Goal: Check status: Check status

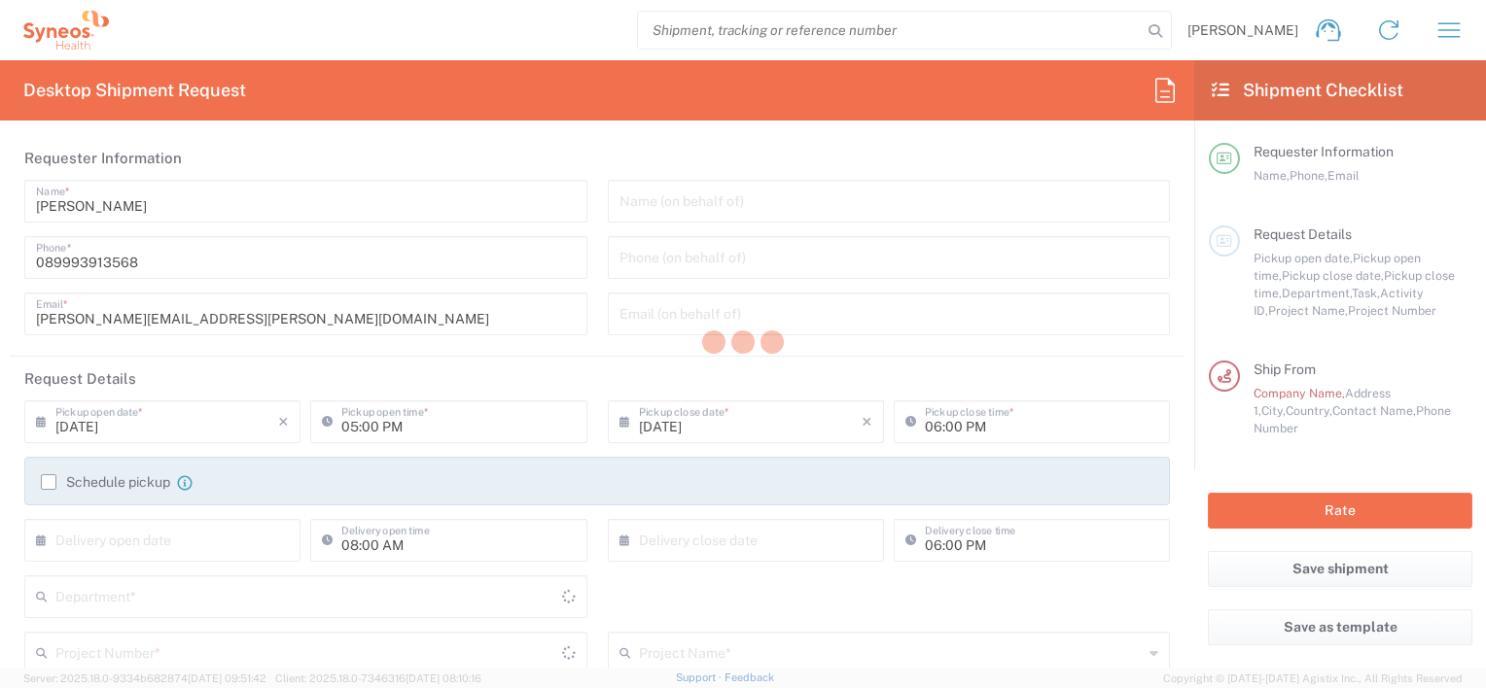
type input "Bavaria"
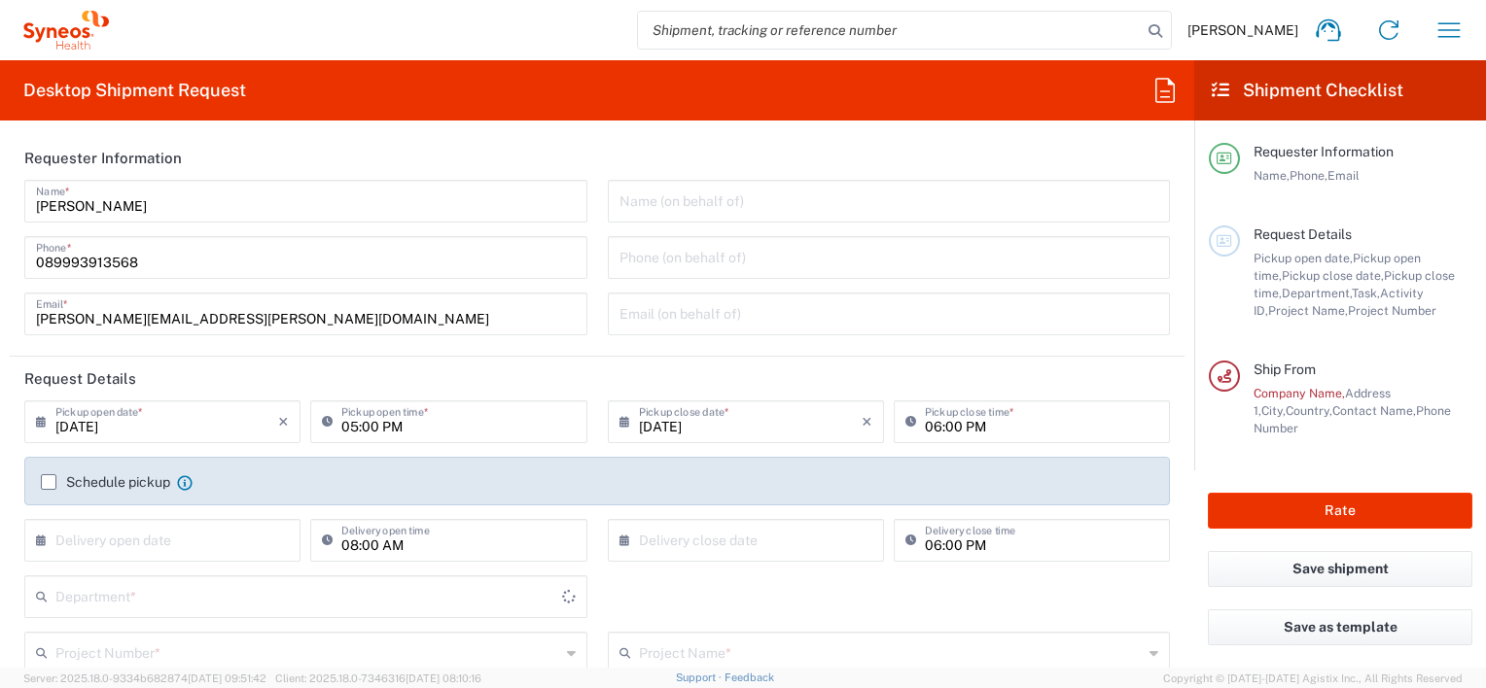
type input "Germany"
type input "Syneos Health Germany GMBH"
type input "3243"
drag, startPoint x: 1446, startPoint y: 35, endPoint x: 1316, endPoint y: 66, distance: 134.0
click at [1446, 35] on icon "button" at bounding box center [1448, 30] width 31 height 31
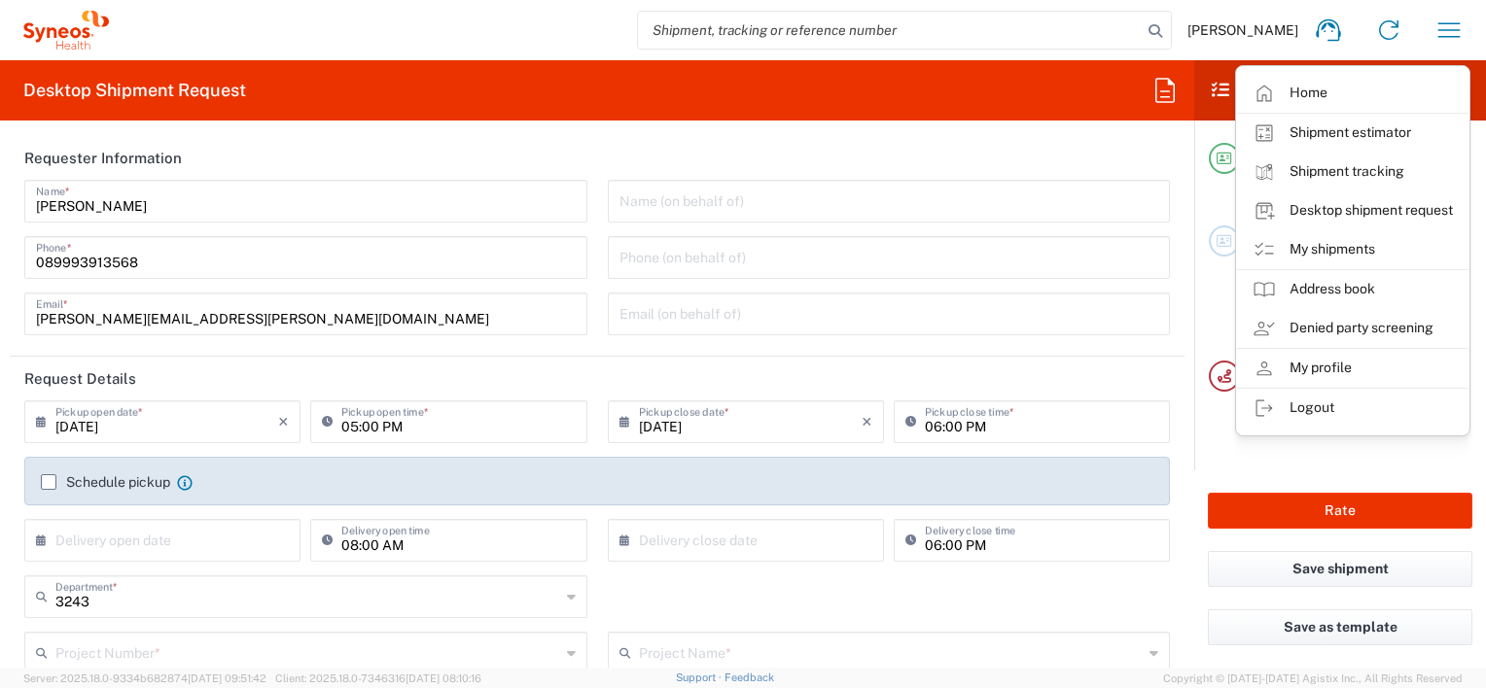
drag, startPoint x: 1284, startPoint y: 92, endPoint x: 1170, endPoint y: 194, distance: 152.2
click at [1284, 92] on link "Home" at bounding box center [1352, 93] width 231 height 39
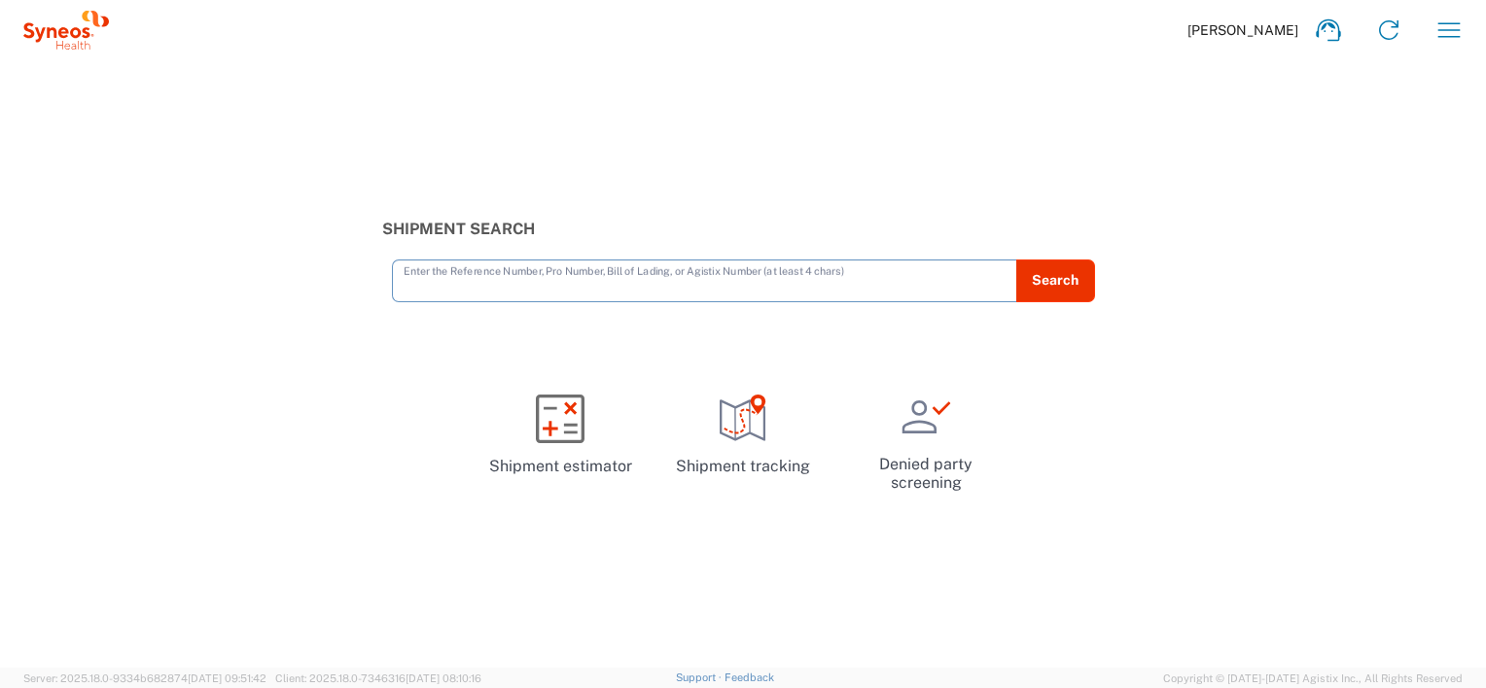
click at [686, 285] on input "text" at bounding box center [705, 280] width 602 height 34
paste input "392645974670"
type input "392645974670"
click at [1059, 276] on button "Search" at bounding box center [1055, 281] width 80 height 43
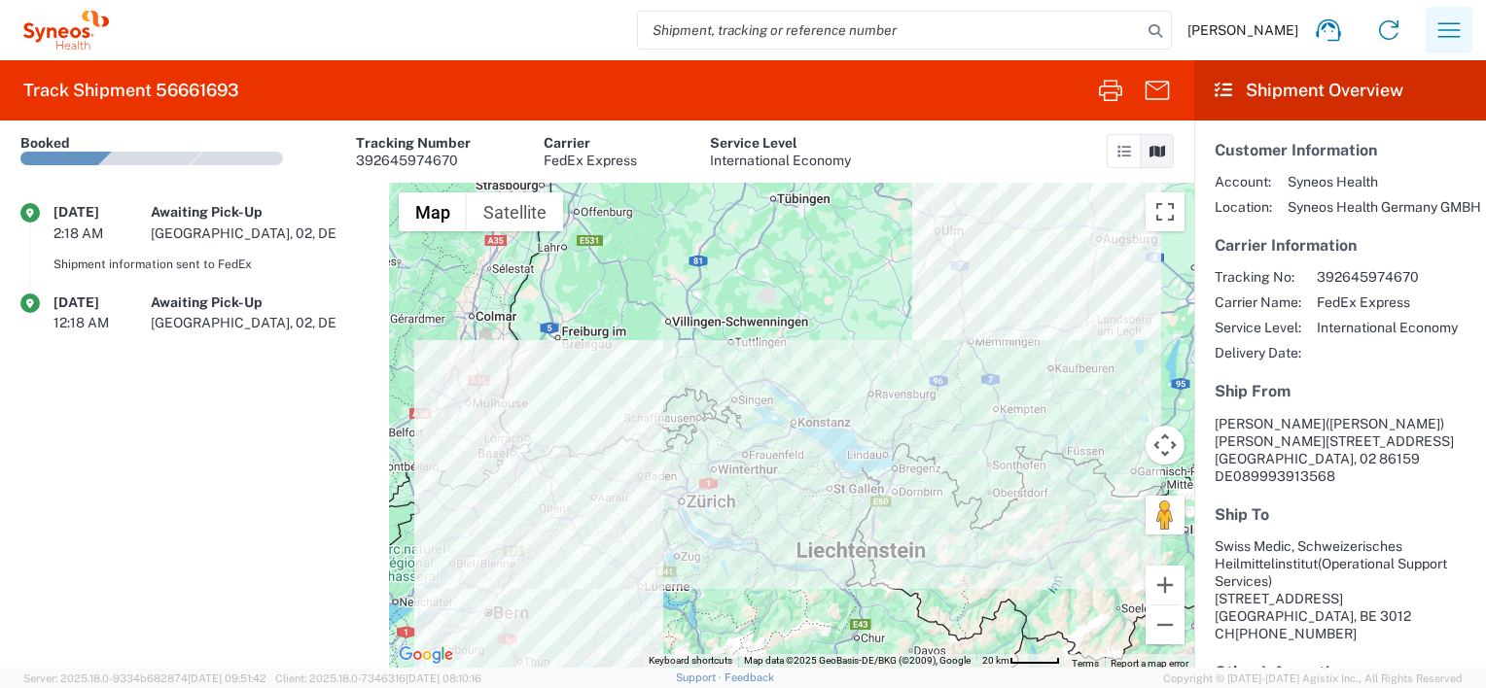
click at [1460, 32] on icon "button" at bounding box center [1448, 30] width 31 height 31
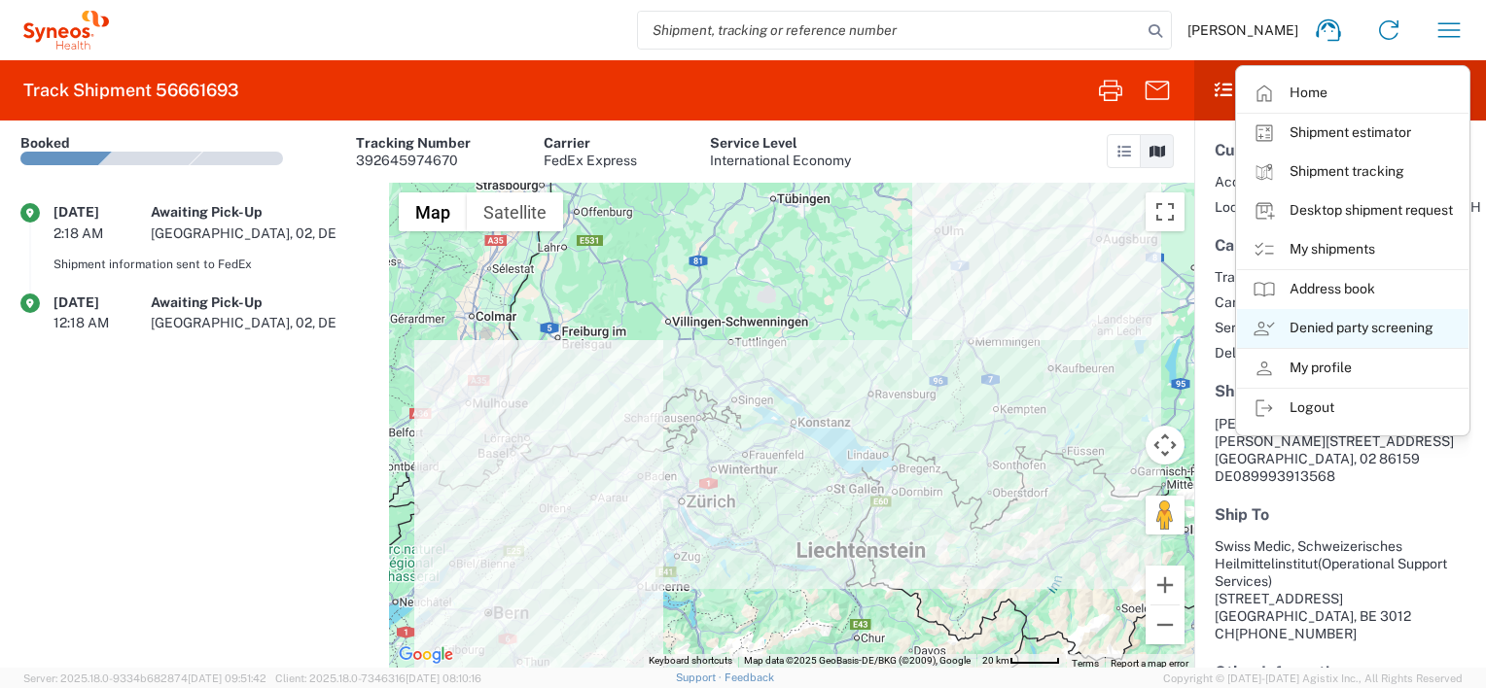
click at [1313, 321] on link "Denied party screening" at bounding box center [1352, 328] width 231 height 39
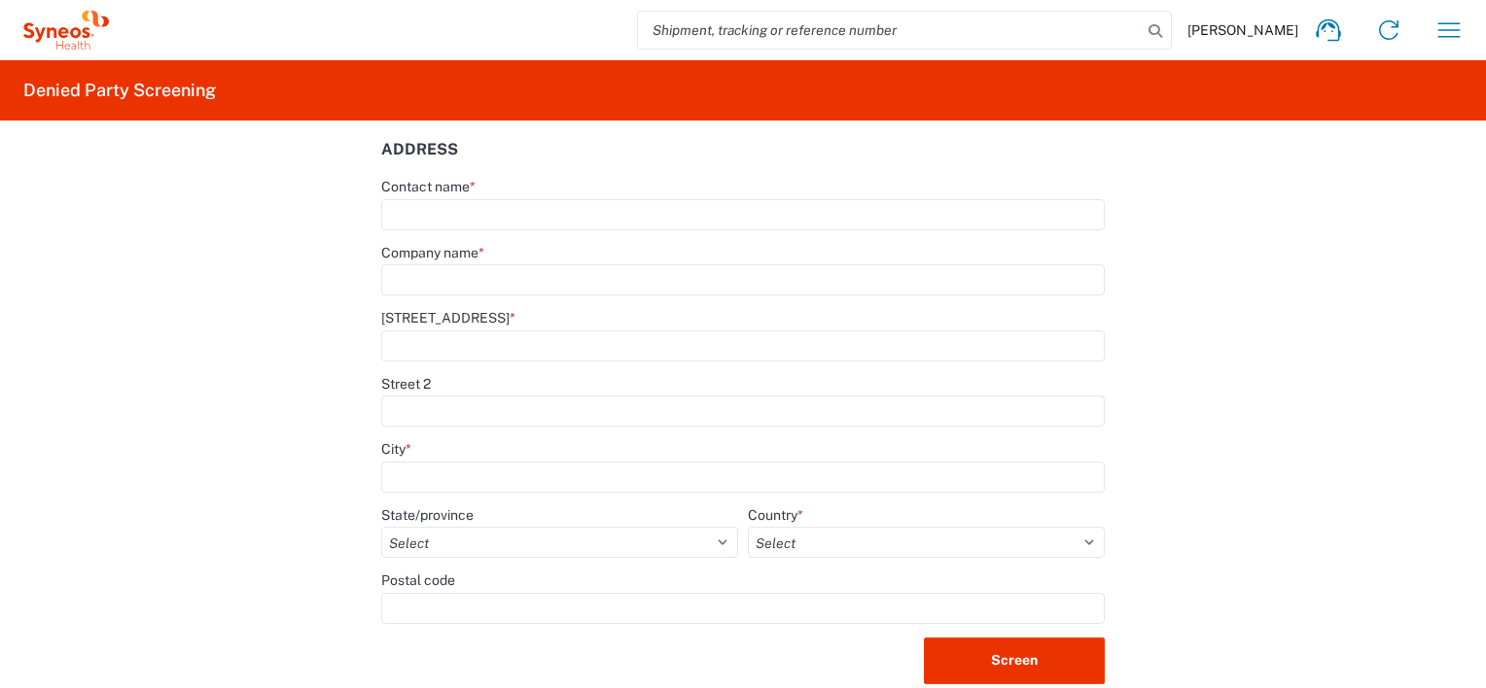
click at [1447, 35] on icon "button" at bounding box center [1448, 30] width 31 height 31
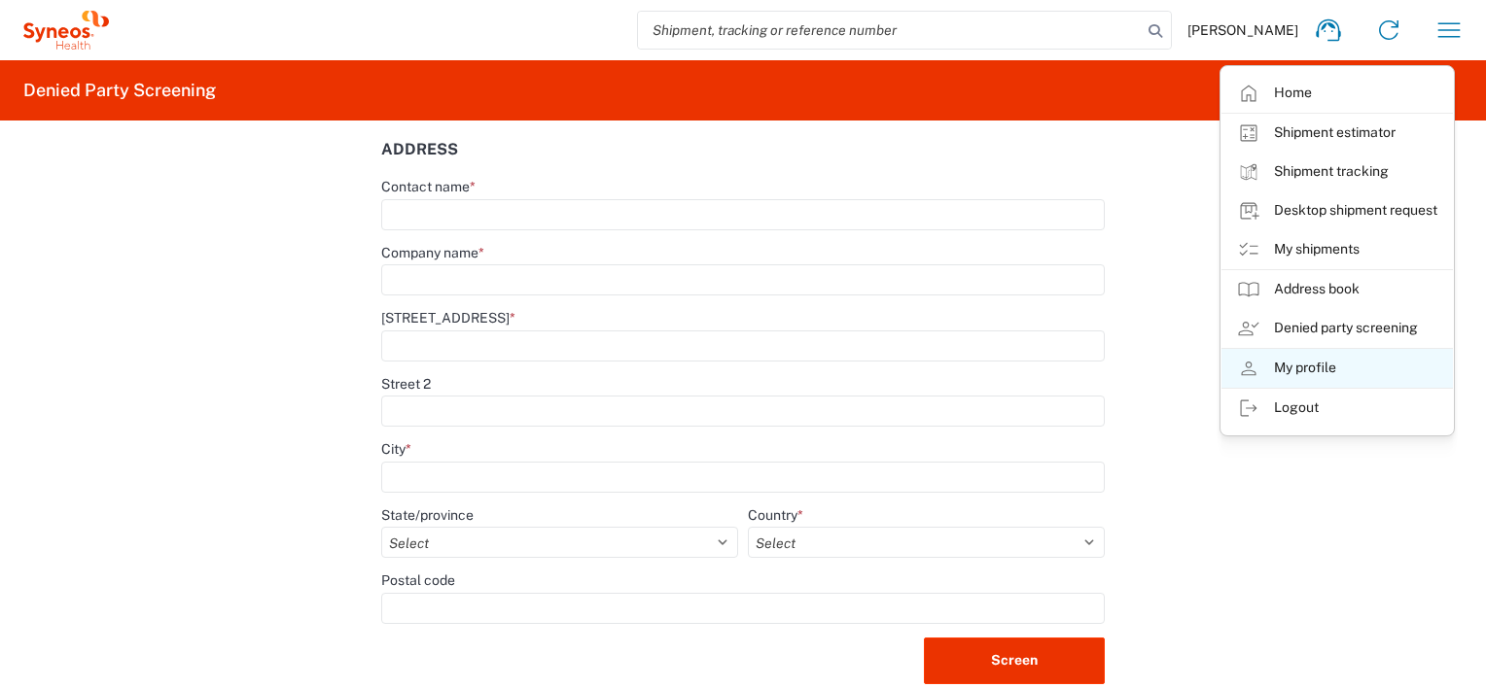
click at [1369, 351] on link "My profile" at bounding box center [1336, 368] width 231 height 39
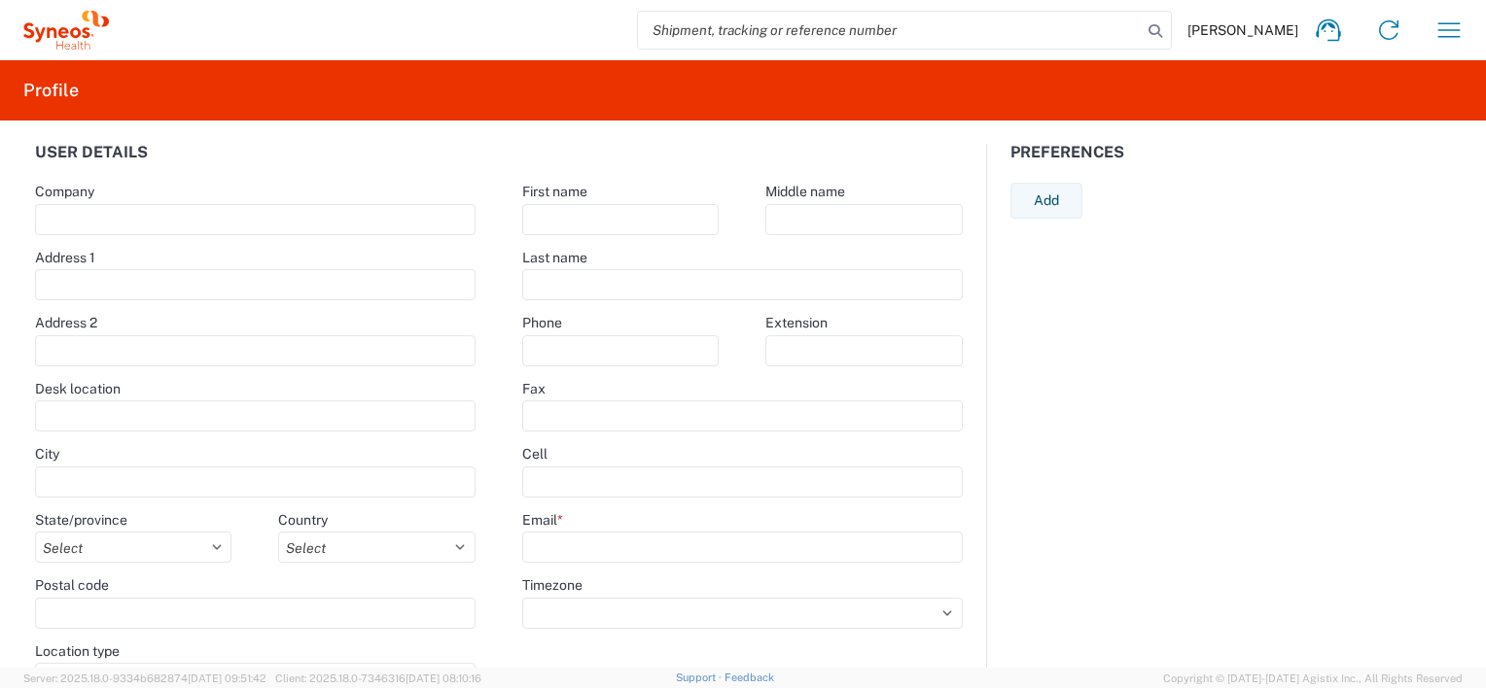
type input "[PERSON_NAME][STREET_ADDRESS]"
type input "Erdgeschoss"
type input "[GEOGRAPHIC_DATA]"
select select
select select "DE"
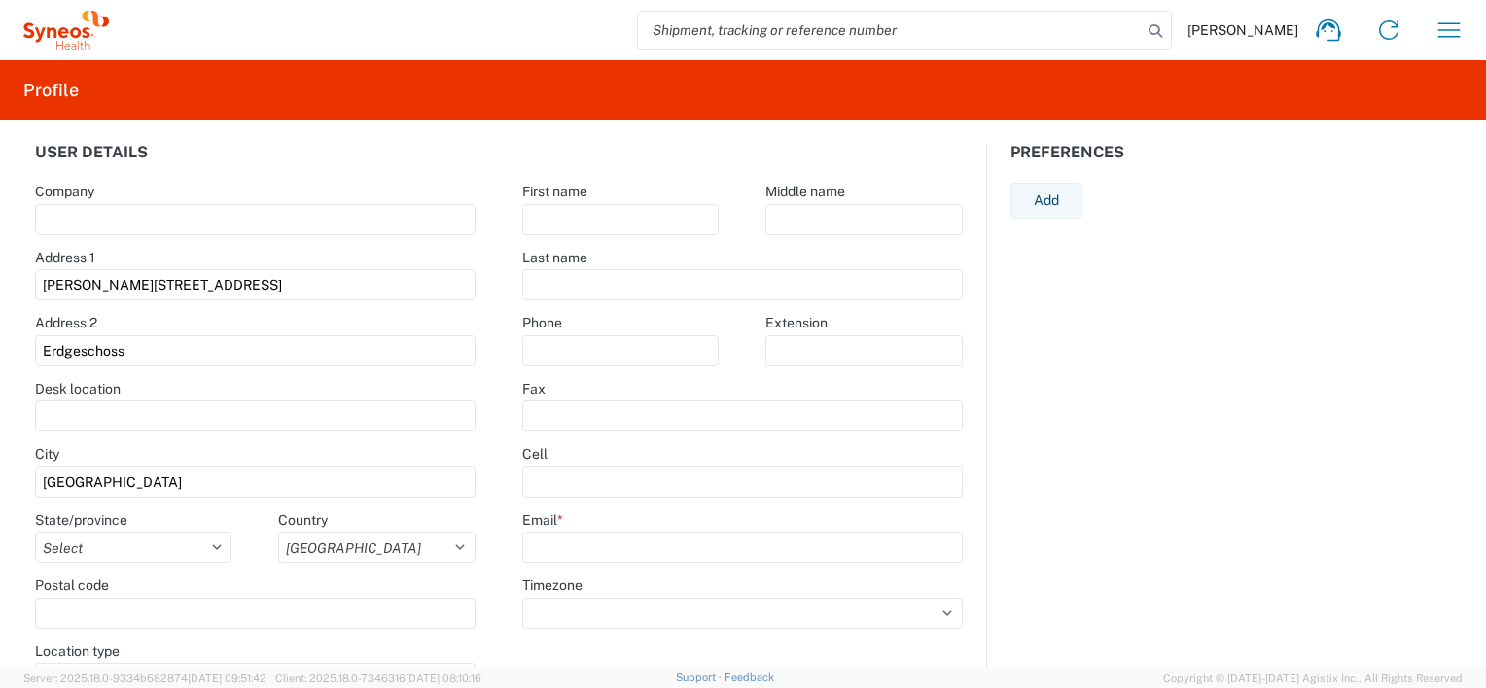
type input "86159"
select select
type input "Ingrid"
type input "Rappold"
type input "089993913568"
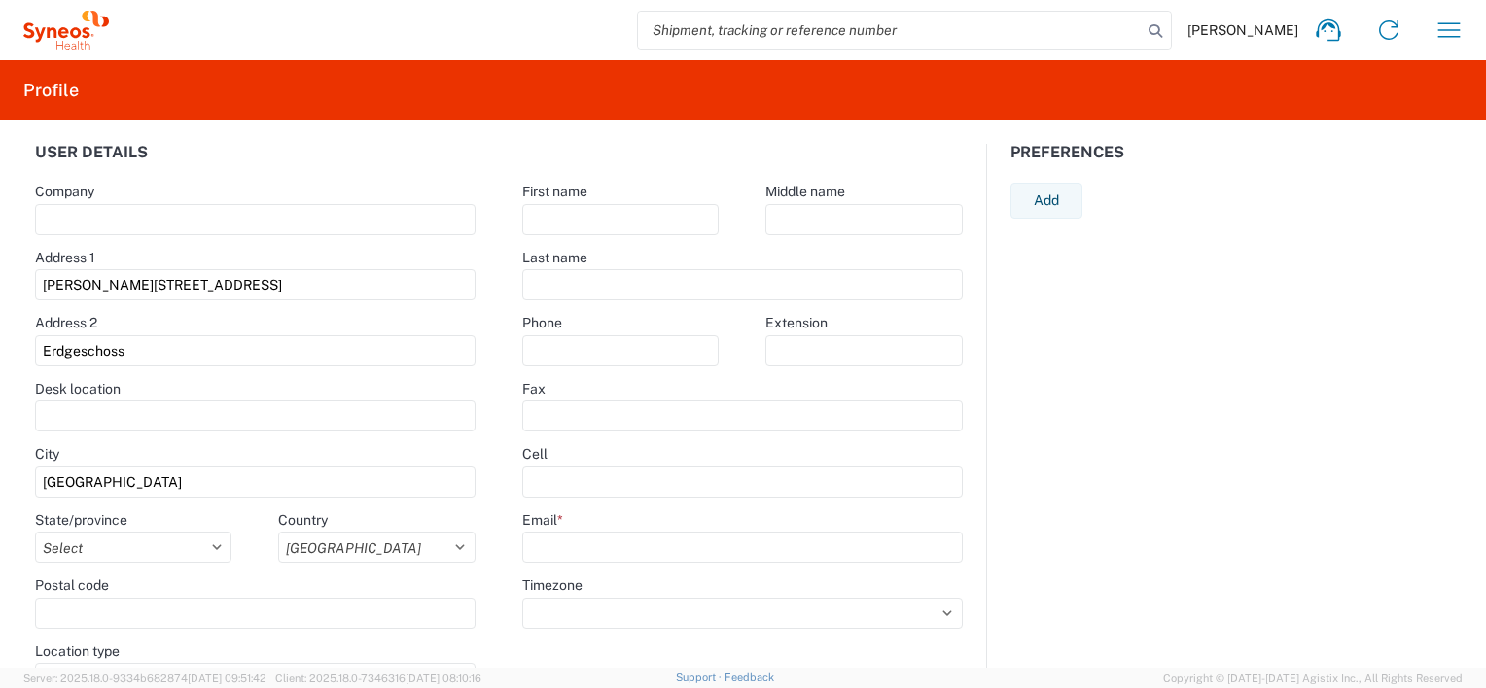
type input "[PERSON_NAME][EMAIL_ADDRESS][PERSON_NAME][DOMAIN_NAME]"
select select
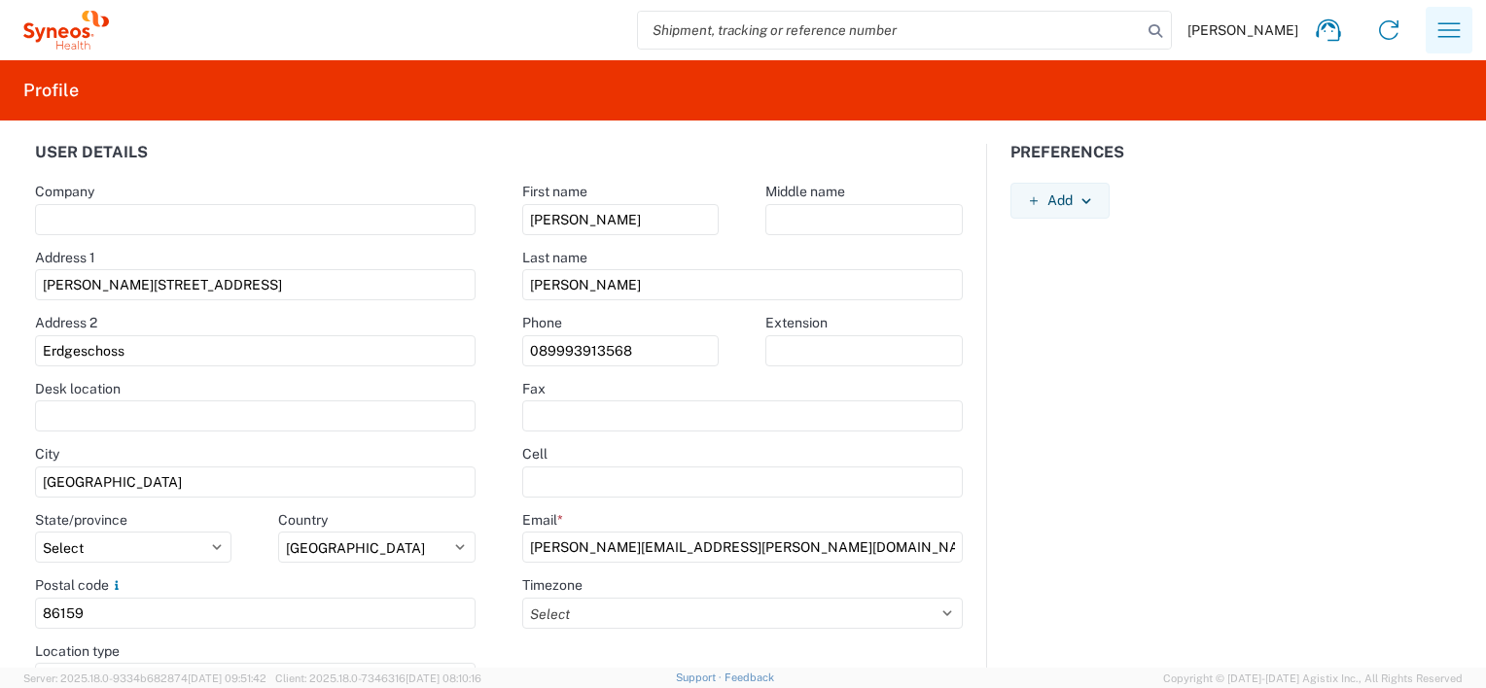
click at [1450, 35] on icon "button" at bounding box center [1448, 30] width 31 height 31
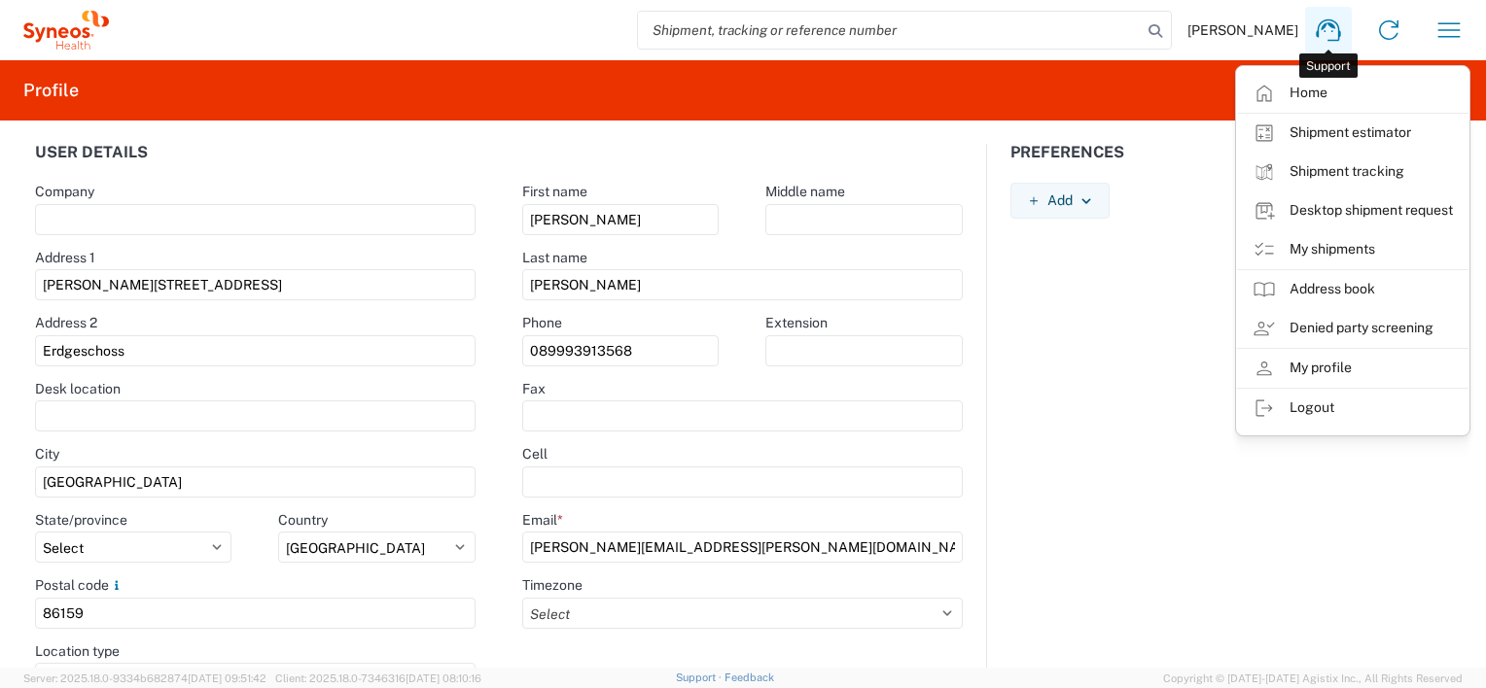
click at [1323, 28] on icon at bounding box center [1328, 30] width 24 height 22
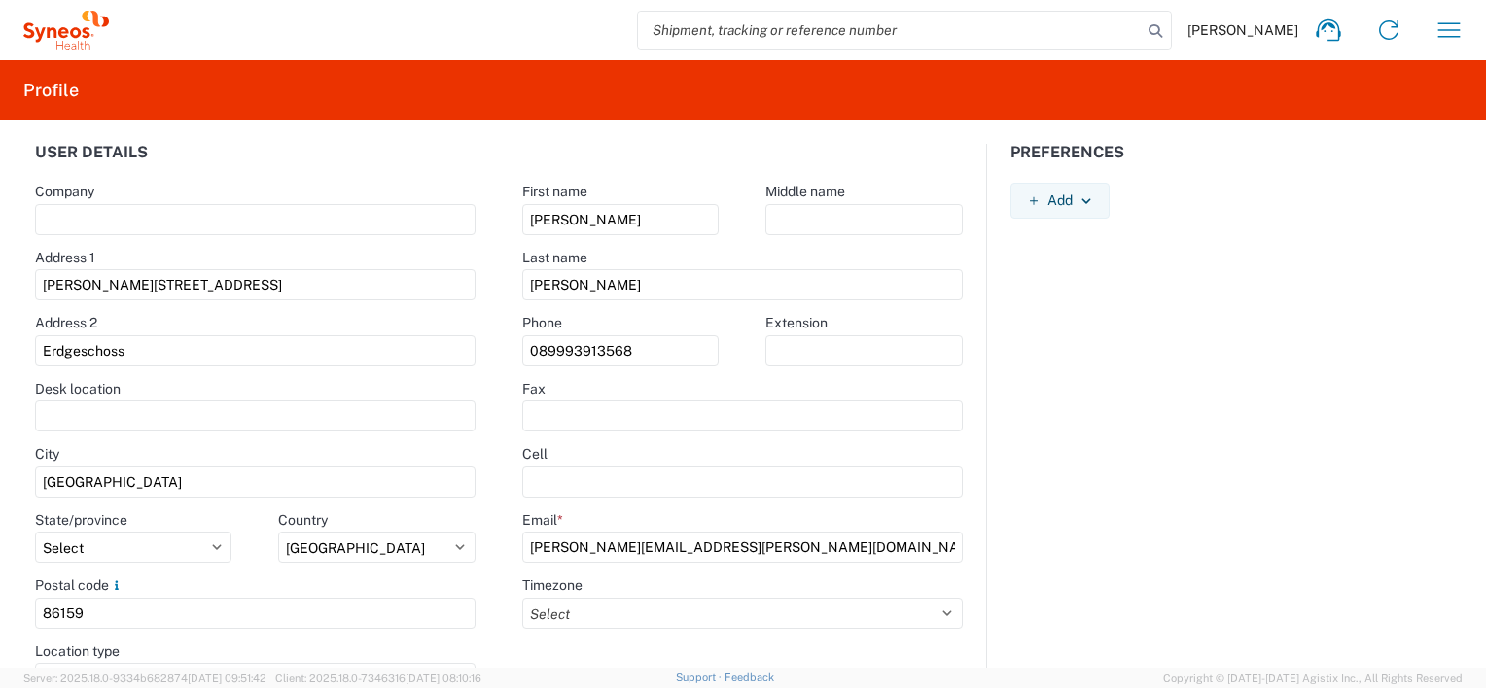
click at [582, 129] on div "User details Company Address 1 Josef-Priller-Straße 25a Address 2 Erdgeschoss D…" at bounding box center [743, 394] width 1486 height 547
click at [1317, 20] on icon at bounding box center [1328, 30] width 31 height 31
click at [1443, 26] on icon "button" at bounding box center [1448, 30] width 31 height 31
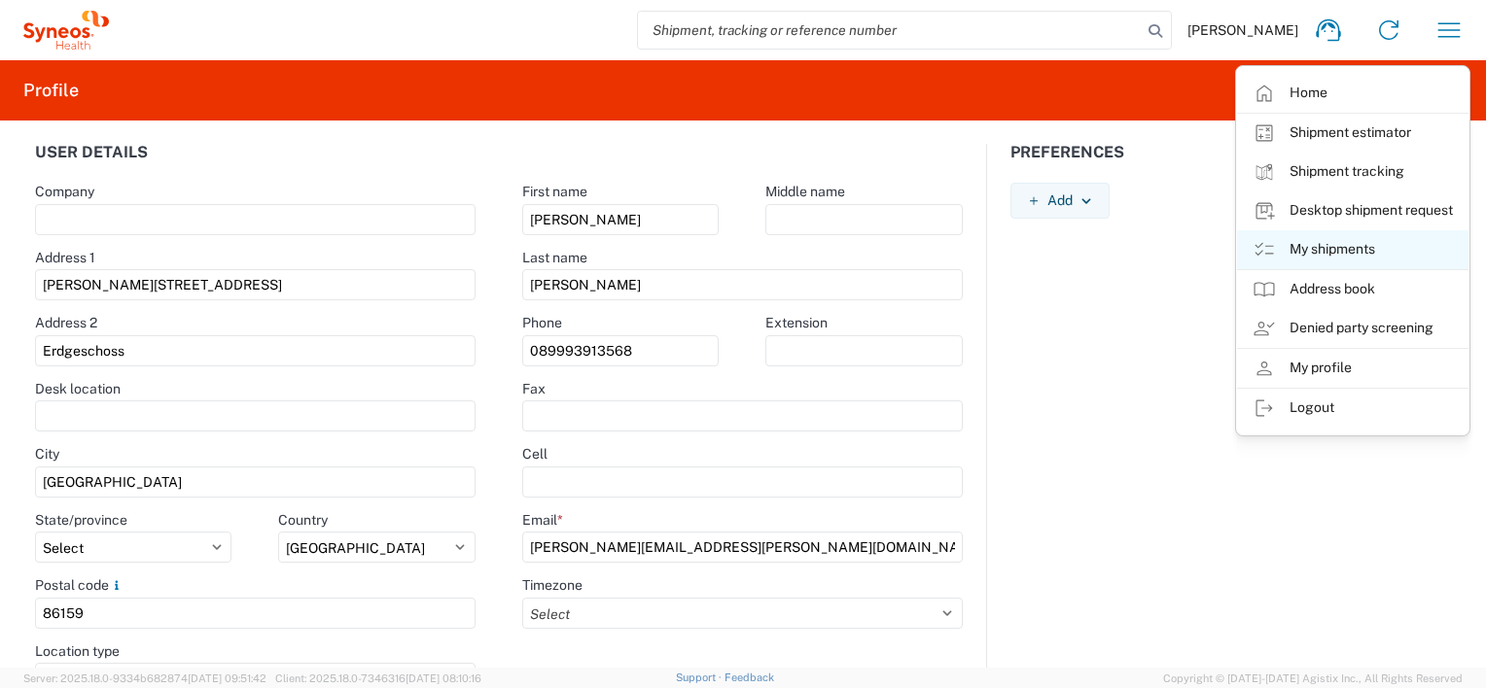
click at [1358, 259] on link "My shipments" at bounding box center [1352, 249] width 231 height 39
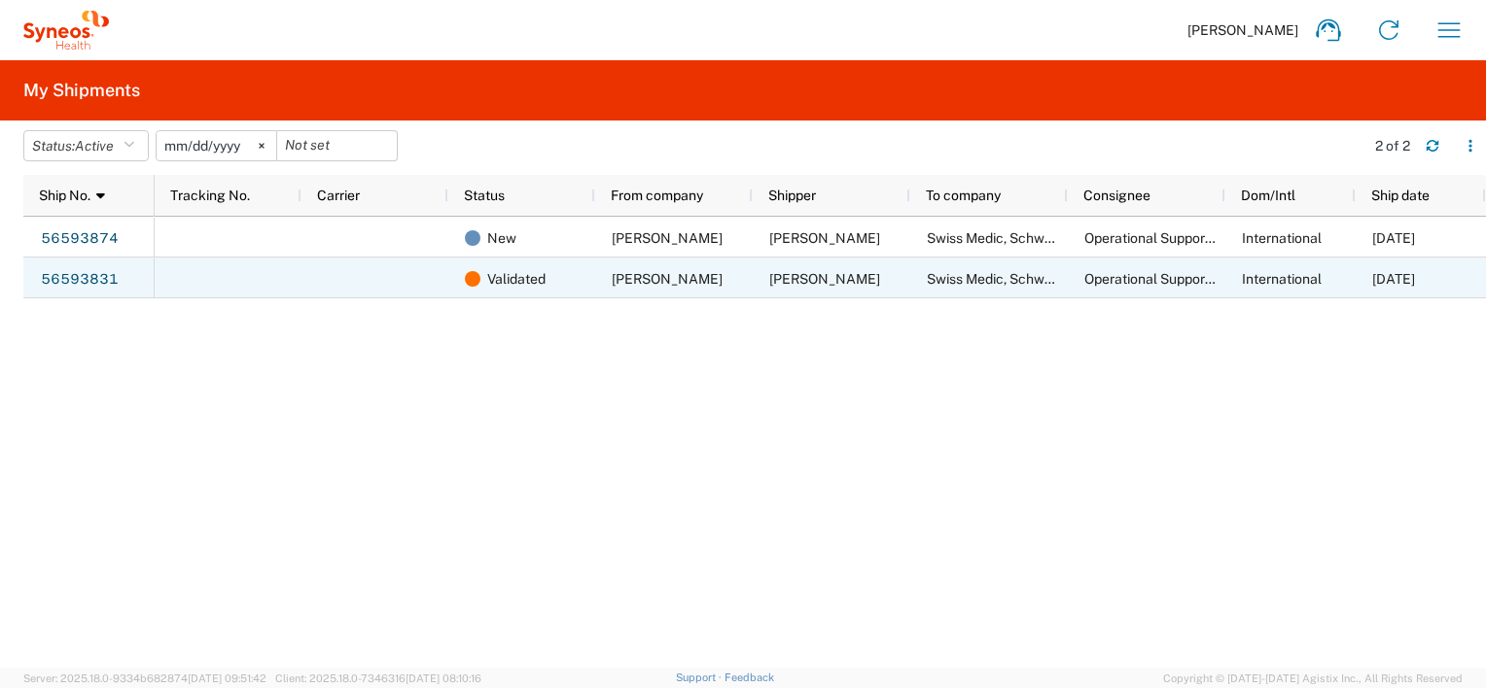
click at [597, 280] on div "[PERSON_NAME]" at bounding box center [674, 278] width 158 height 41
click at [524, 280] on span "Validated" at bounding box center [516, 279] width 58 height 41
click at [53, 277] on link "56593831" at bounding box center [80, 280] width 80 height 31
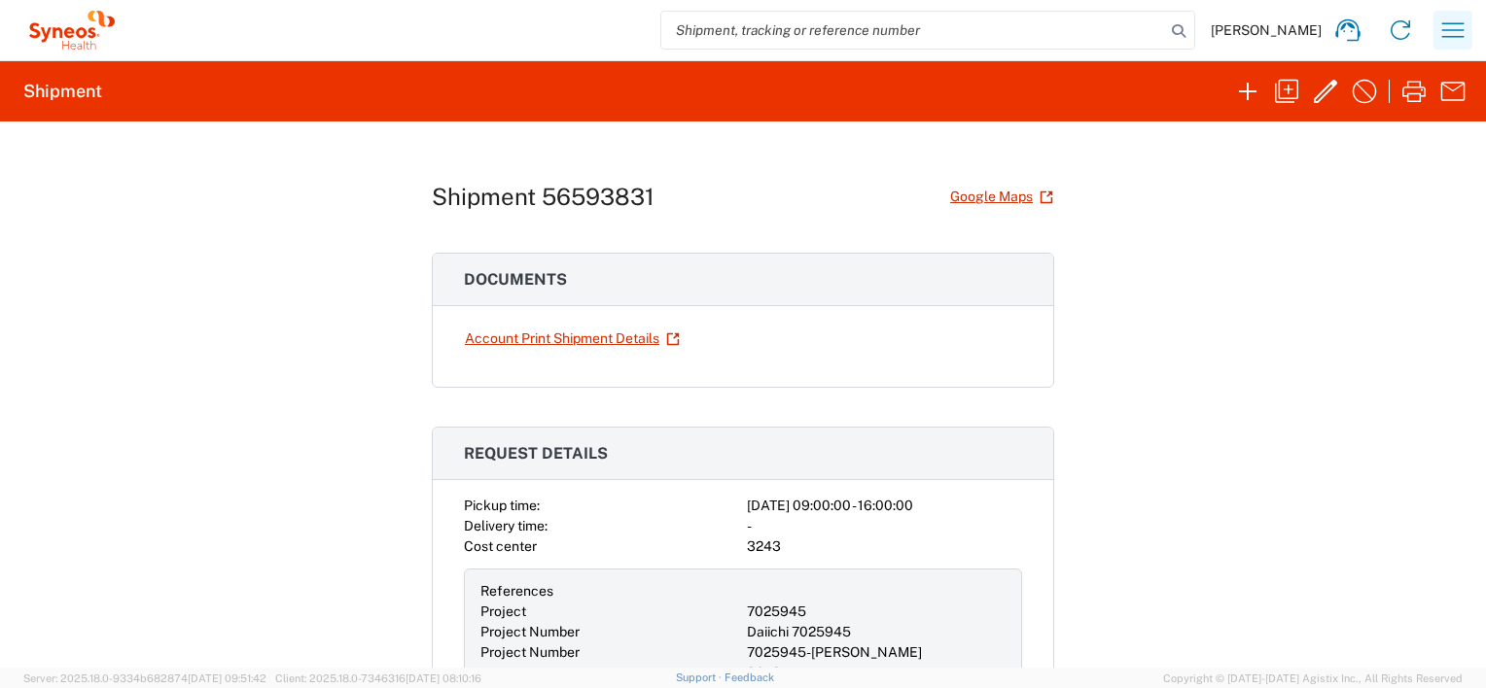
click at [1453, 32] on icon "button" at bounding box center [1452, 30] width 31 height 31
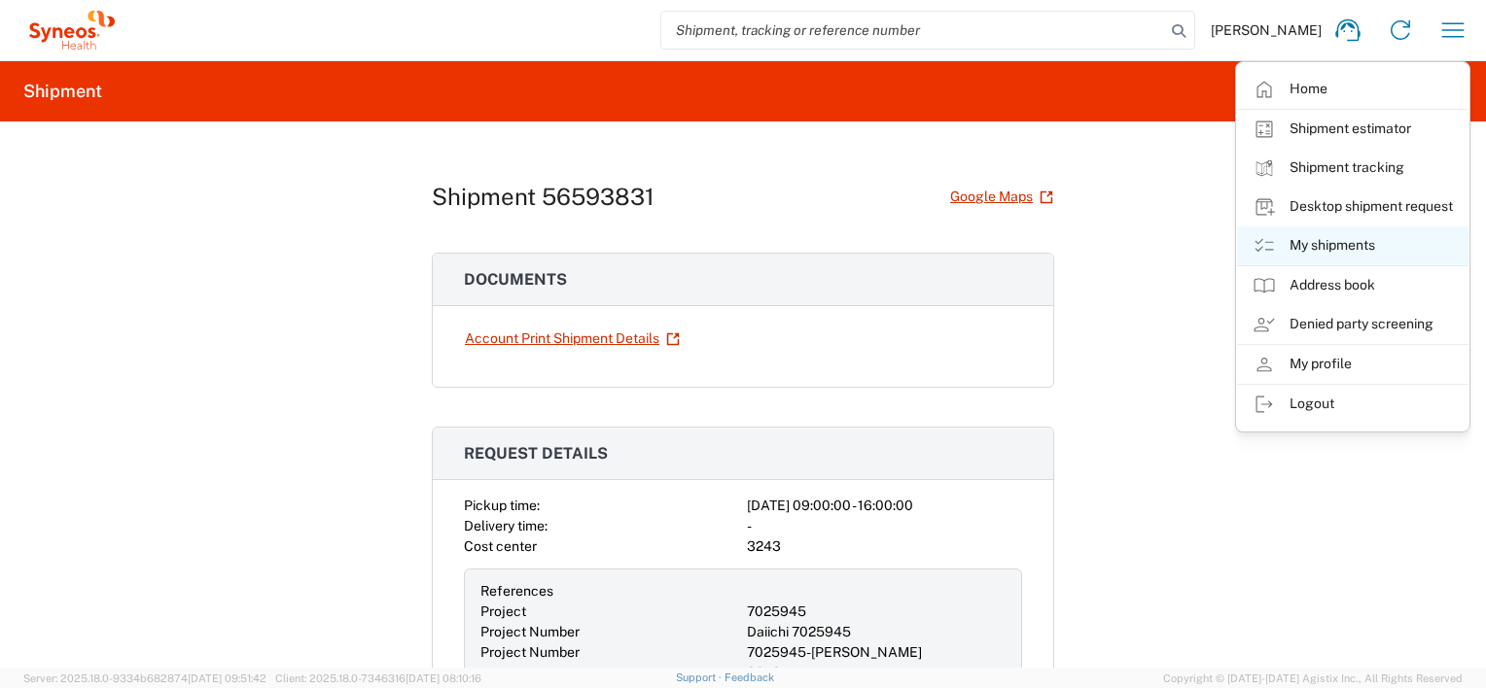
click at [1296, 249] on link "My shipments" at bounding box center [1352, 246] width 231 height 39
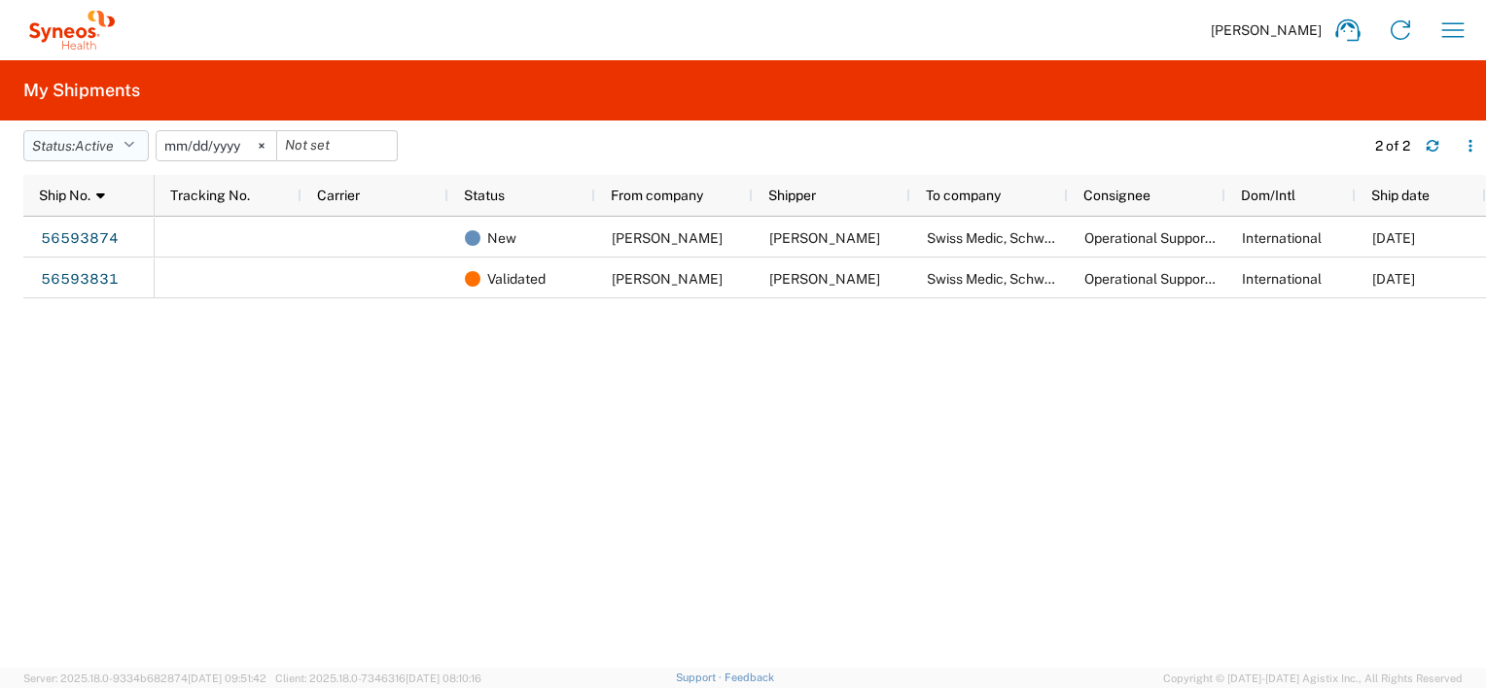
click at [130, 149] on icon "button" at bounding box center [129, 146] width 11 height 14
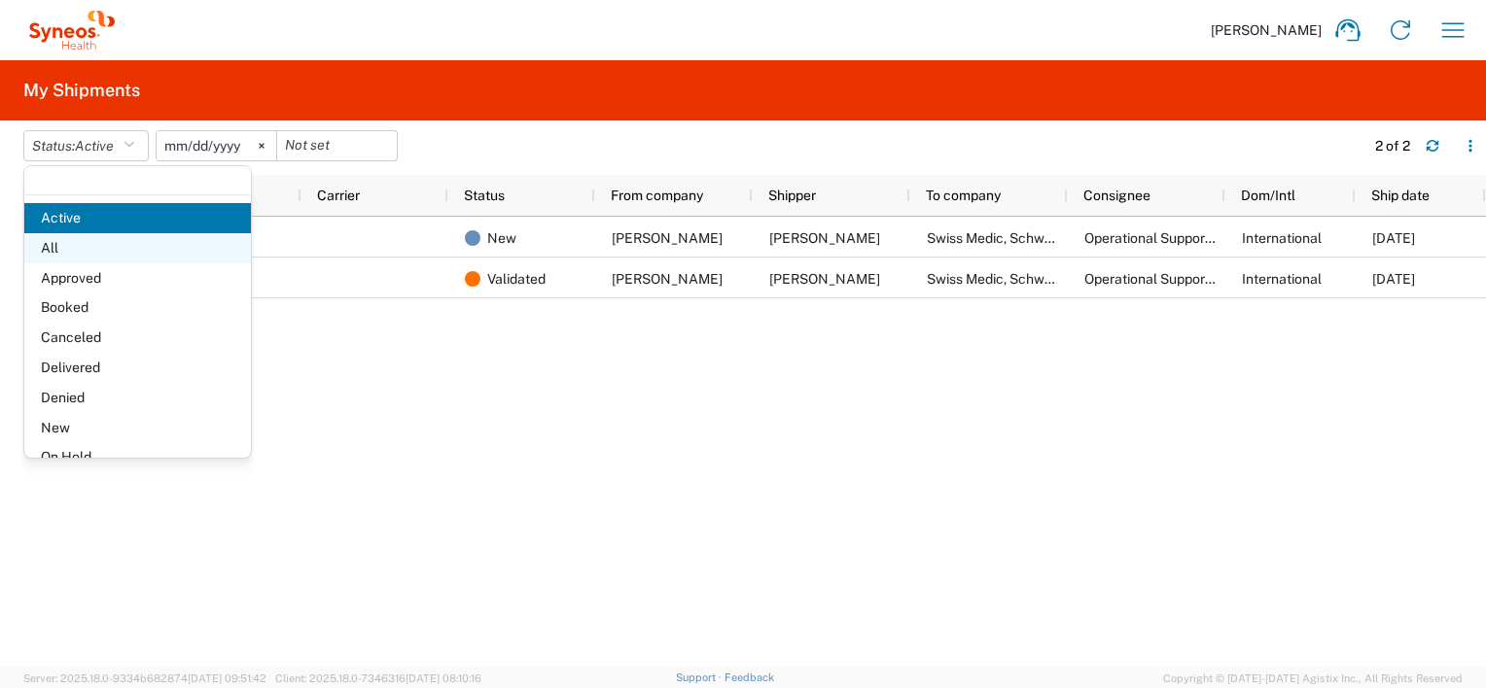
click at [77, 241] on span "All" at bounding box center [137, 248] width 227 height 30
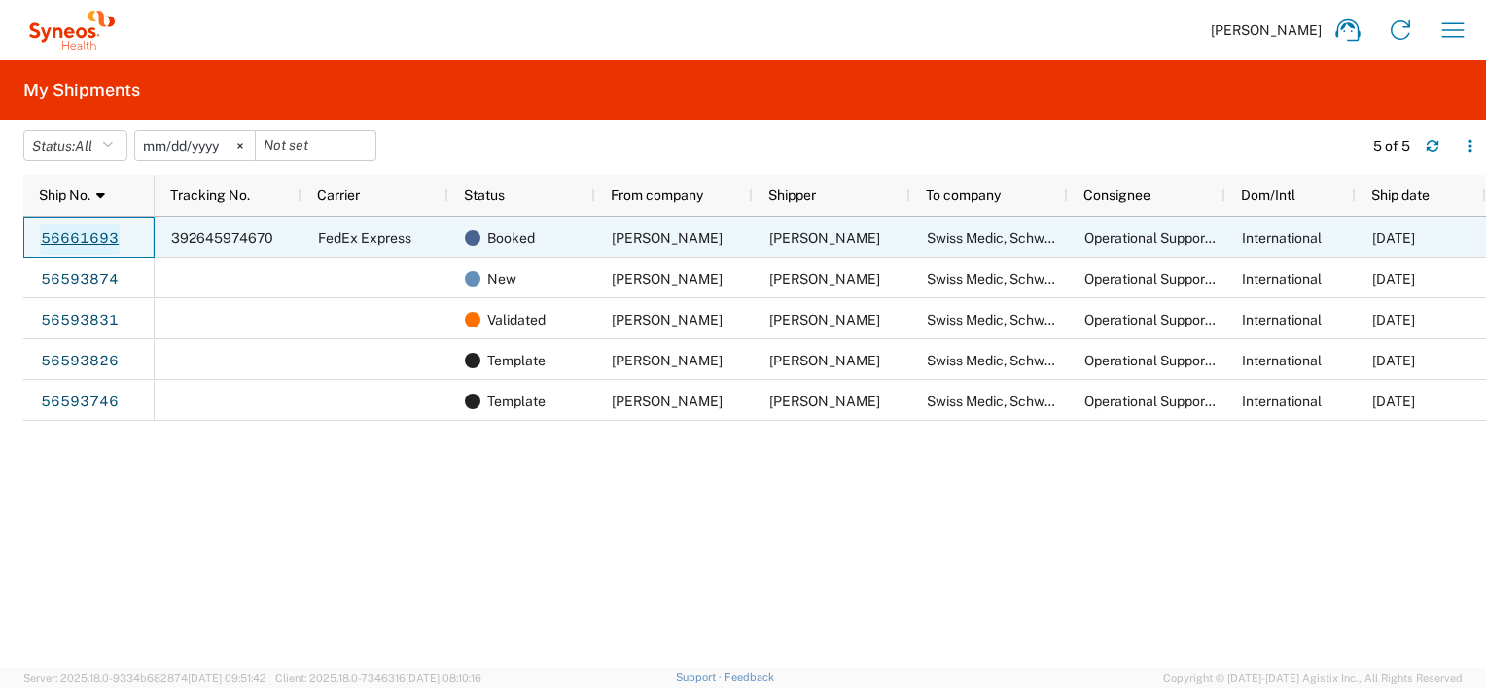
click at [90, 236] on link "56661693" at bounding box center [80, 239] width 80 height 31
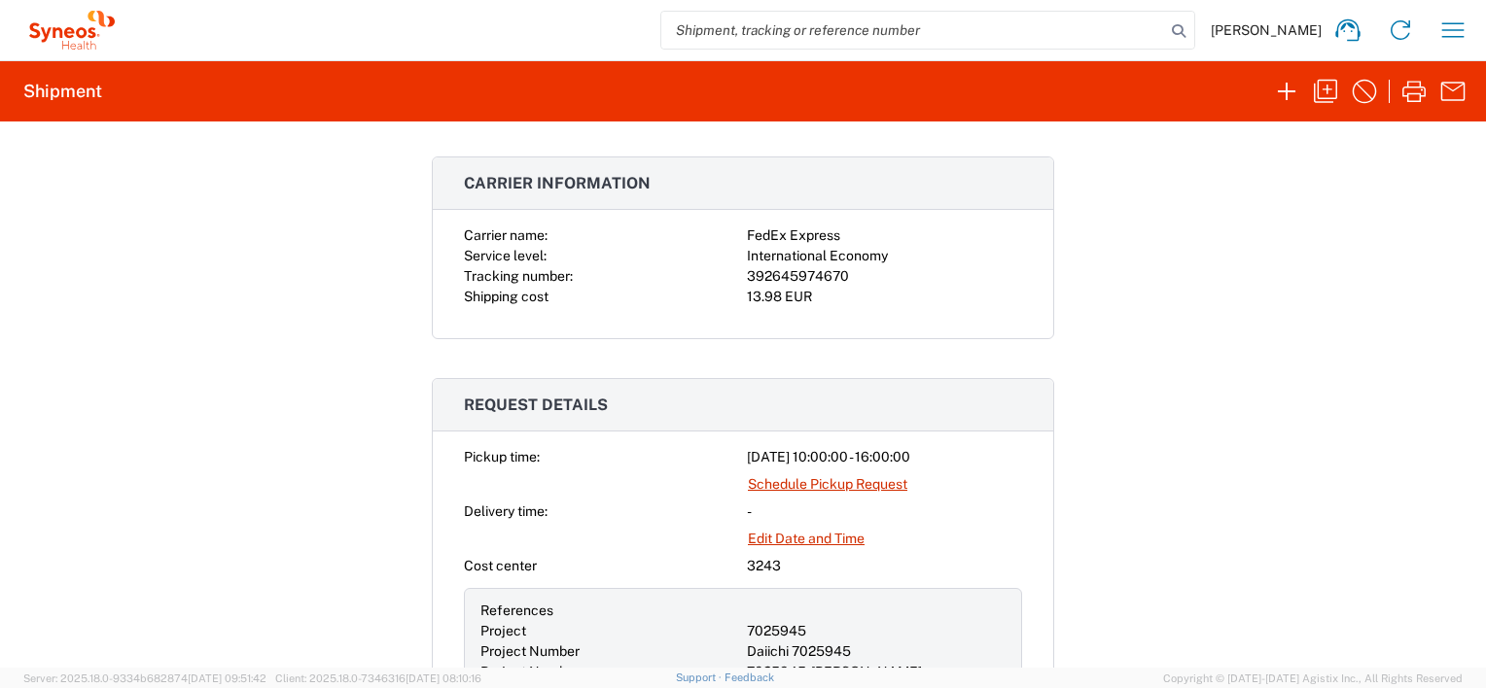
scroll to position [486, 0]
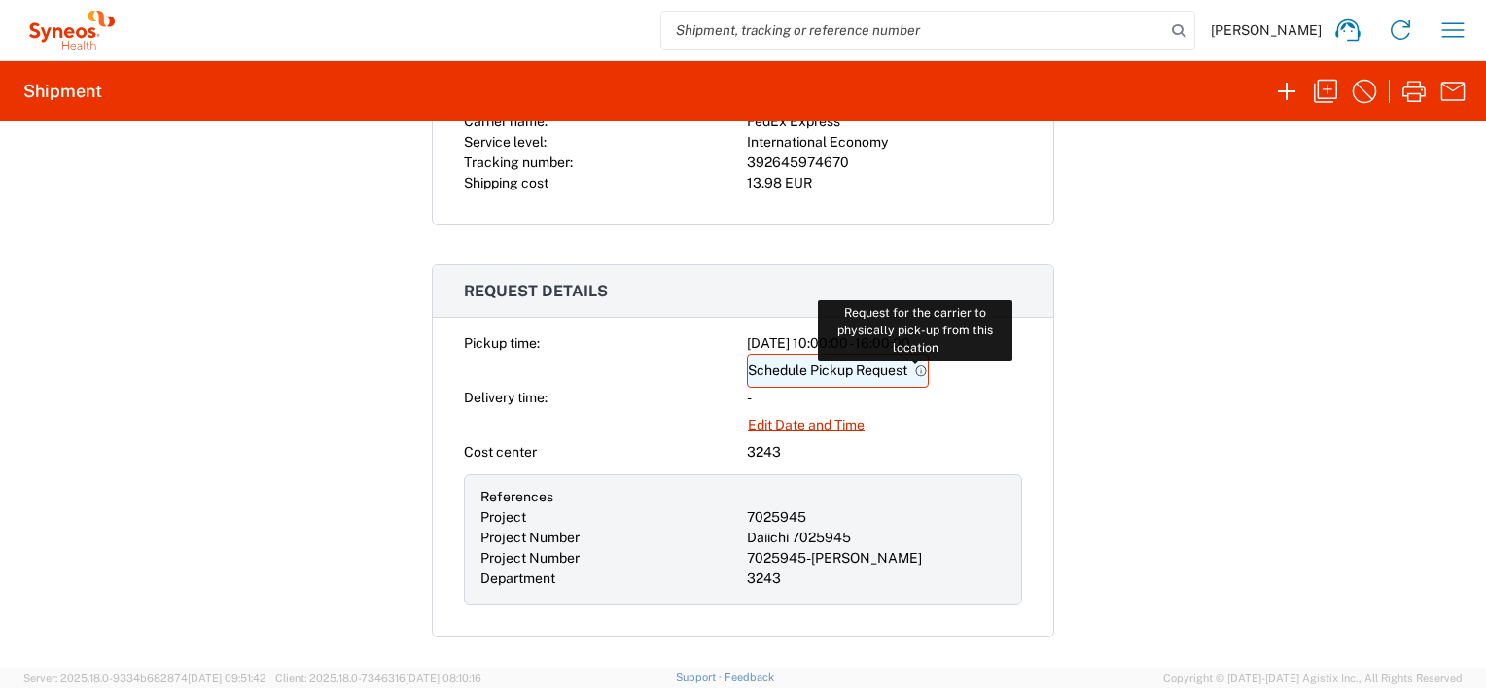
click at [914, 366] on icon at bounding box center [921, 372] width 14 height 14
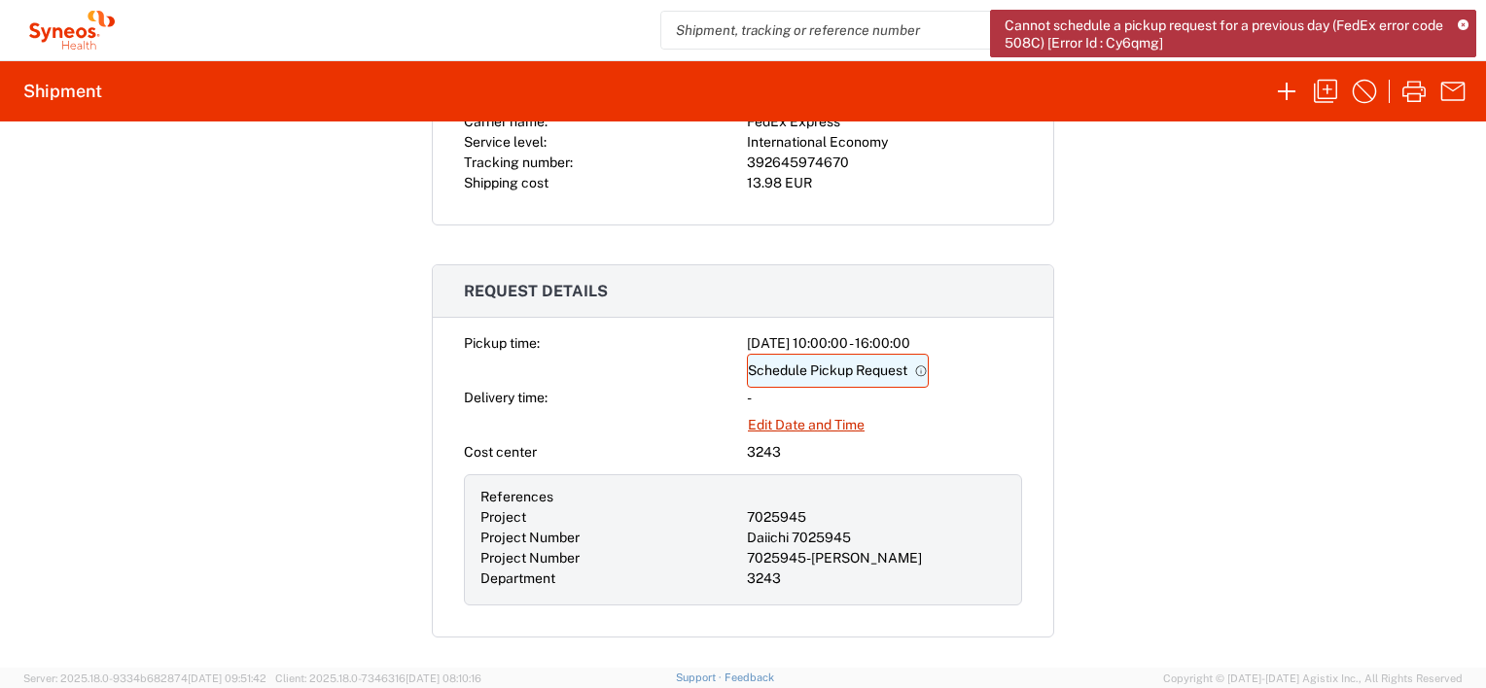
click at [809, 369] on link "Schedule Pickup Request" at bounding box center [838, 371] width 182 height 34
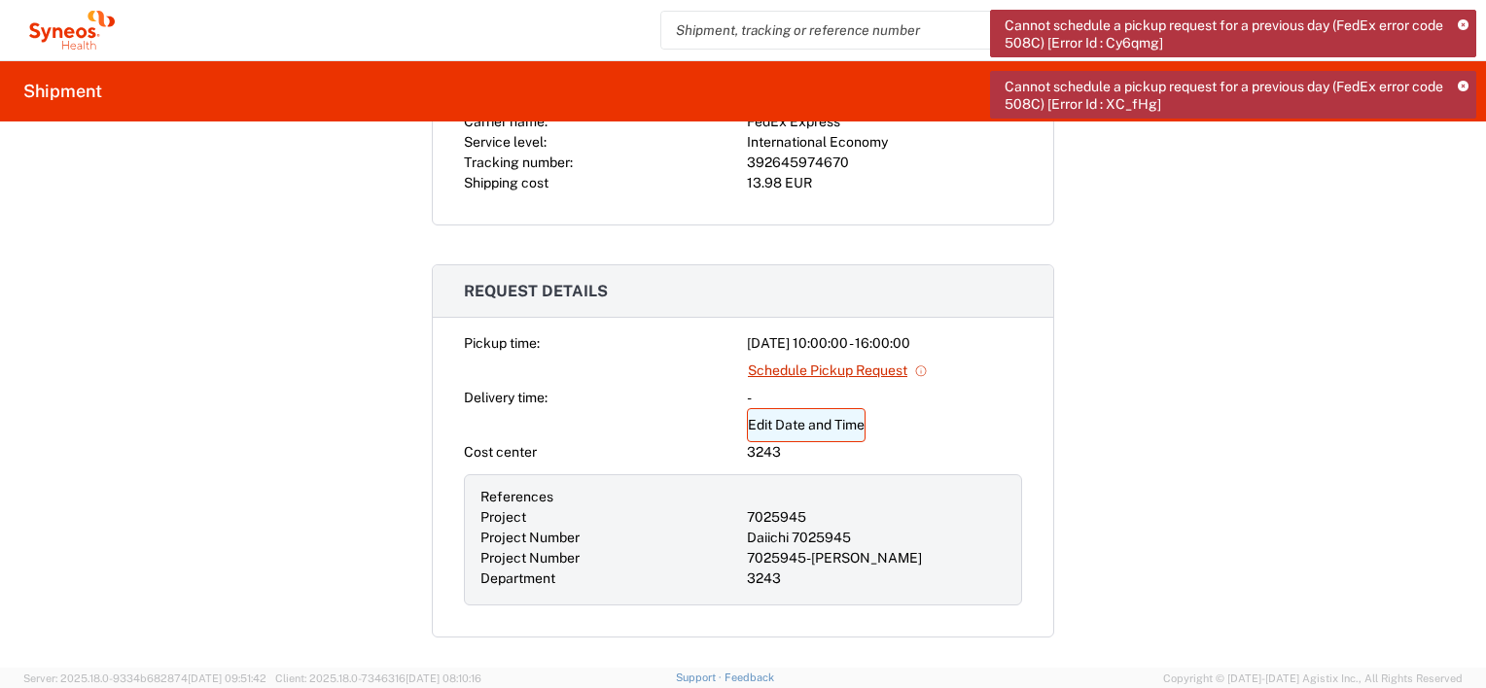
click at [809, 420] on link "Edit Date and Time" at bounding box center [806, 425] width 119 height 34
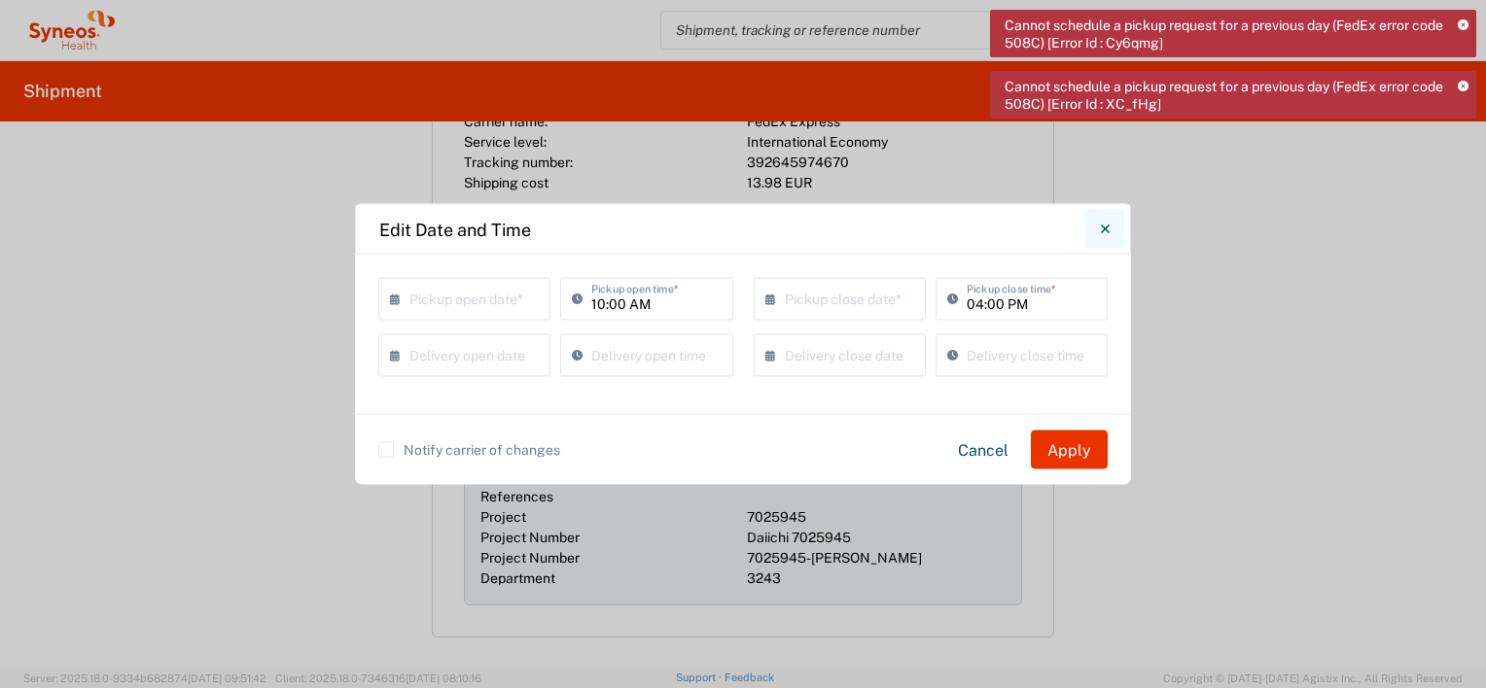
click at [1106, 223] on icon "Close" at bounding box center [1105, 230] width 9 height 18
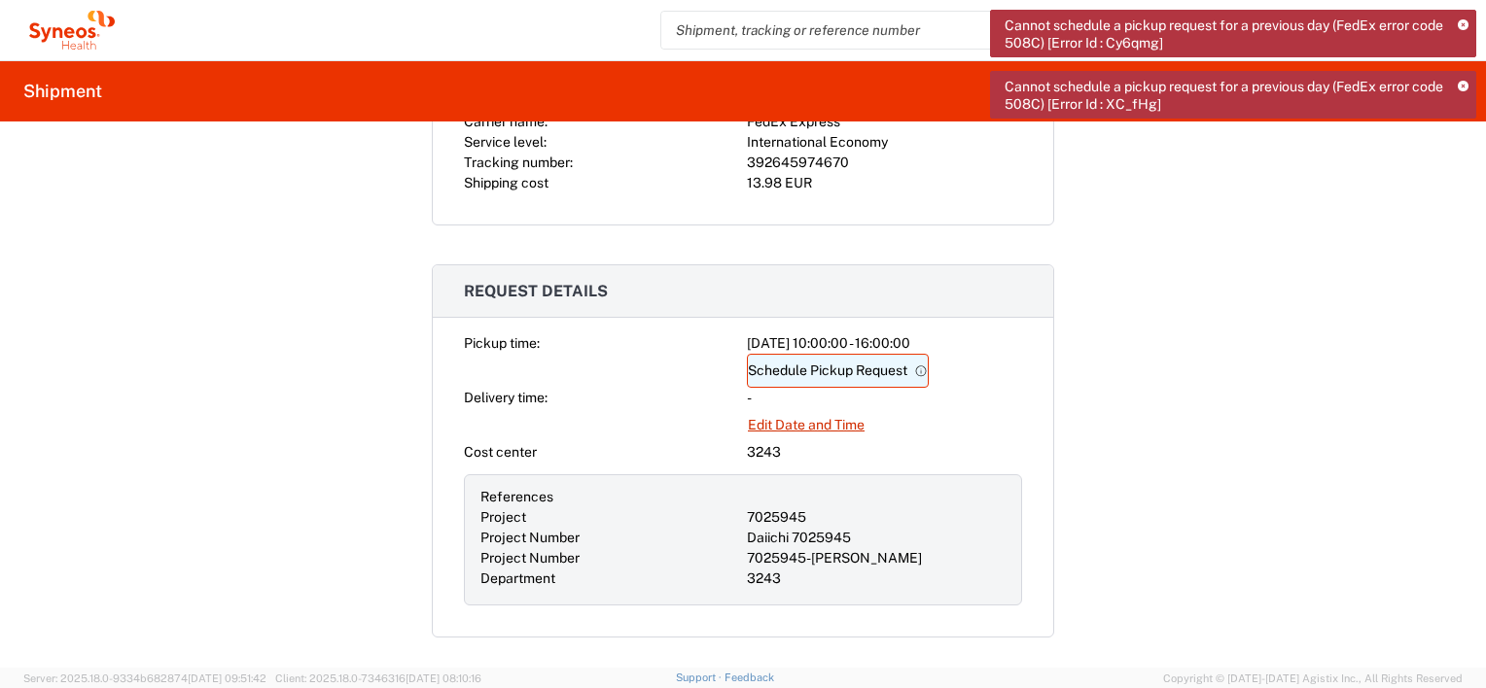
click at [825, 366] on link "Schedule Pickup Request" at bounding box center [838, 371] width 182 height 34
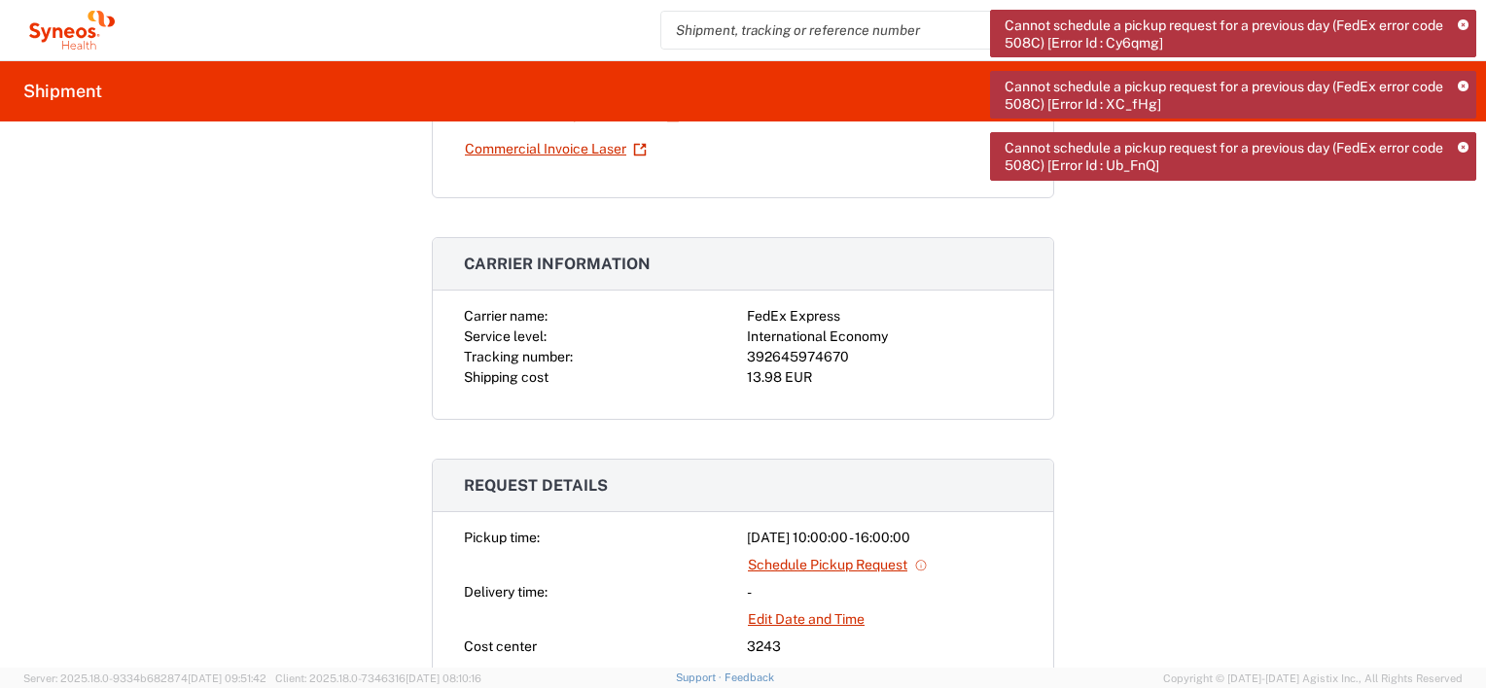
scroll to position [389, 0]
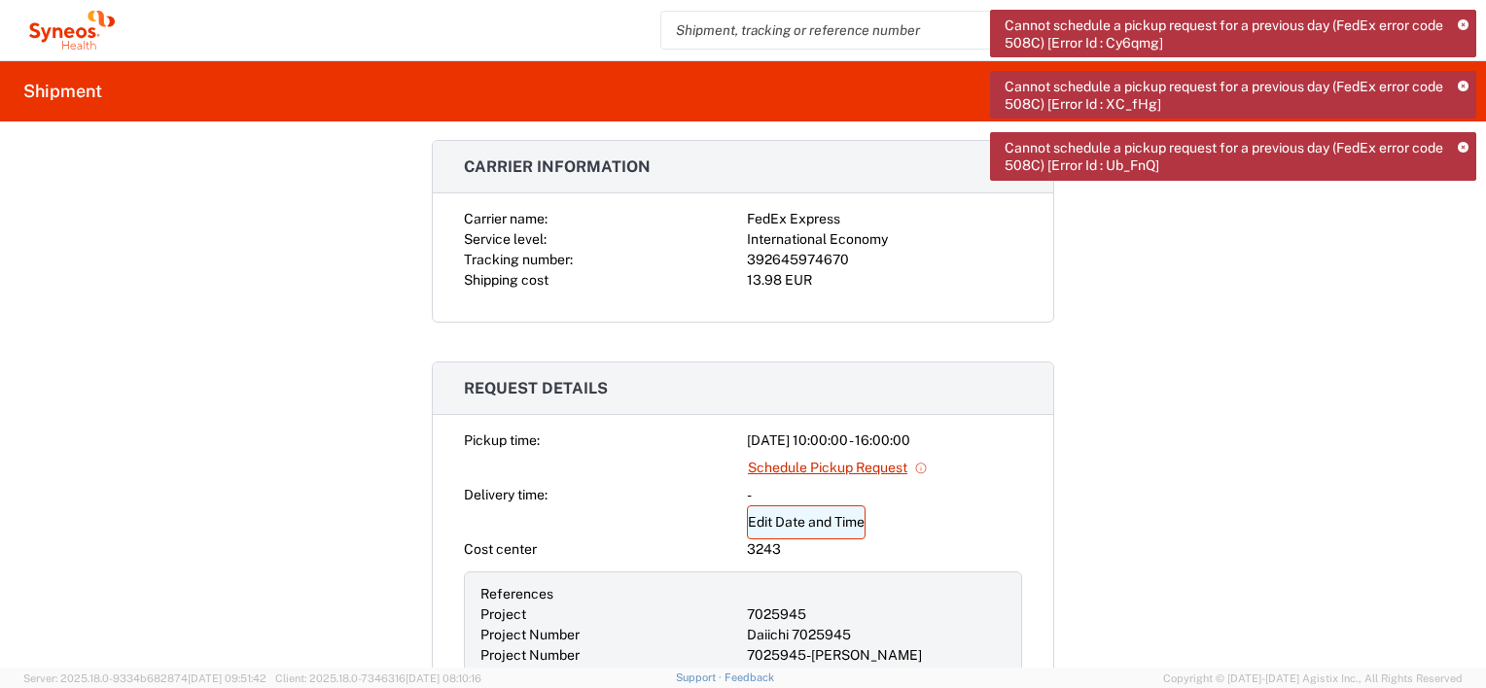
click at [790, 521] on link "Edit Date and Time" at bounding box center [806, 523] width 119 height 34
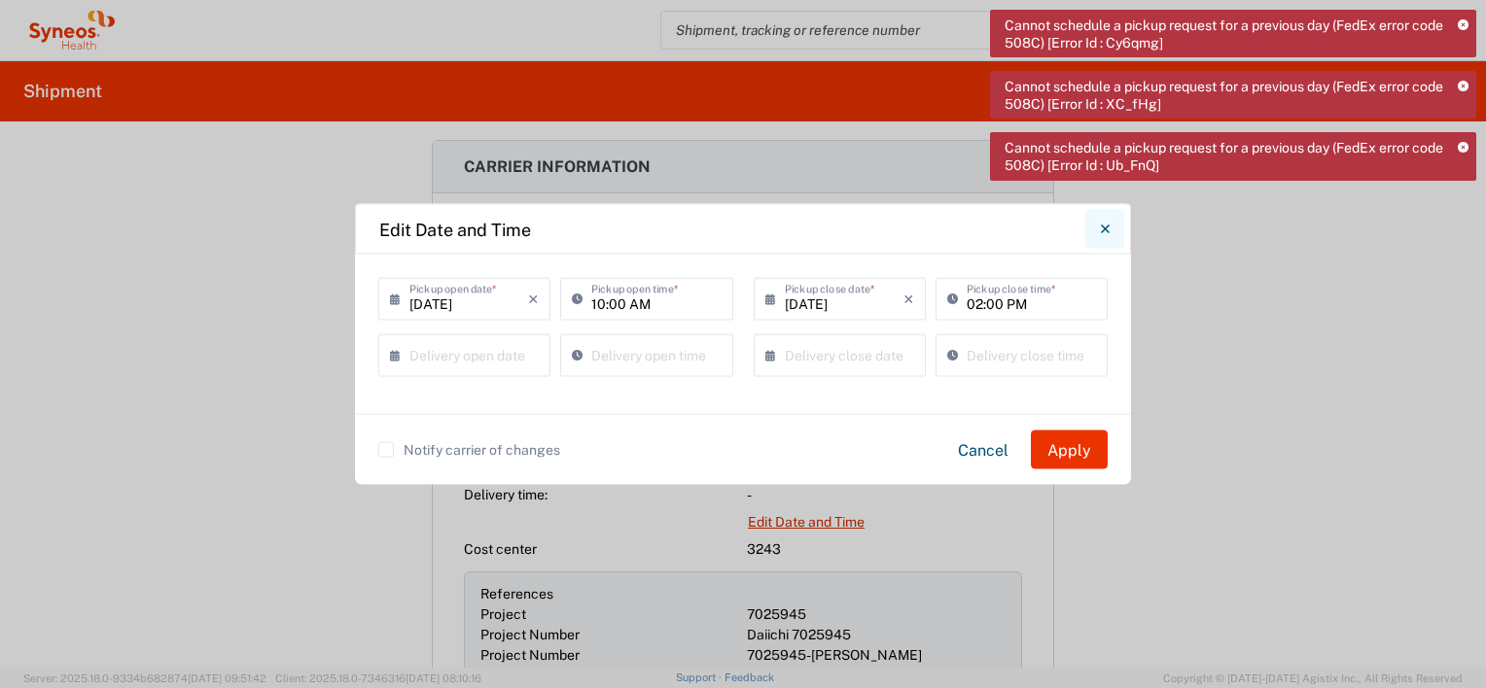
click at [1106, 229] on icon "Close" at bounding box center [1104, 229] width 9 height 9
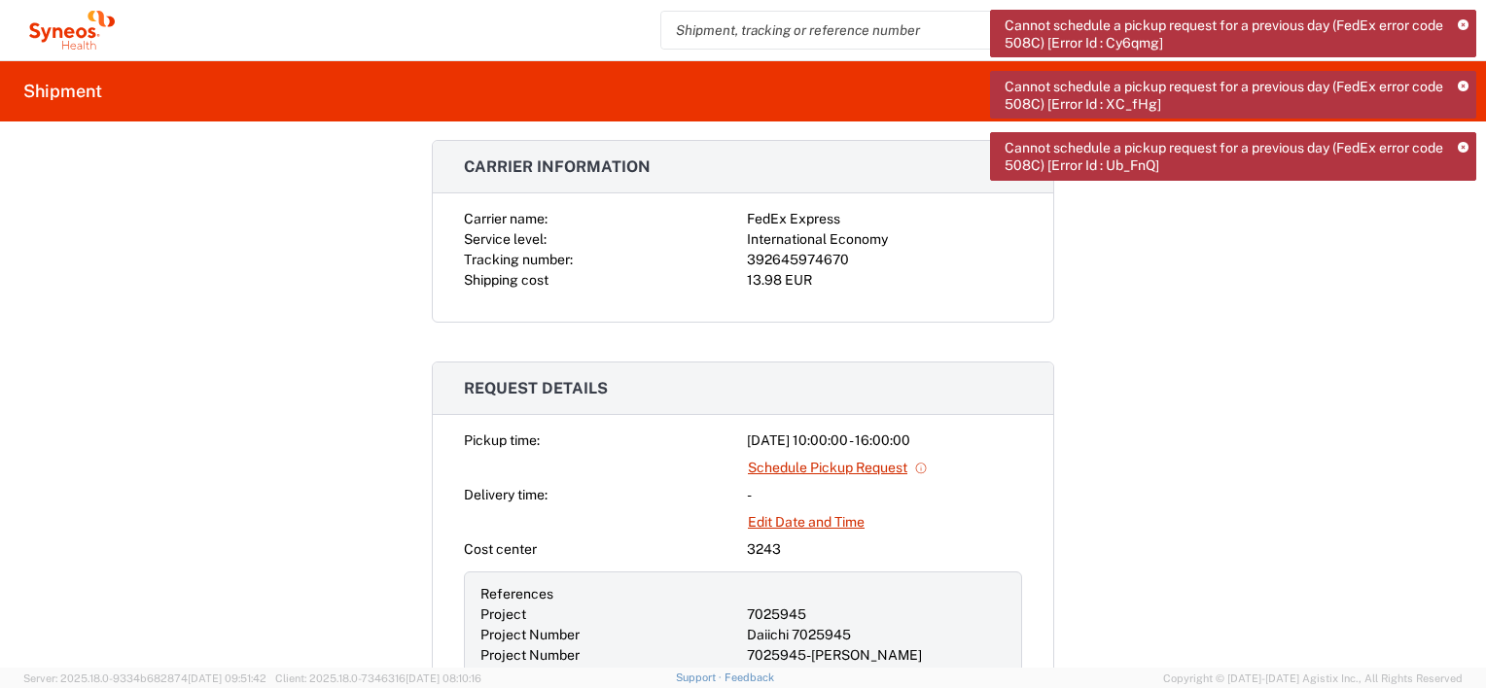
click at [1466, 23] on icon at bounding box center [1463, 25] width 11 height 11
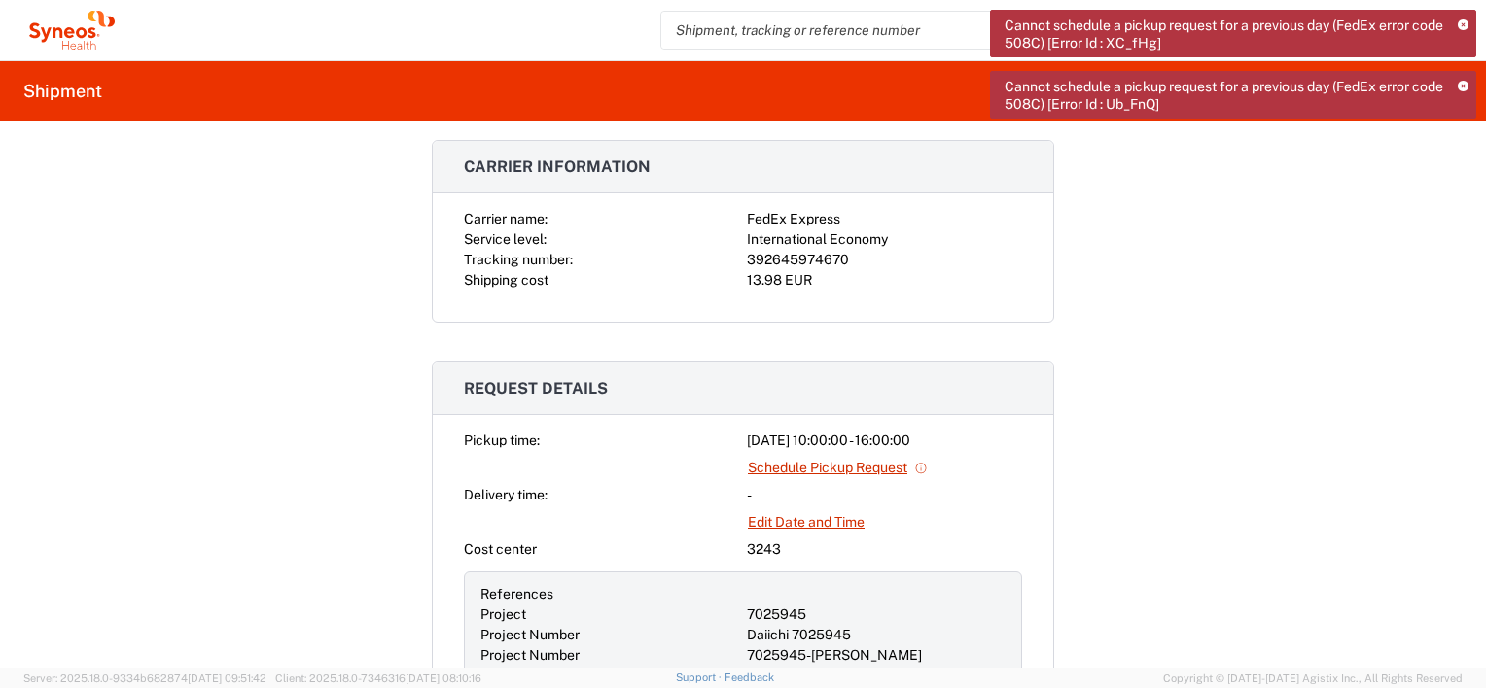
click at [1462, 84] on icon at bounding box center [1463, 87] width 11 height 11
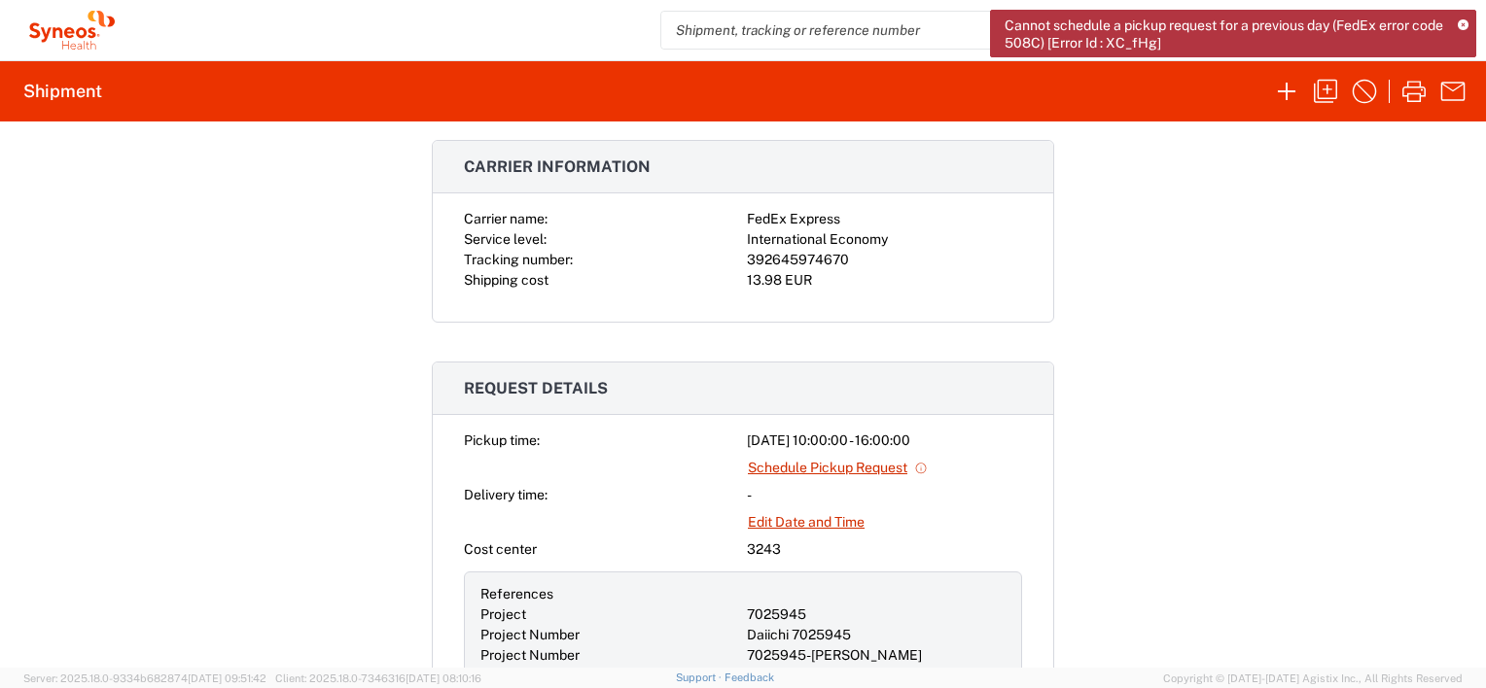
click at [1463, 25] on icon at bounding box center [1463, 25] width 11 height 11
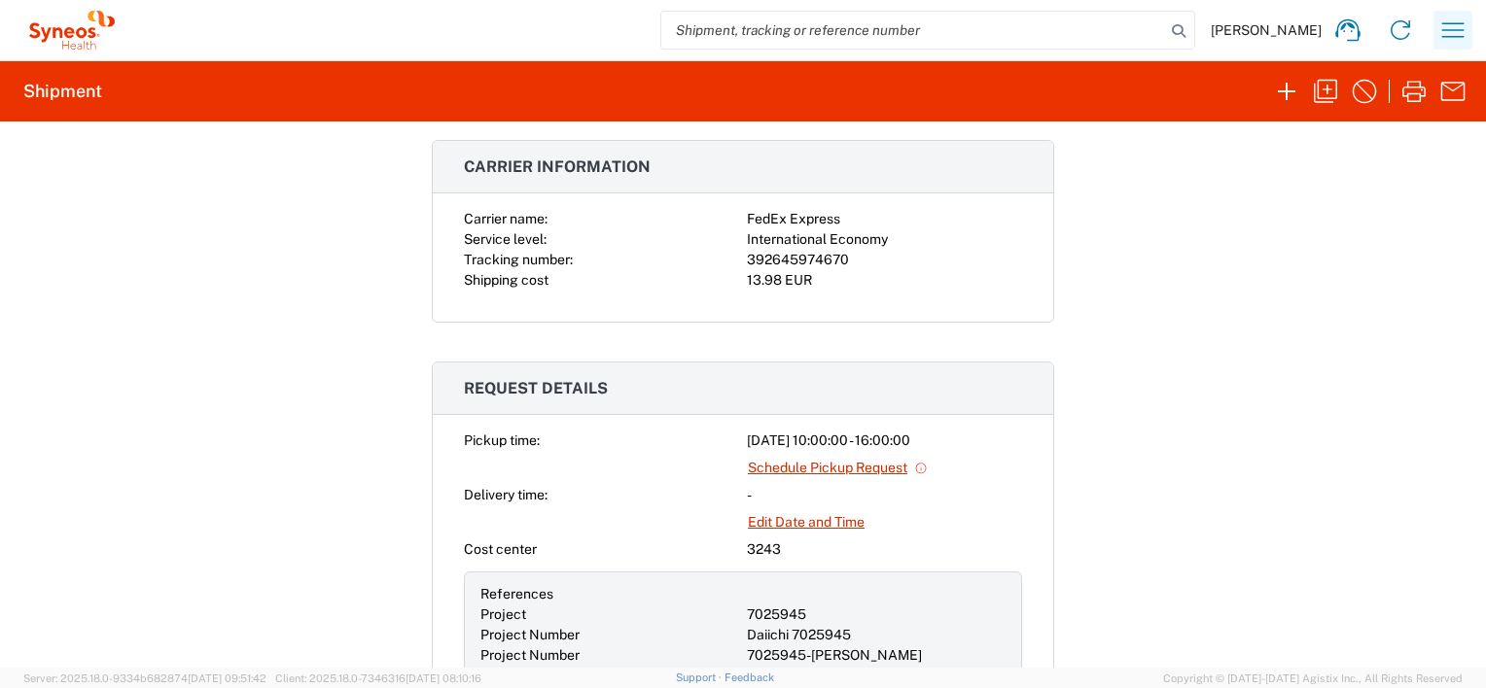
click at [1454, 35] on icon "button" at bounding box center [1452, 30] width 31 height 31
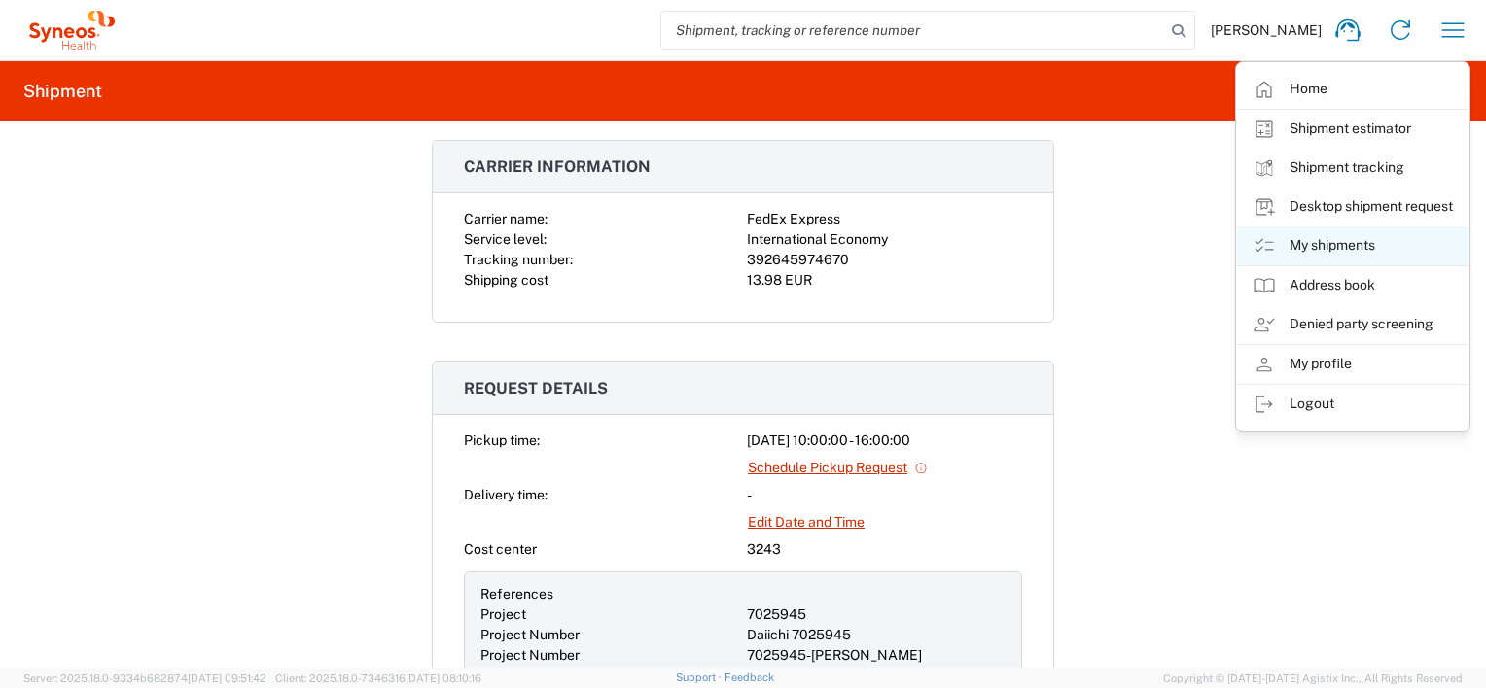
click at [1314, 243] on link "My shipments" at bounding box center [1352, 246] width 231 height 39
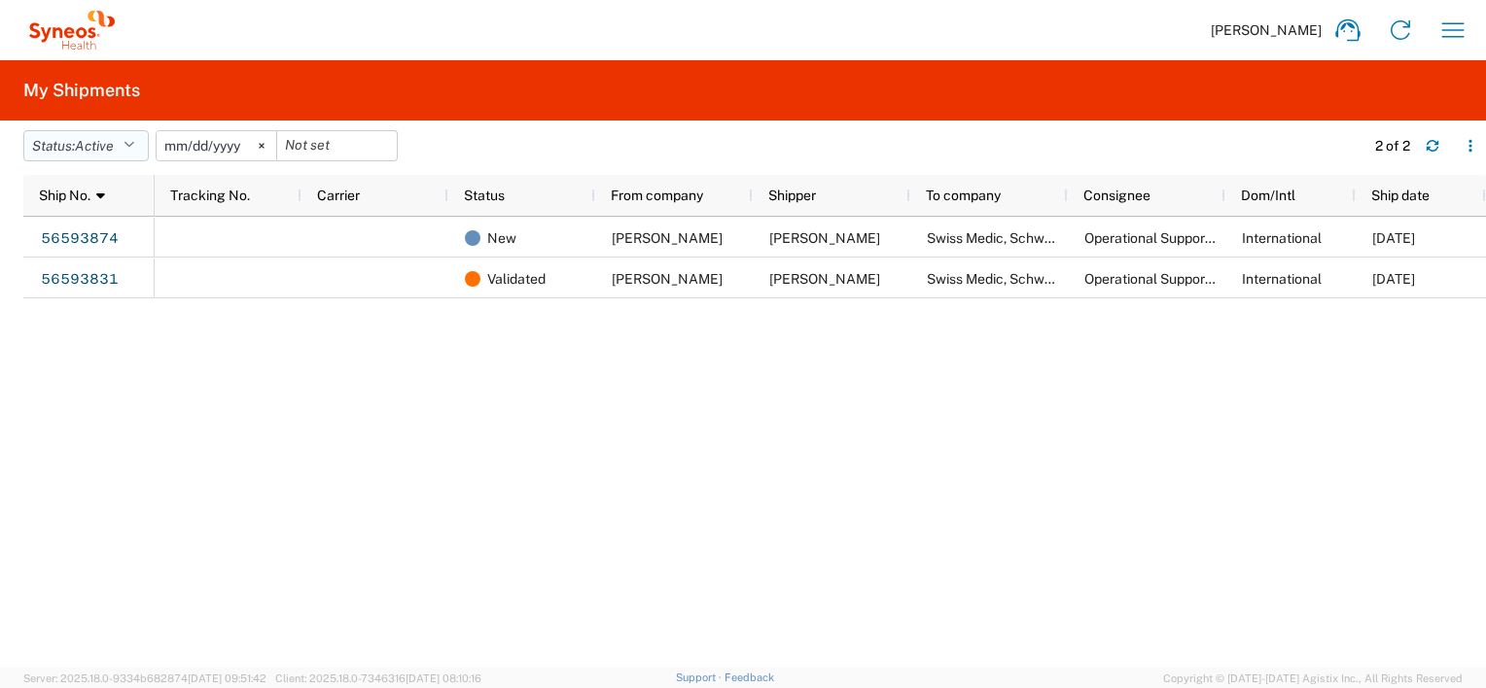
click at [128, 144] on button "Status: Active" at bounding box center [85, 145] width 125 height 31
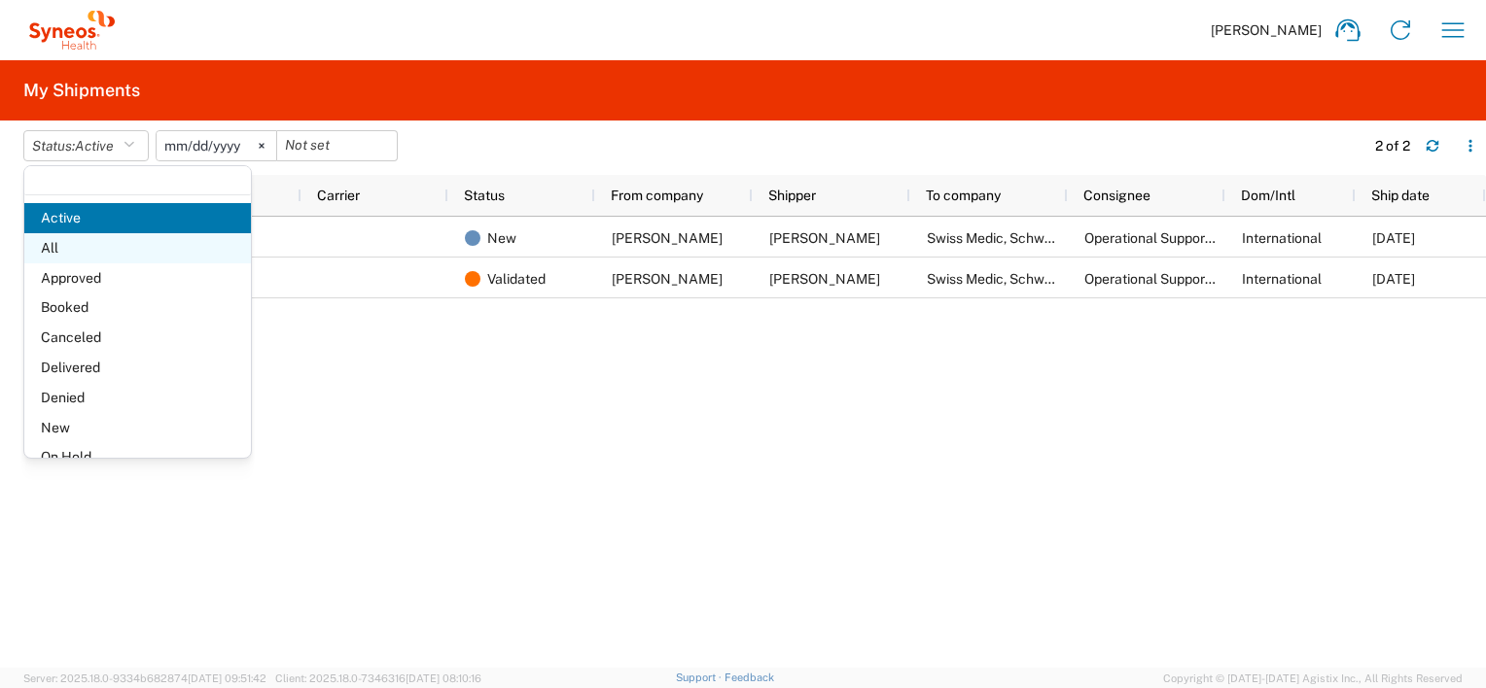
click at [90, 244] on span "All" at bounding box center [137, 248] width 227 height 30
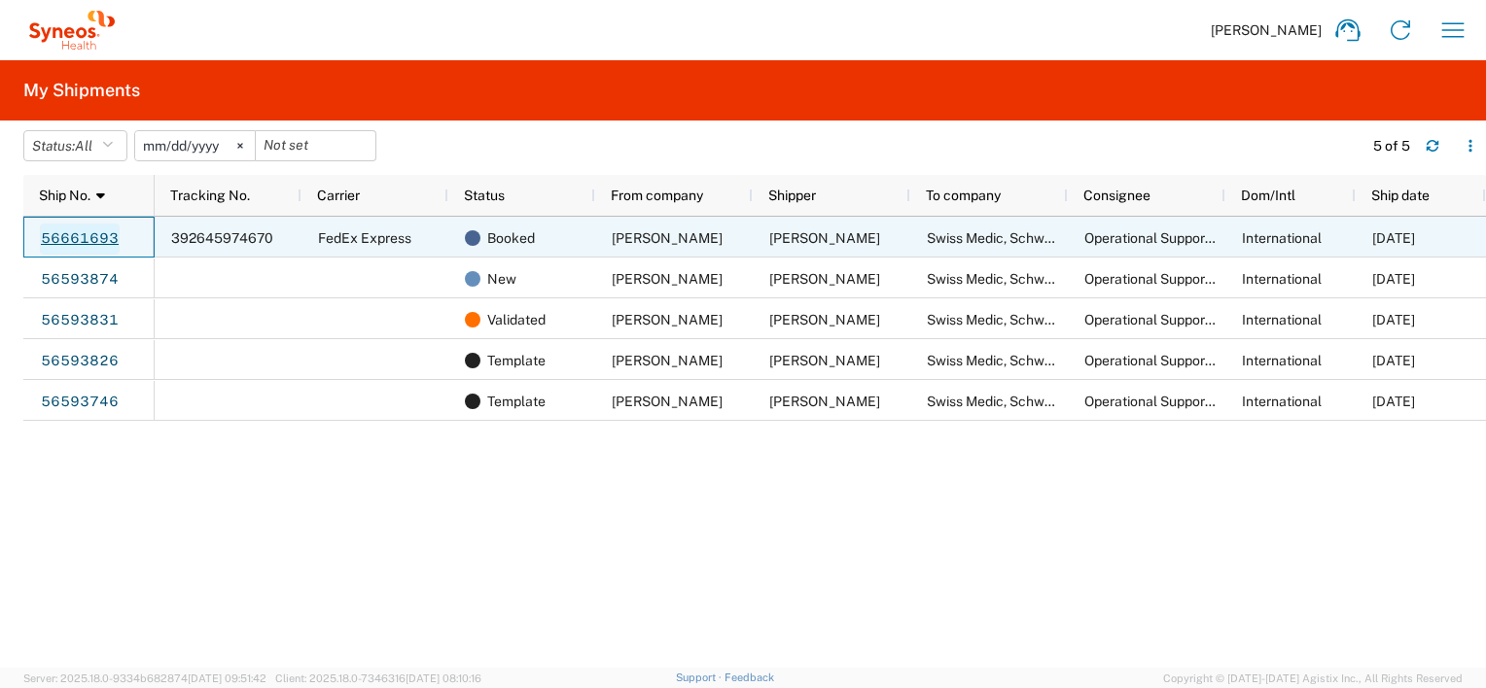
click at [84, 229] on link "56661693" at bounding box center [80, 239] width 80 height 31
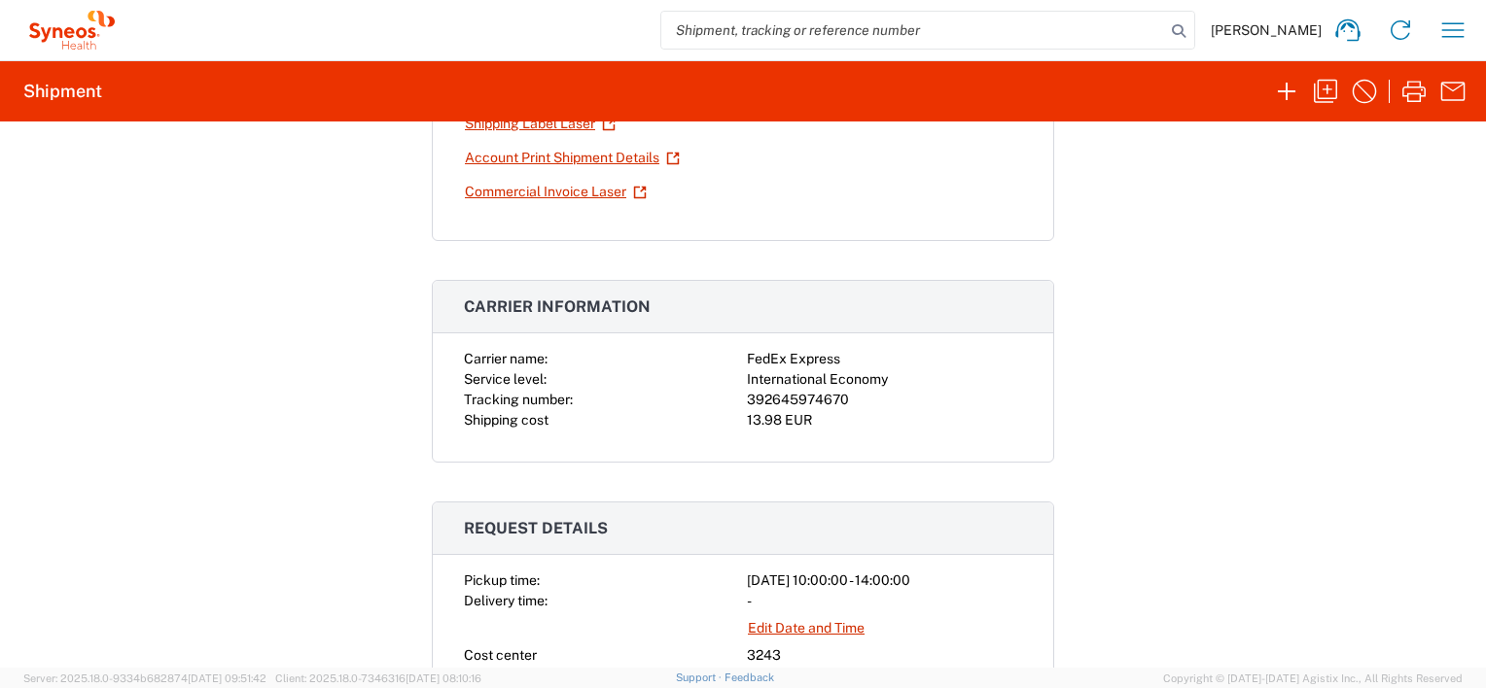
scroll to position [389, 0]
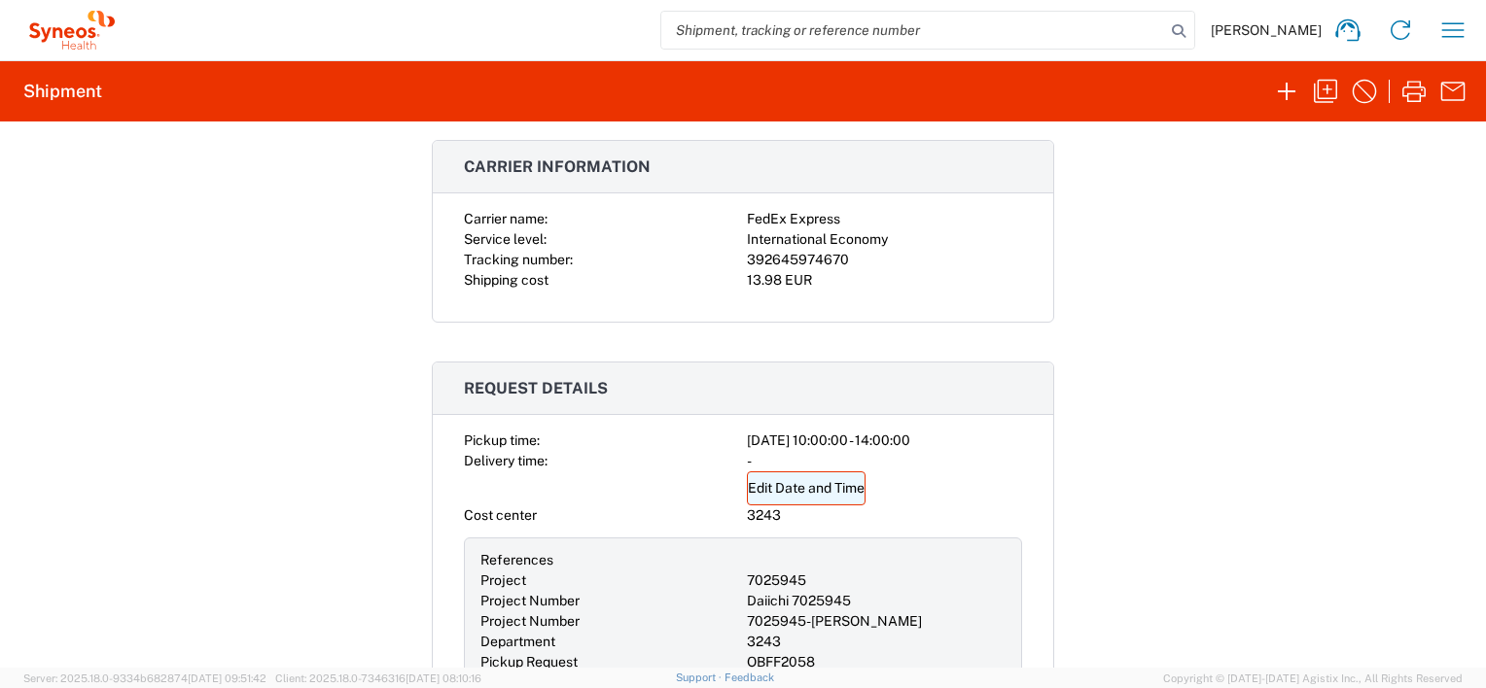
click at [759, 490] on link "Edit Date and Time" at bounding box center [806, 489] width 119 height 34
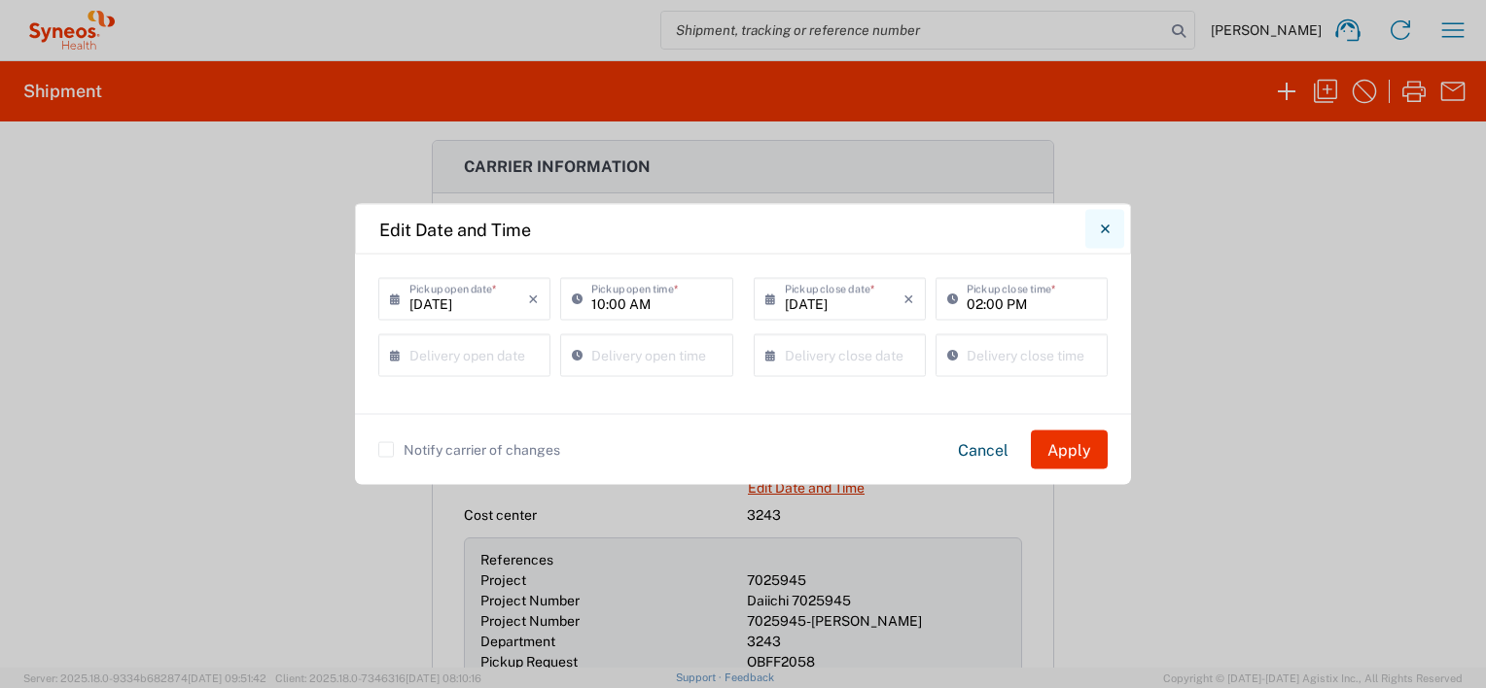
click at [1103, 235] on icon "Close" at bounding box center [1105, 230] width 9 height 18
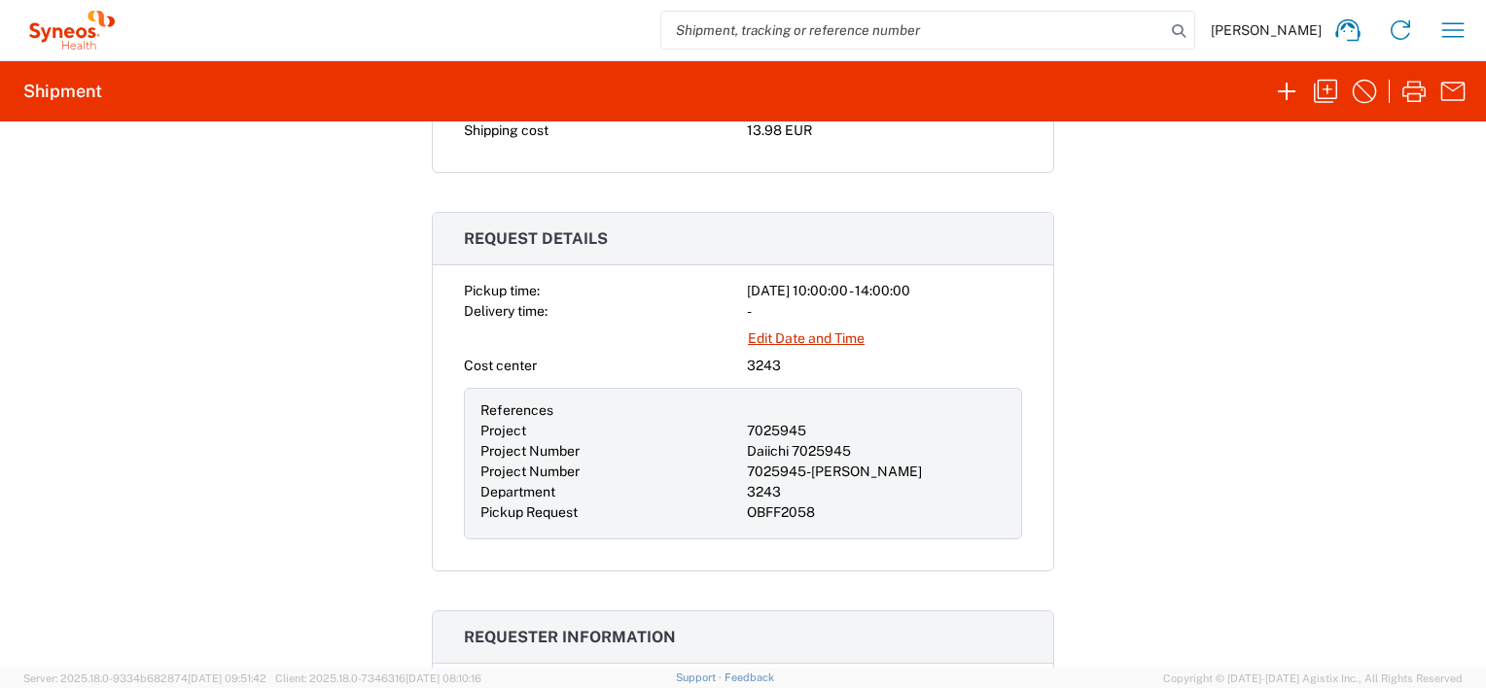
scroll to position [441, 0]
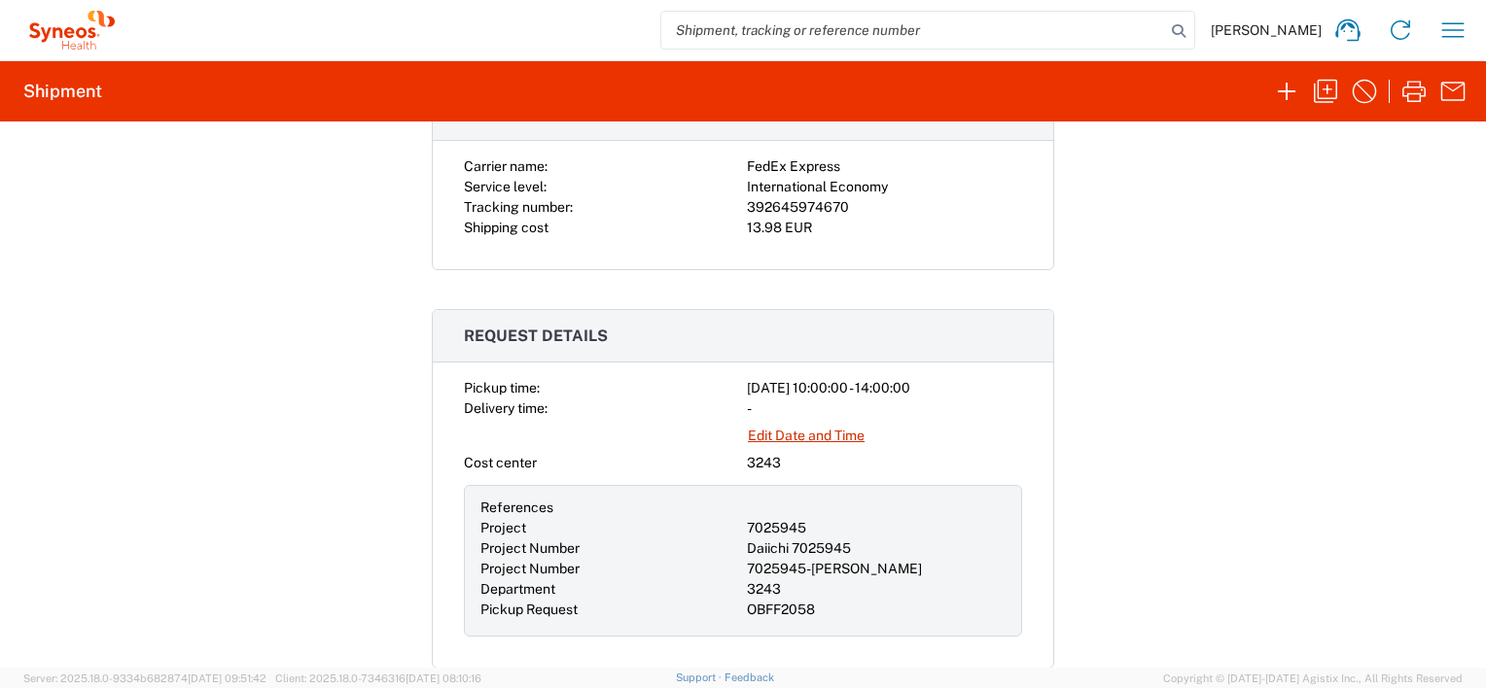
click at [747, 405] on div "-" at bounding box center [884, 409] width 275 height 20
click at [755, 428] on link "Edit Date and Time" at bounding box center [806, 436] width 119 height 34
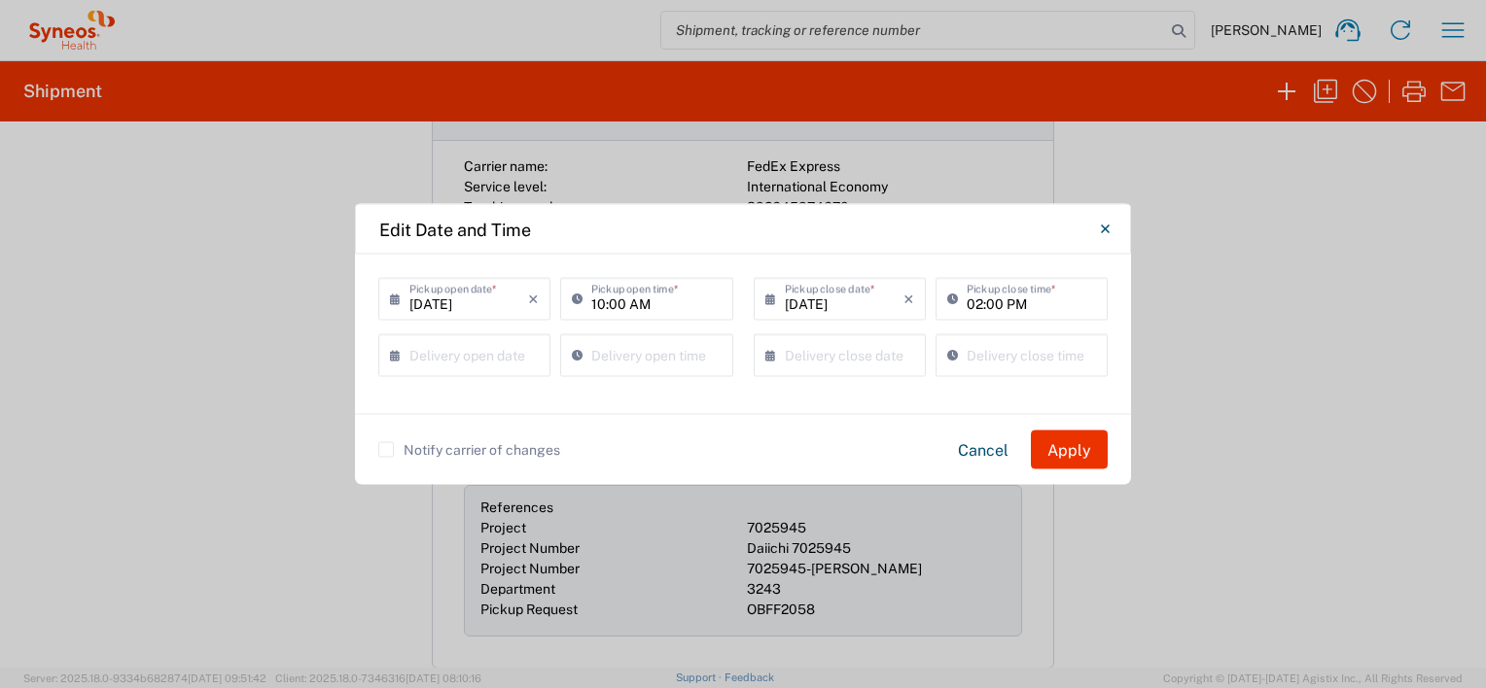
click at [1008, 296] on input "02:00 PM" at bounding box center [1031, 298] width 129 height 34
click at [1064, 448] on button "Apply" at bounding box center [1069, 450] width 77 height 39
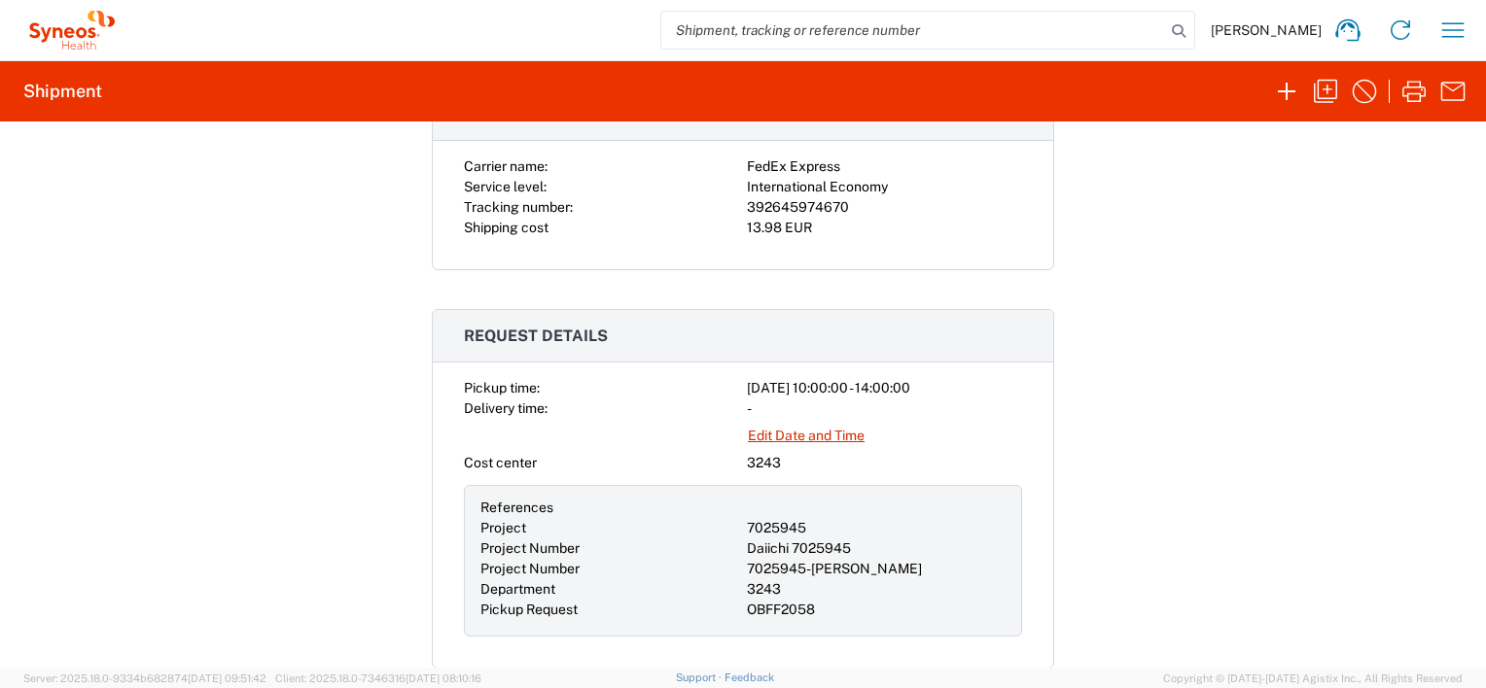
click at [747, 403] on div "-" at bounding box center [884, 409] width 275 height 20
click at [757, 439] on link "Edit Date and Time" at bounding box center [806, 436] width 119 height 34
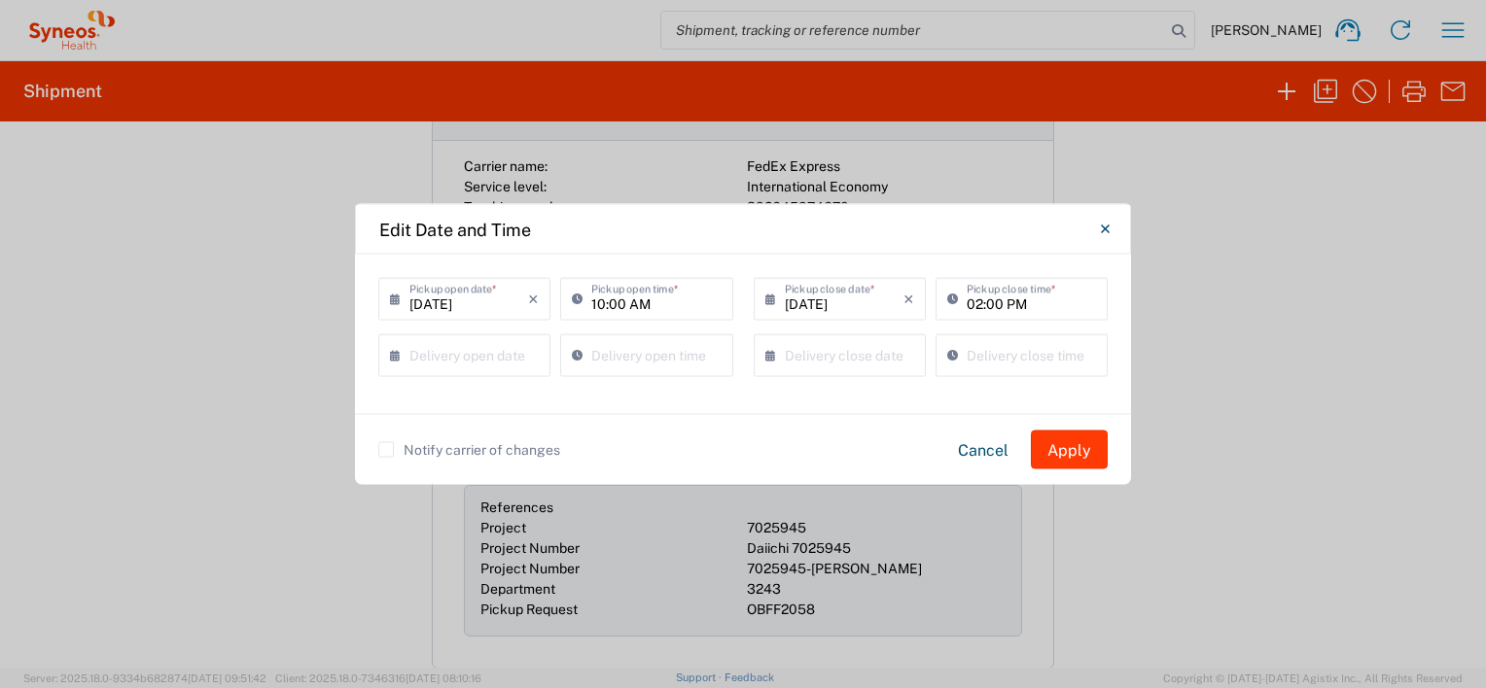
click at [1087, 448] on button "Apply" at bounding box center [1069, 450] width 77 height 39
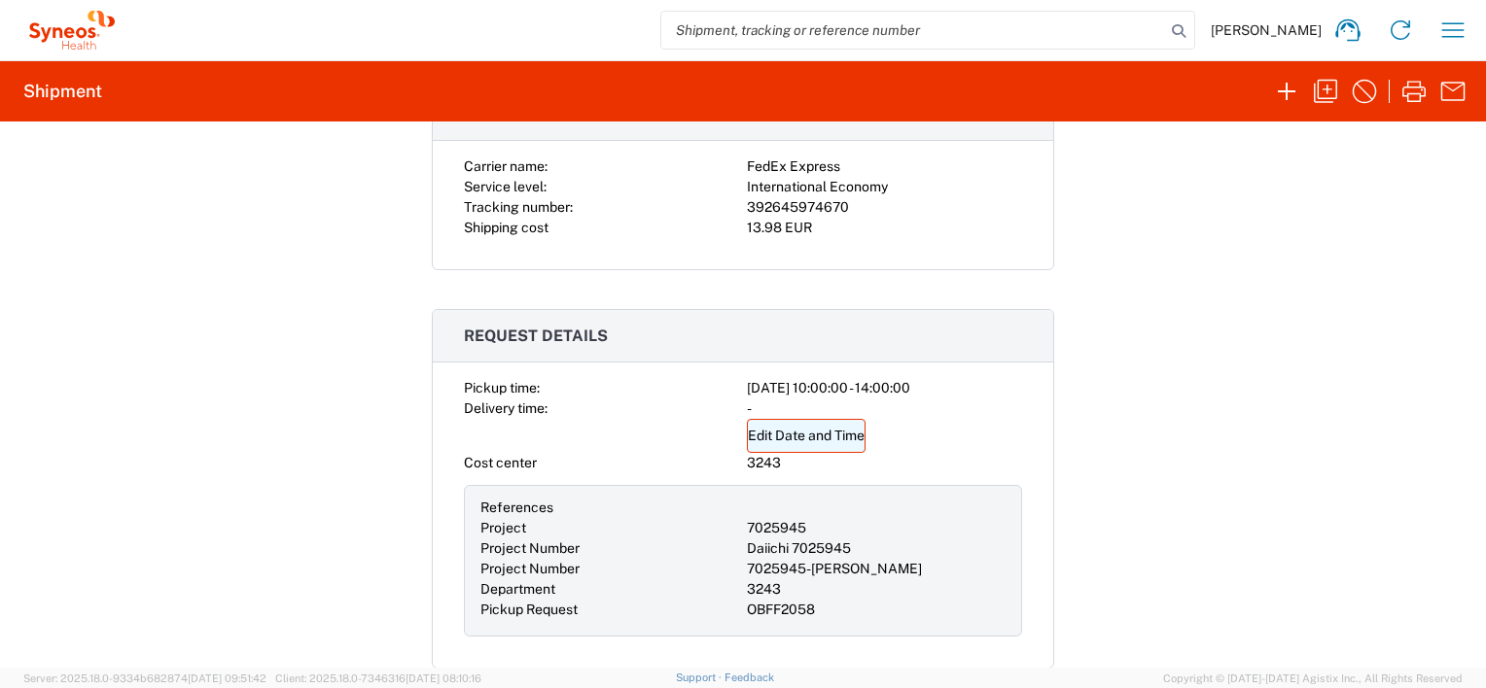
click at [787, 428] on link "Edit Date and Time" at bounding box center [806, 436] width 119 height 34
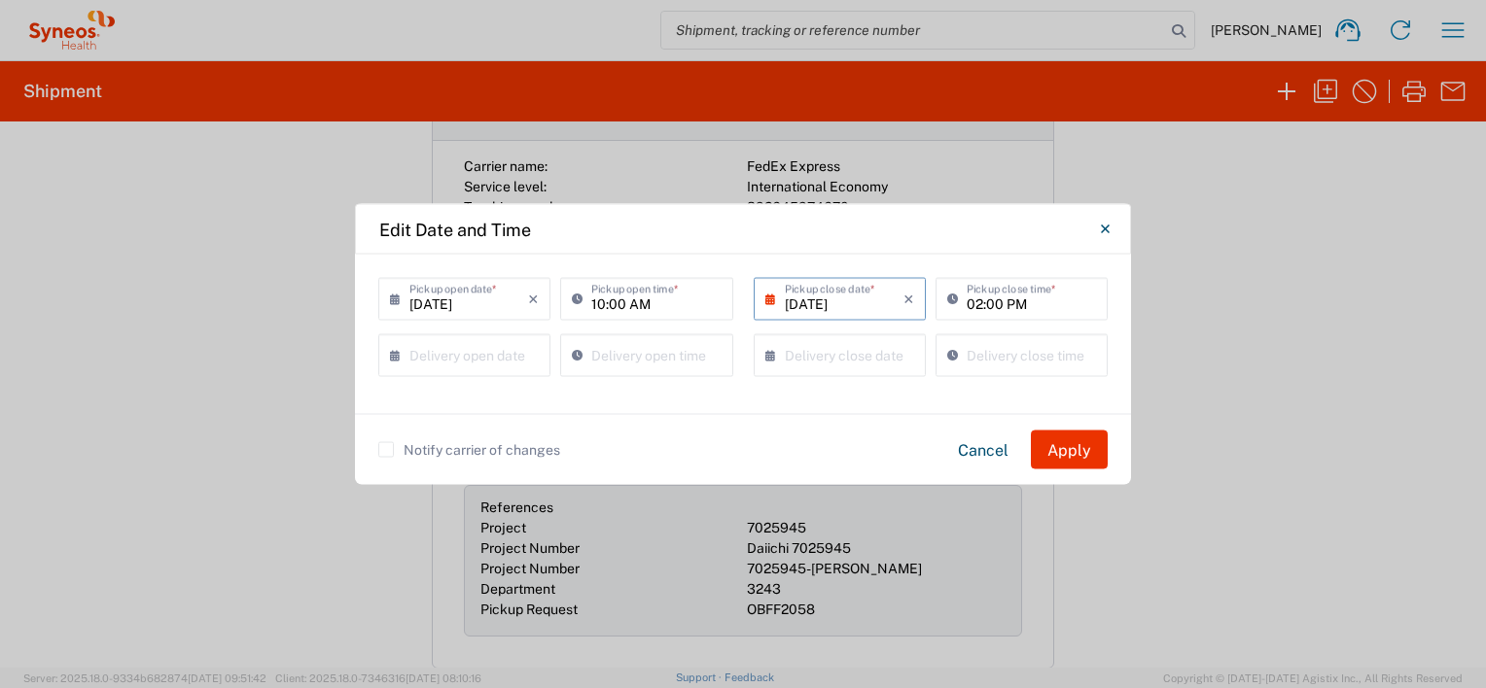
click at [823, 302] on input "09/02/2025" at bounding box center [844, 298] width 119 height 34
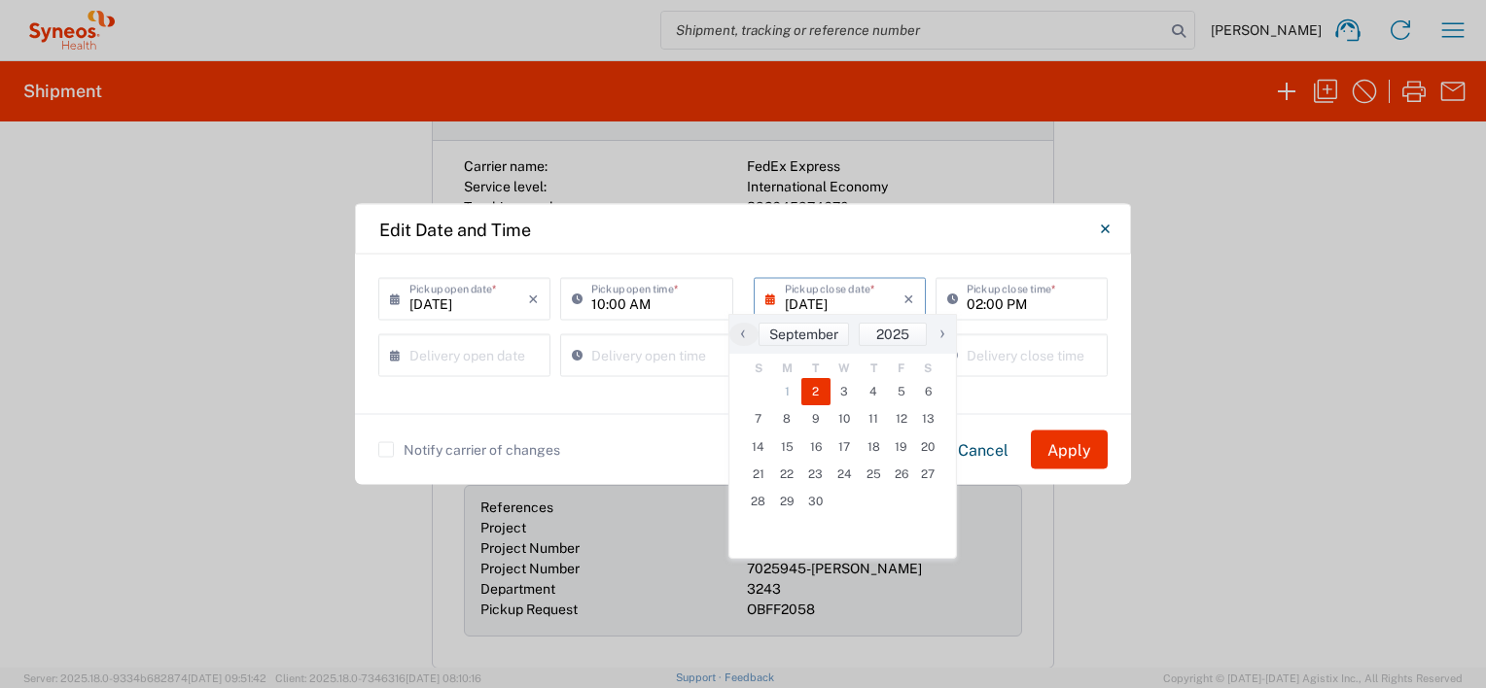
type input "05:02 PM"
click at [1010, 366] on input "05:02 PM" at bounding box center [1031, 354] width 129 height 34
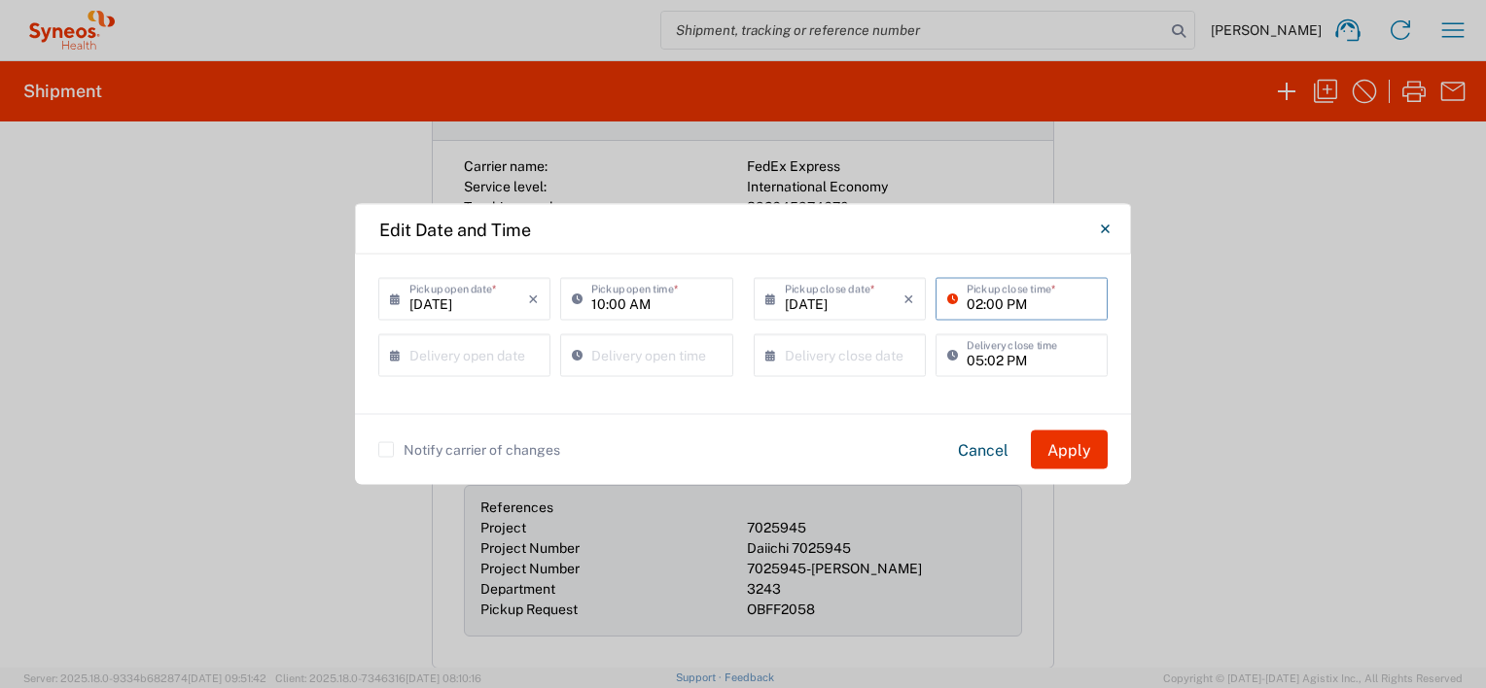
click at [1015, 289] on input "02:00 PM" at bounding box center [1031, 298] width 129 height 34
click at [1024, 366] on input "05:02 PM" at bounding box center [1031, 354] width 129 height 34
drag, startPoint x: 1047, startPoint y: 358, endPoint x: 933, endPoint y: 363, distance: 114.9
click at [933, 363] on div "05:02 PM Delivery close time" at bounding box center [1022, 363] width 182 height 56
click at [996, 300] on input "02:00 PM" at bounding box center [1031, 298] width 129 height 34
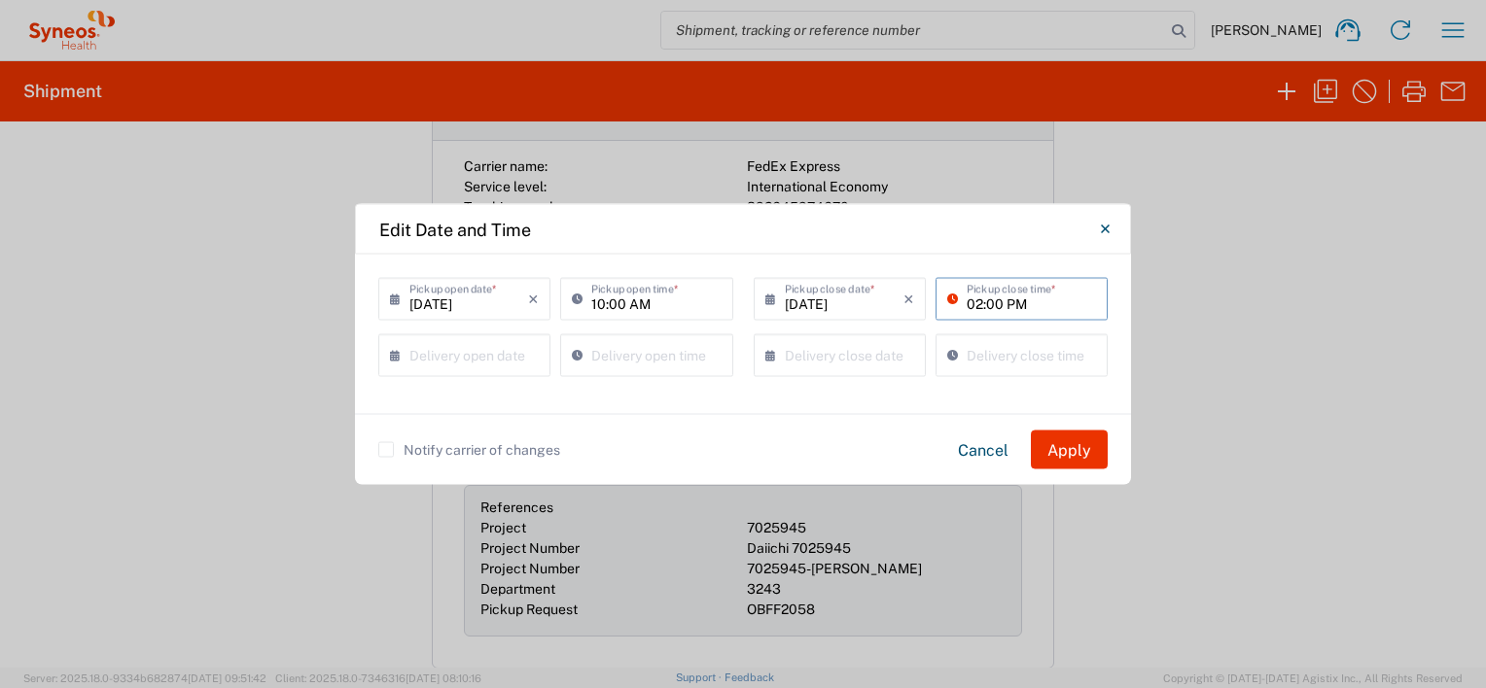
click at [467, 358] on input "text" at bounding box center [468, 354] width 119 height 34
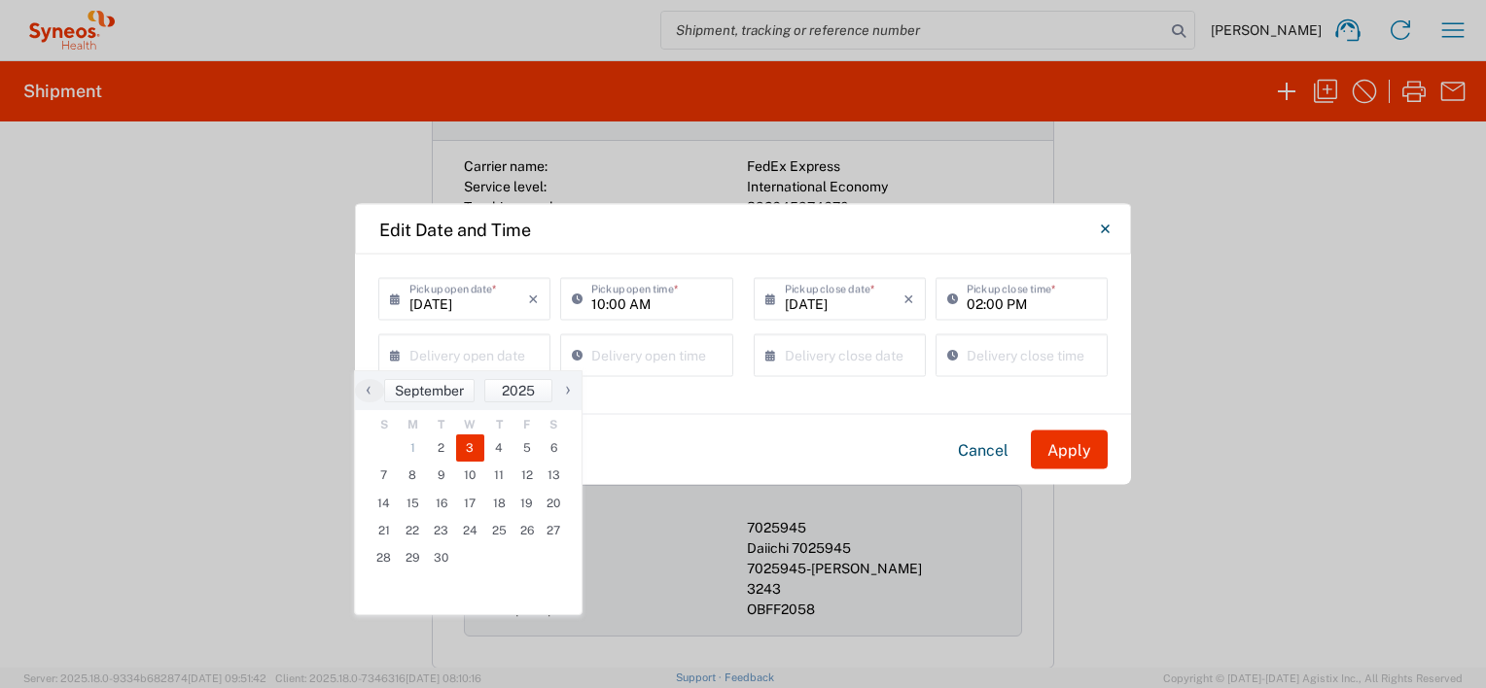
click at [468, 443] on span "3" at bounding box center [470, 448] width 29 height 27
type input "09/03/2025"
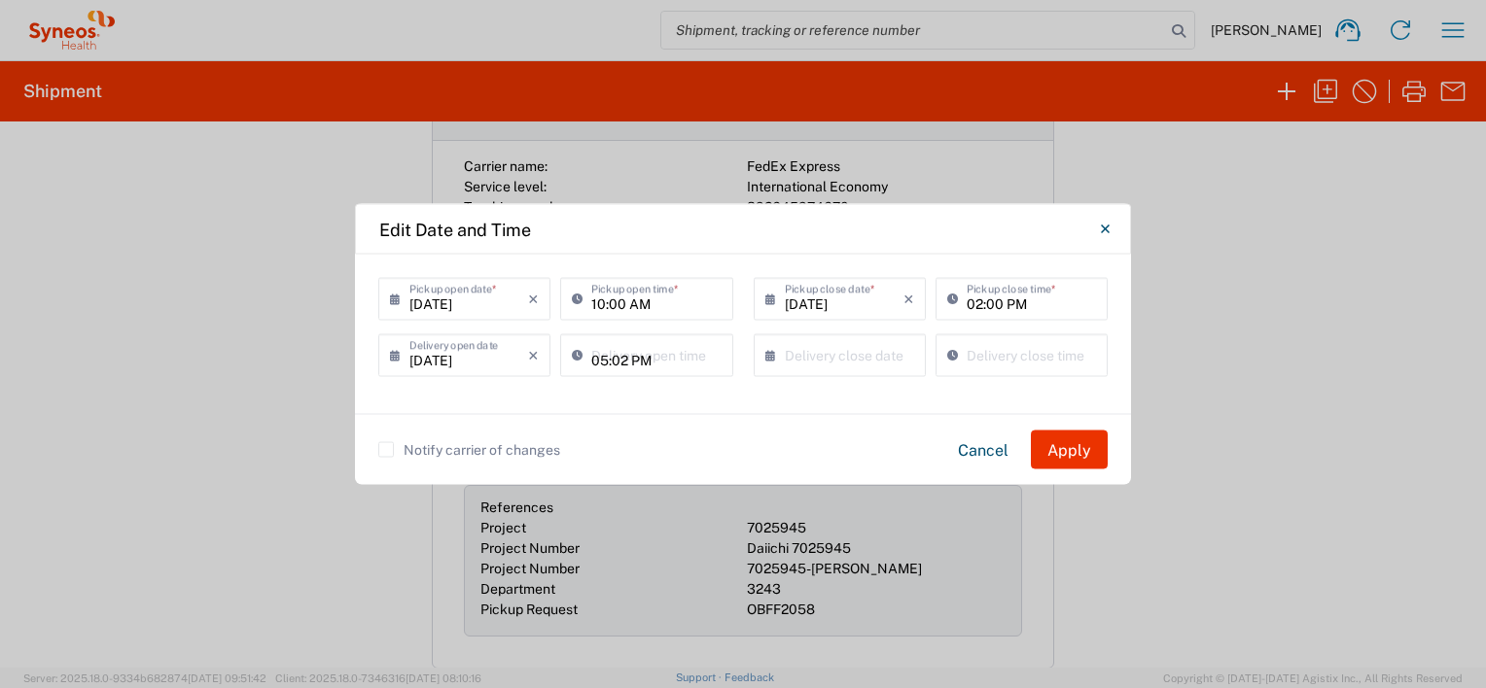
click at [635, 358] on input "05:02 PM" at bounding box center [655, 354] width 129 height 34
type input "08:00 PM"
click at [797, 356] on input "text" at bounding box center [844, 354] width 119 height 34
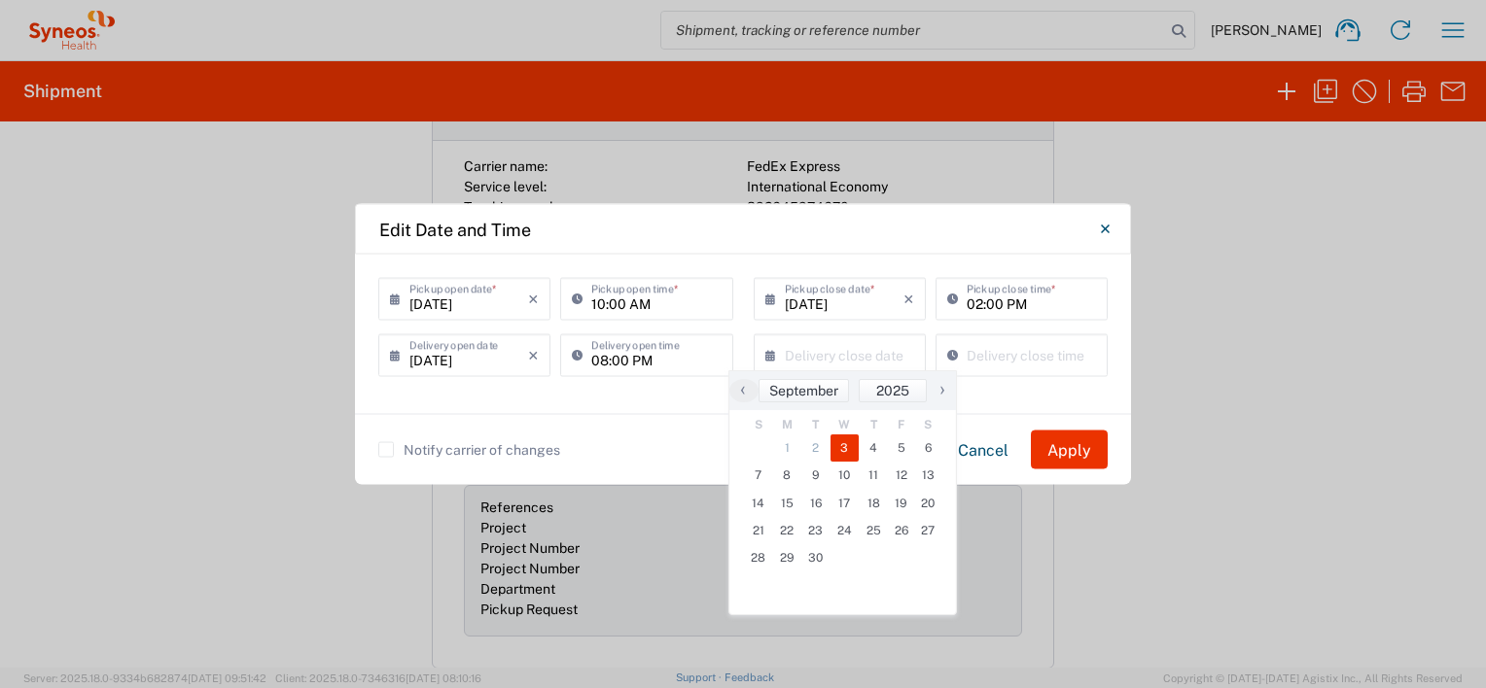
click at [840, 451] on span "3" at bounding box center [844, 448] width 29 height 27
type input "09/03/2025"
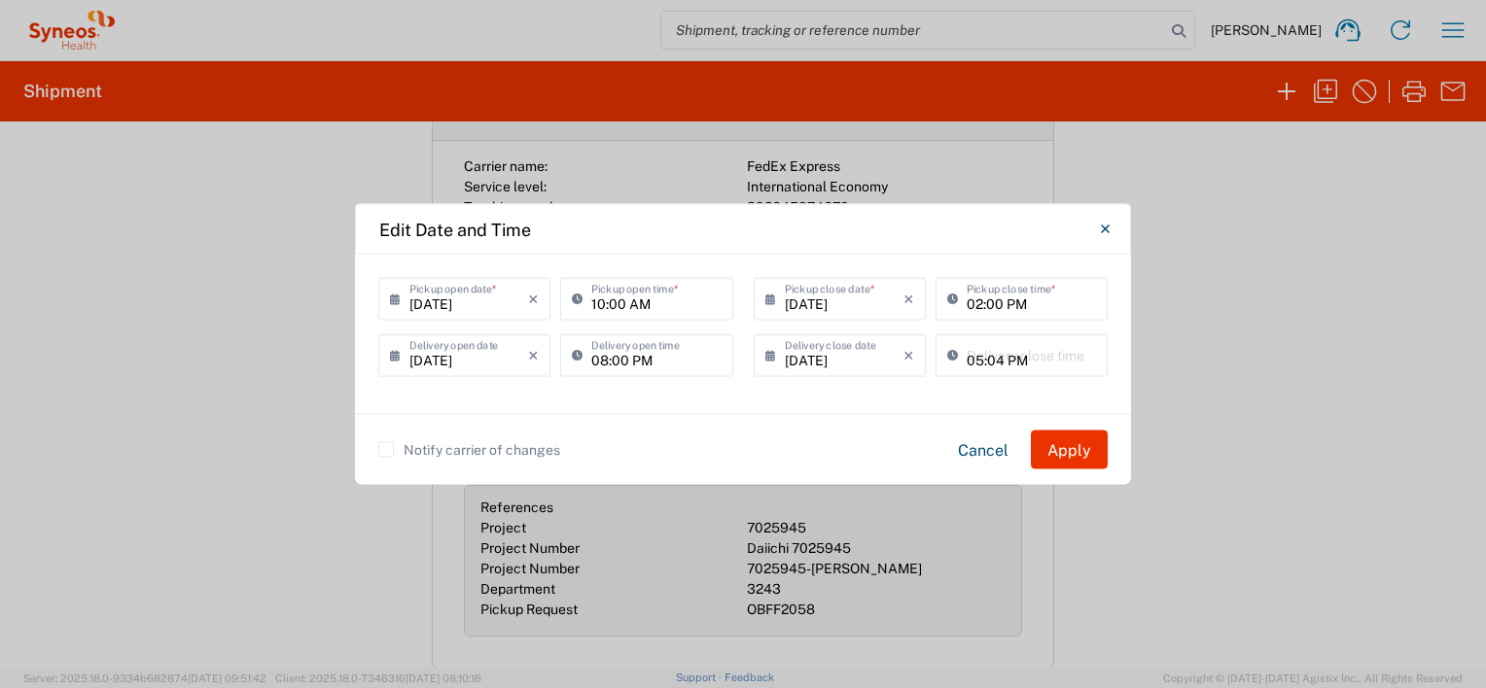
click at [1007, 362] on input "05:04 PM" at bounding box center [1031, 354] width 129 height 34
click at [997, 358] on input "05:04 PM" at bounding box center [1031, 354] width 129 height 34
type input "05:00 PM"
click at [643, 414] on agx-edit-shipment-date-time-dialog-widget "09/02/2025 × Pickup open date * Cancel Apply 10:00 AM Pickup open time * 09/02/…" at bounding box center [743, 370] width 776 height 230
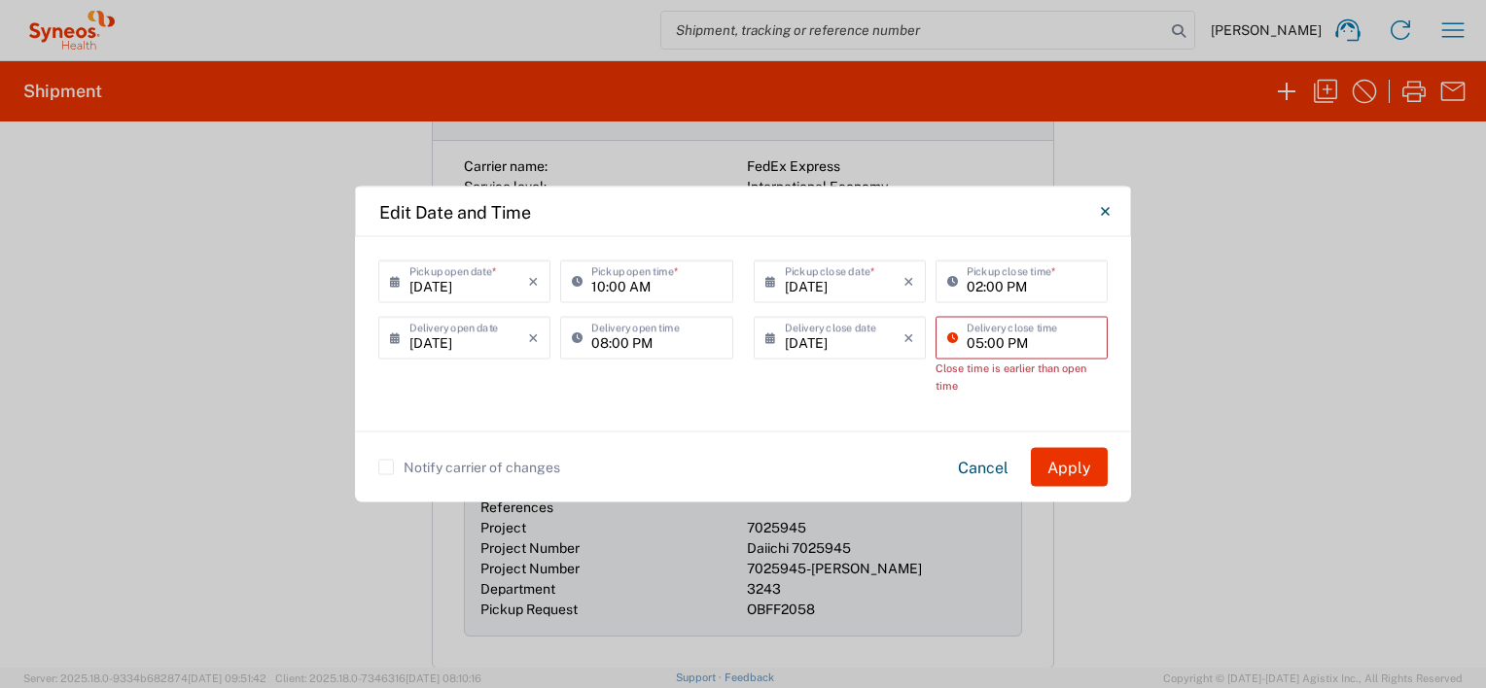
click at [984, 342] on input "05:00 PM" at bounding box center [1031, 337] width 129 height 34
click at [650, 342] on input "08:00 PM" at bounding box center [655, 337] width 129 height 34
click at [646, 345] on input "08:00 PM" at bounding box center [655, 337] width 129 height 34
type input "08:00 AM"
click at [696, 379] on div "09/03/2025 × Delivery open date Cancel Apply 08:00 AM Delivery open time" at bounding box center [556, 362] width 375 height 91
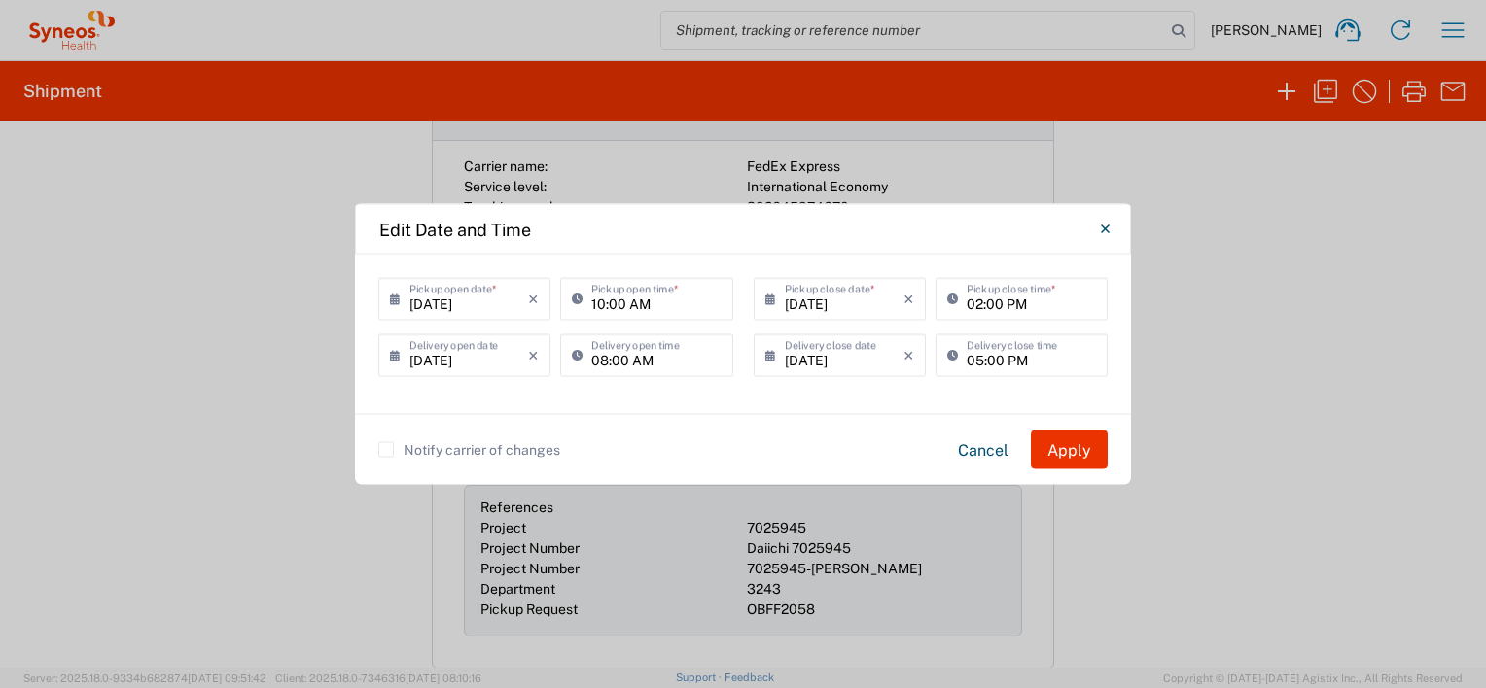
click at [379, 453] on label "Notify carrier of changes" at bounding box center [469, 450] width 182 height 16
click at [386, 450] on input "Notify carrier of changes" at bounding box center [386, 450] width 0 height 0
click at [1063, 450] on button "Apply" at bounding box center [1069, 450] width 77 height 39
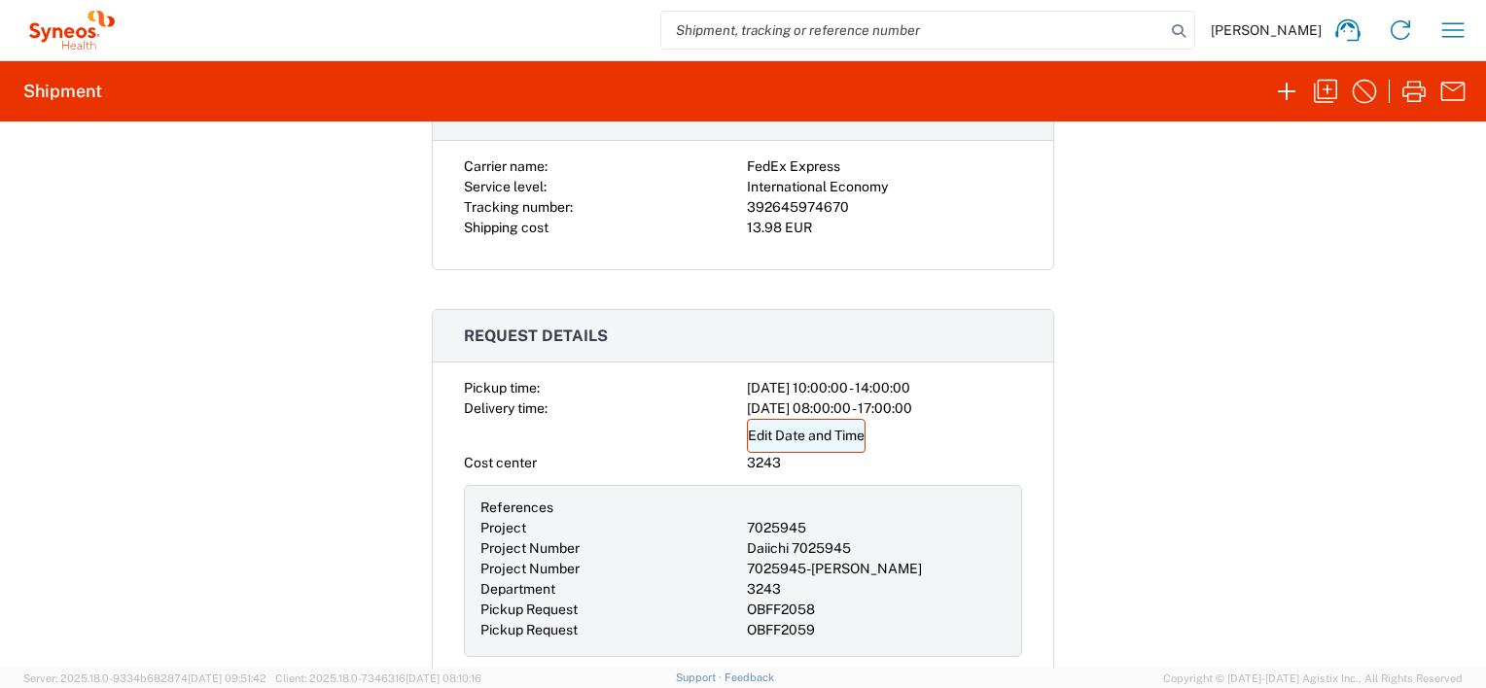
click at [760, 426] on link "Edit Date and Time" at bounding box center [806, 436] width 119 height 34
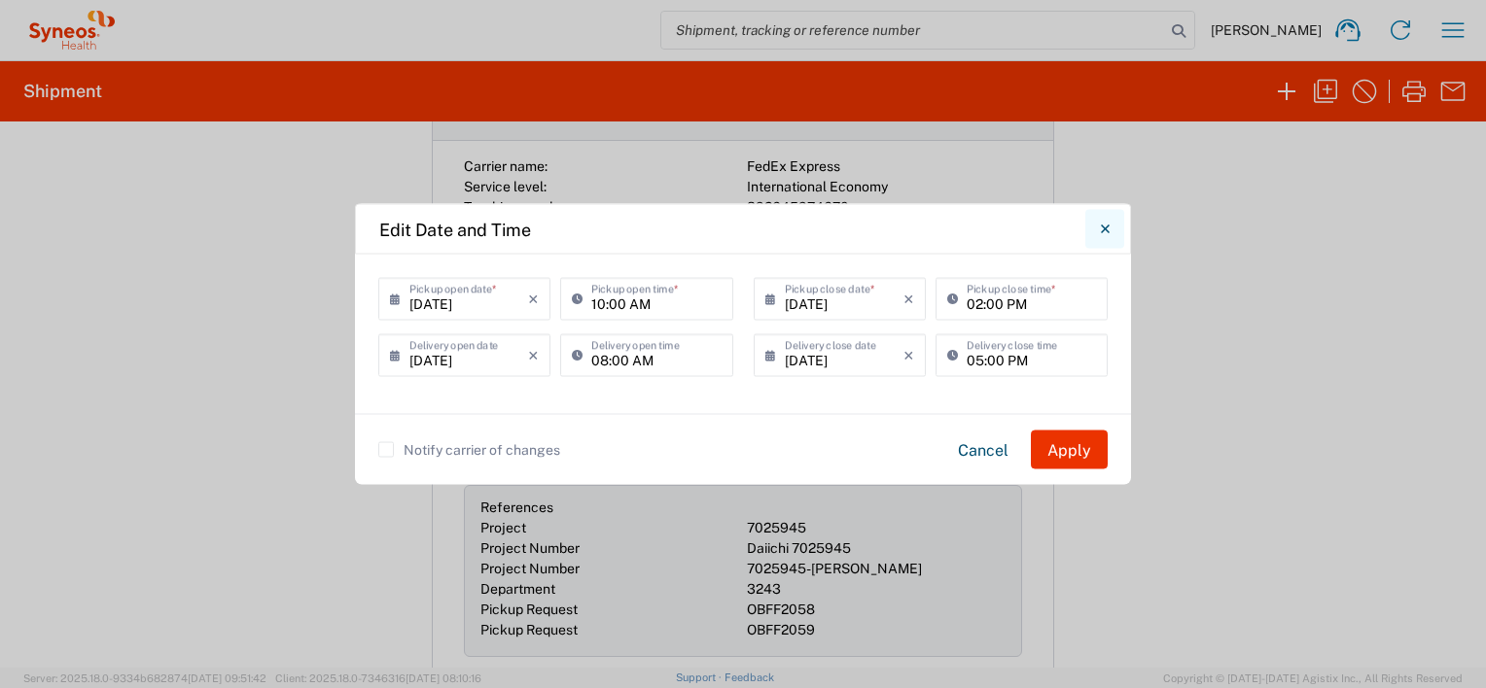
click at [1108, 230] on icon "Close" at bounding box center [1104, 229] width 9 height 9
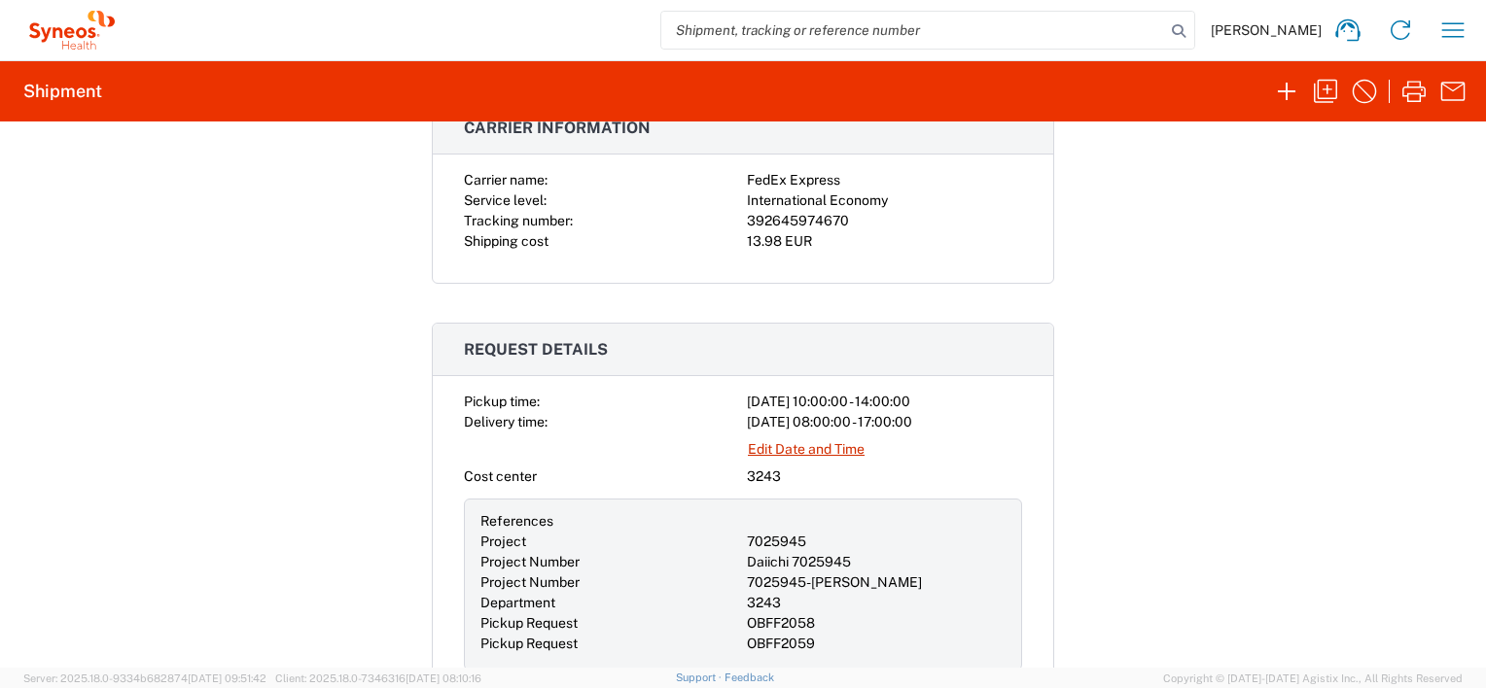
scroll to position [462, 0]
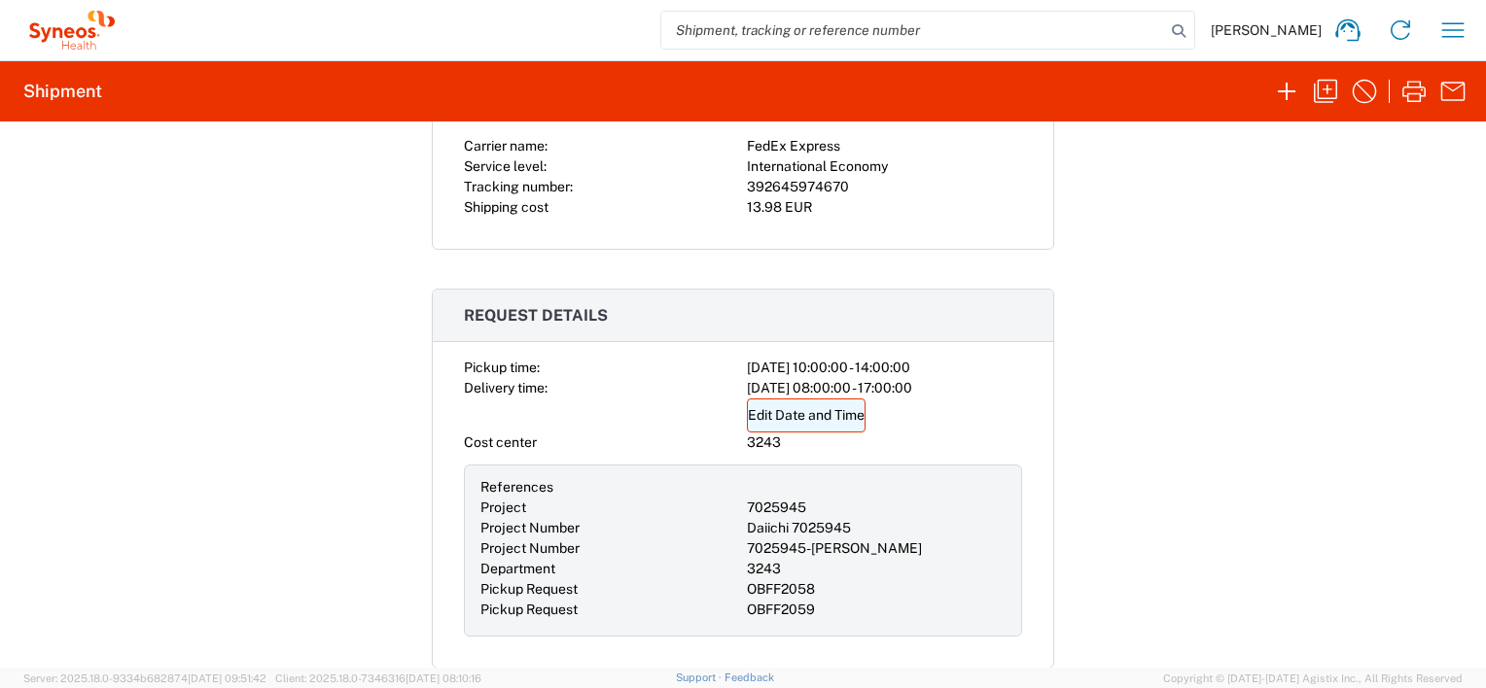
click at [806, 410] on link "Edit Date and Time" at bounding box center [806, 416] width 119 height 34
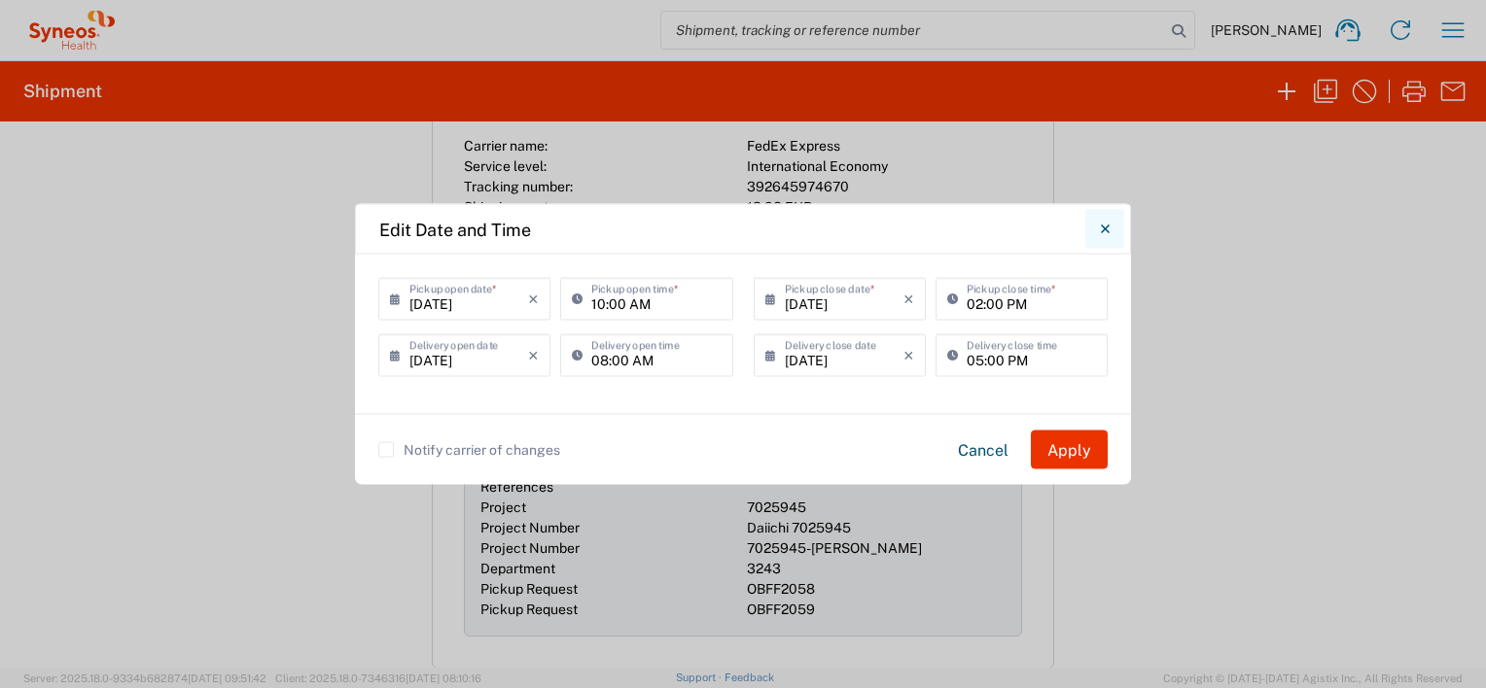
click at [1105, 234] on icon "Close" at bounding box center [1105, 230] width 9 height 18
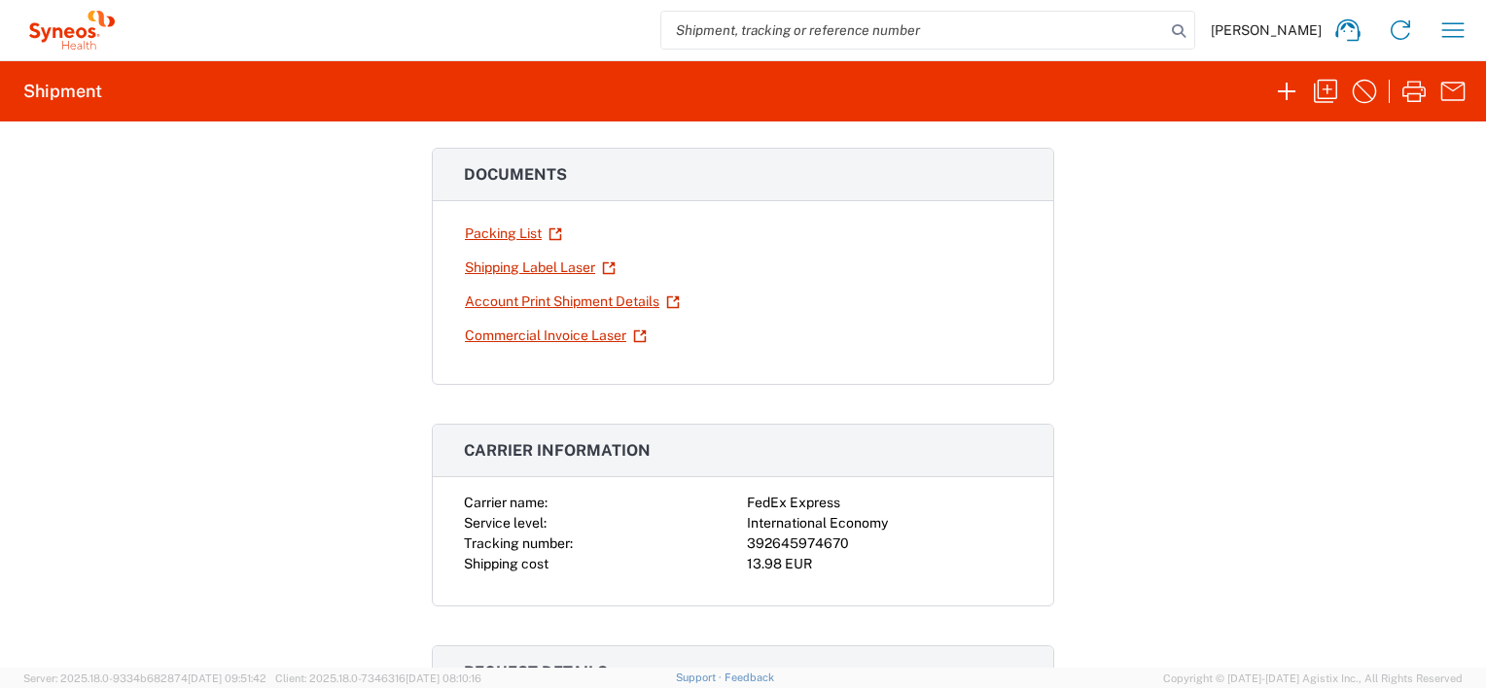
scroll to position [0, 0]
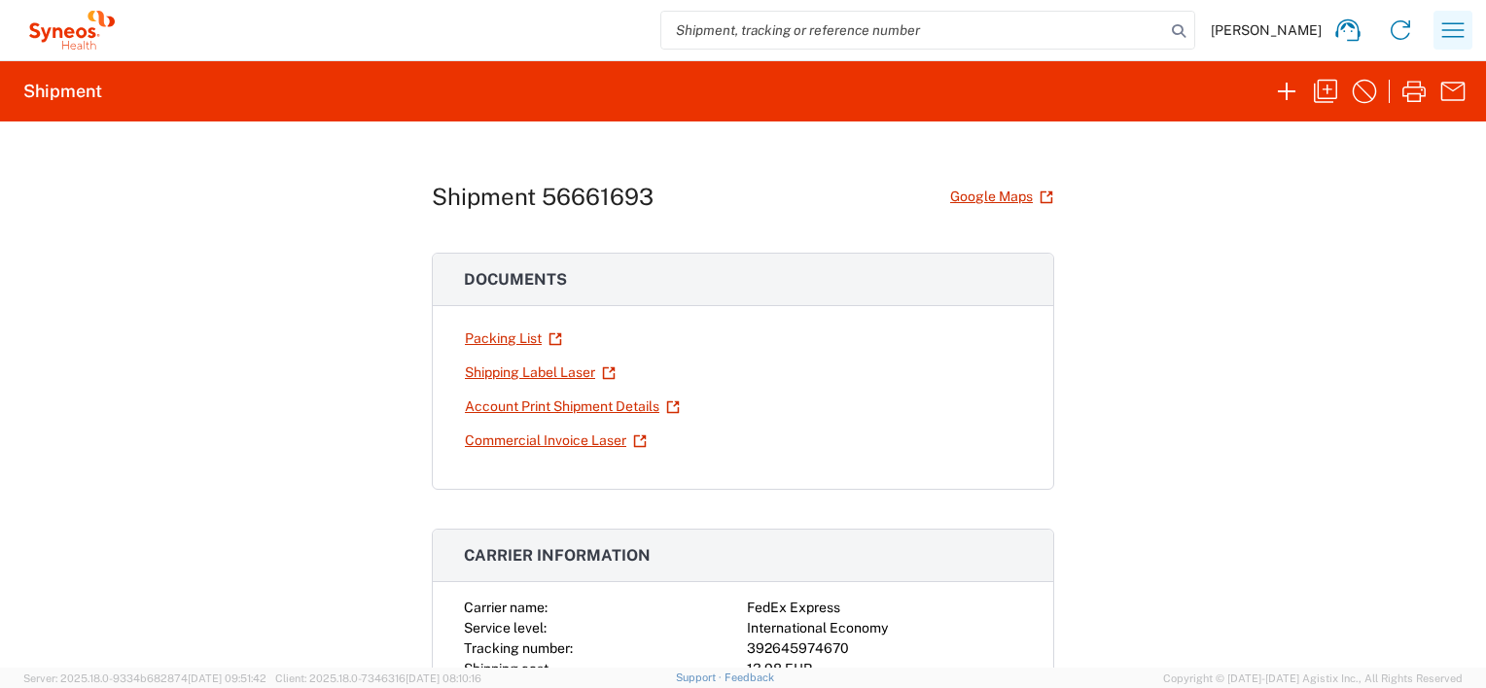
click at [1448, 31] on icon "button" at bounding box center [1452, 30] width 31 height 31
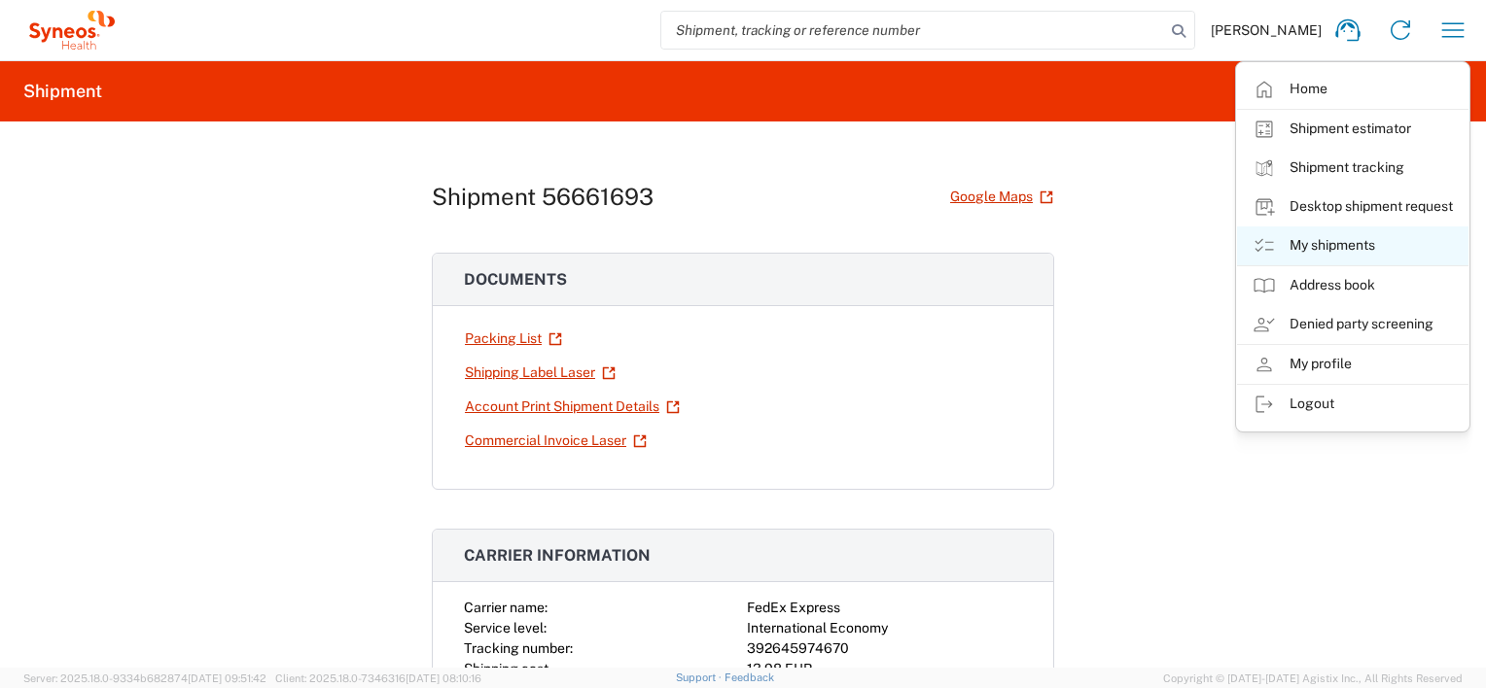
click at [1320, 237] on link "My shipments" at bounding box center [1352, 246] width 231 height 39
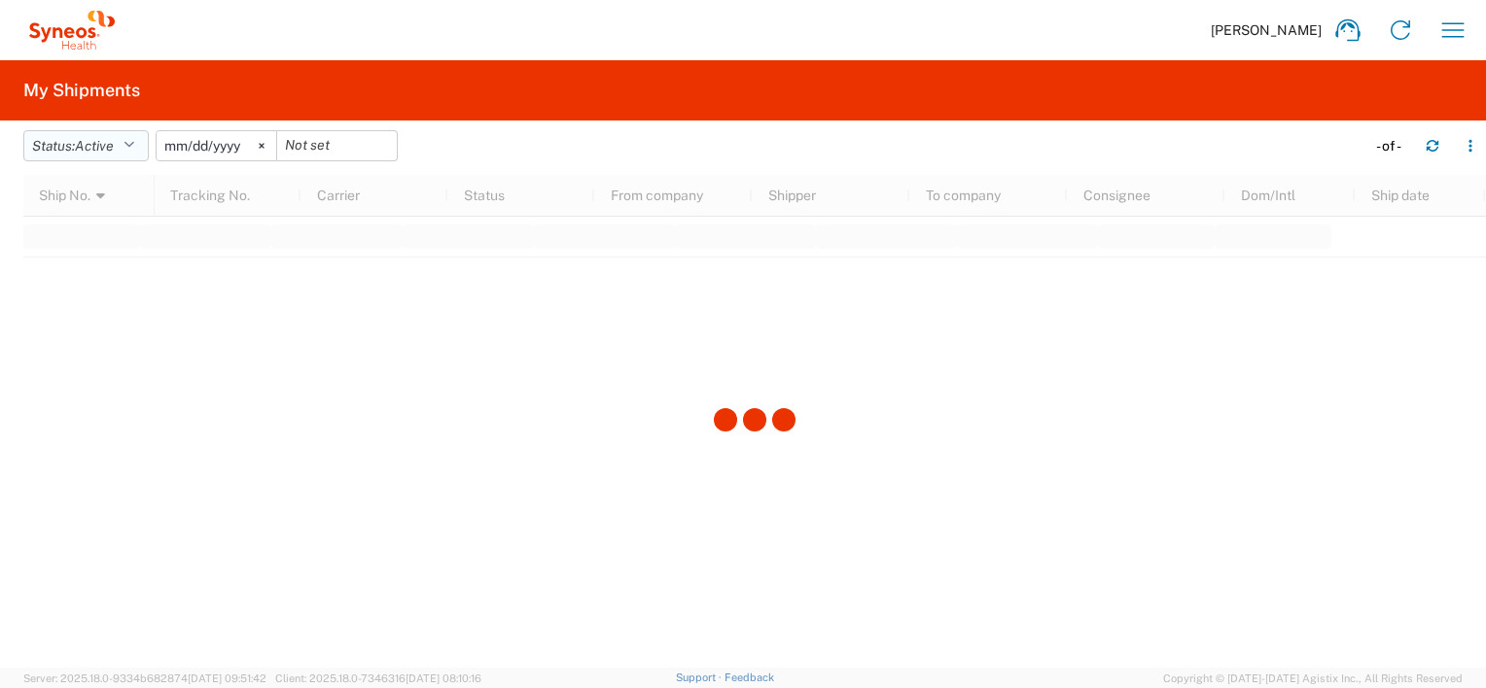
click at [130, 139] on icon "button" at bounding box center [129, 146] width 11 height 14
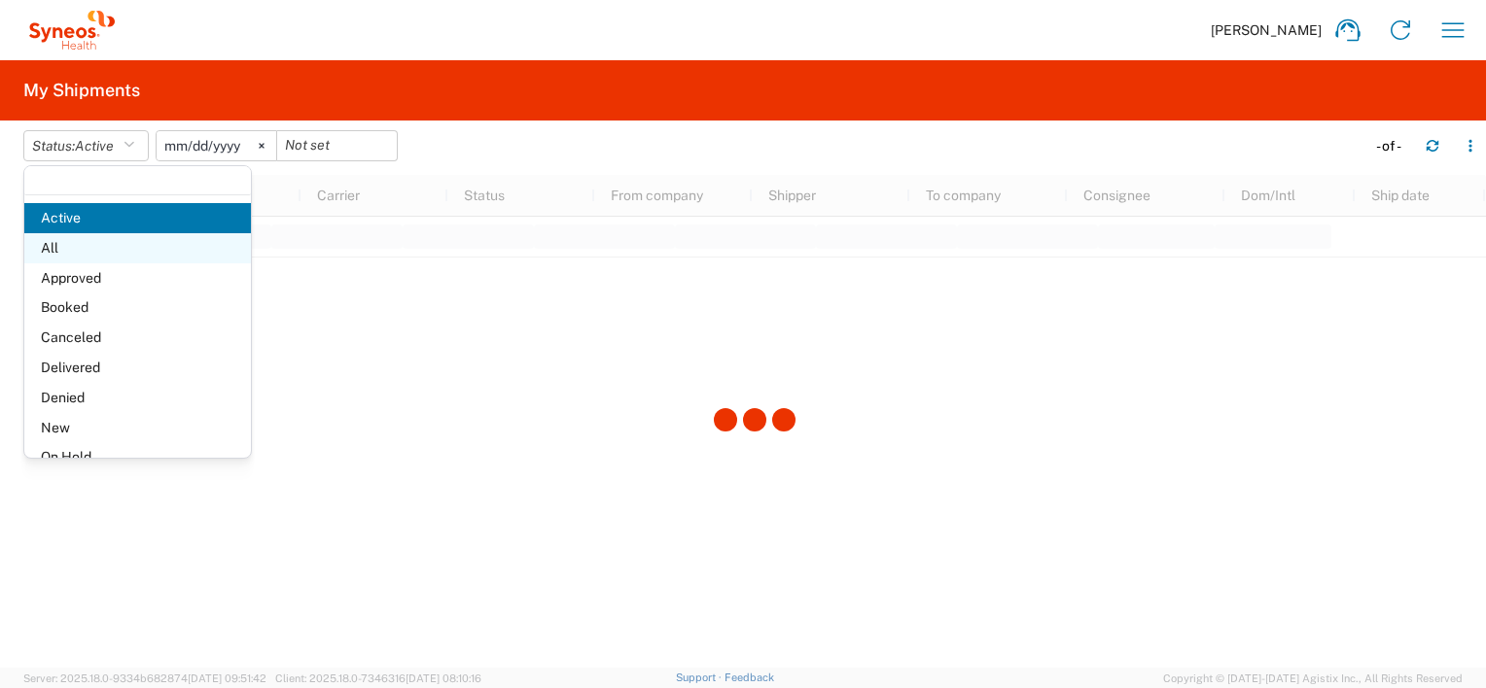
click at [58, 239] on span "All" at bounding box center [137, 248] width 227 height 30
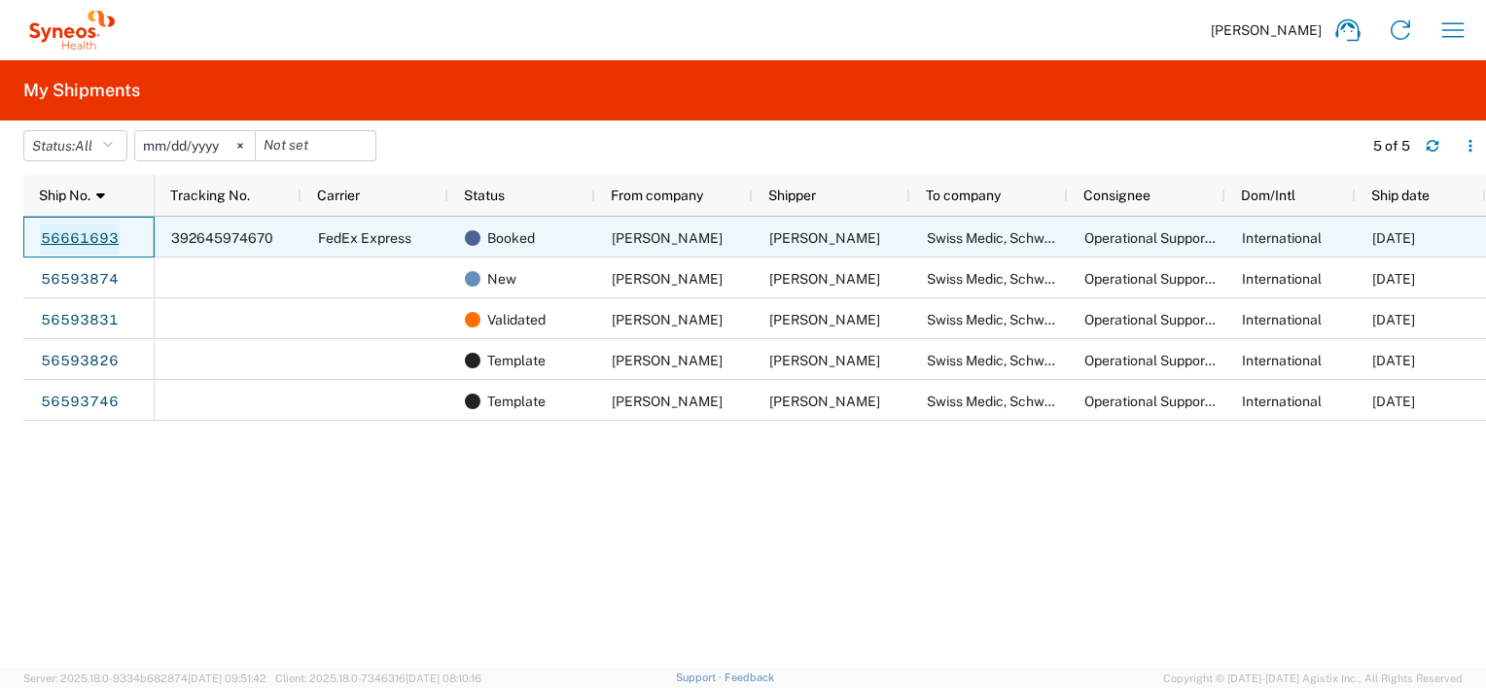
click at [94, 234] on link "56661693" at bounding box center [80, 239] width 80 height 31
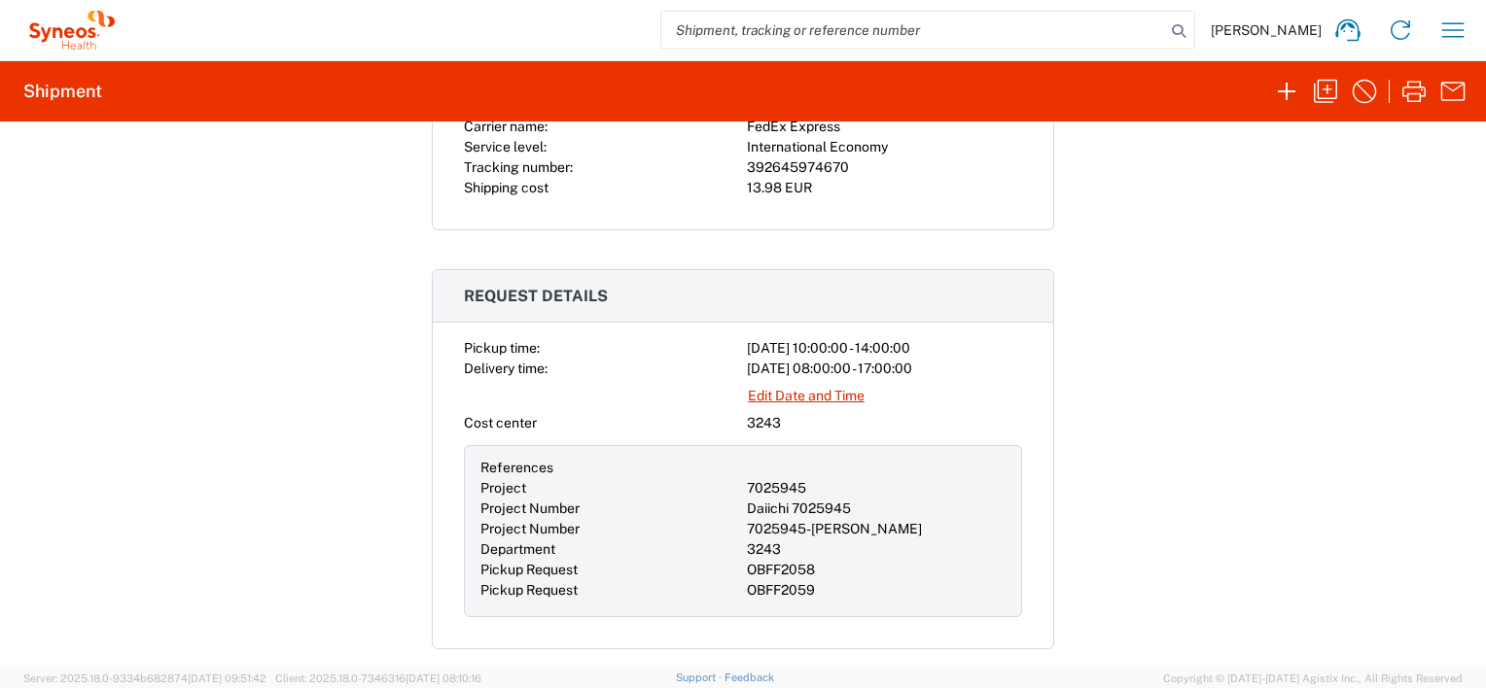
scroll to position [486, 0]
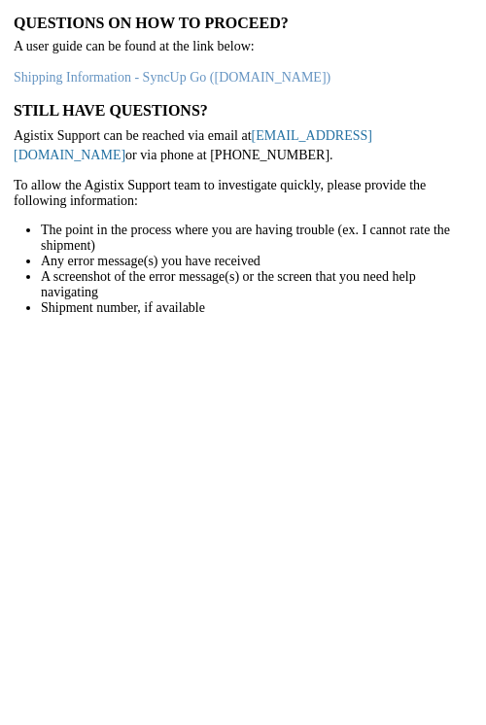
click at [303, 133] on link "support@agistix.com" at bounding box center [193, 145] width 359 height 34
